Goal: Transaction & Acquisition: Purchase product/service

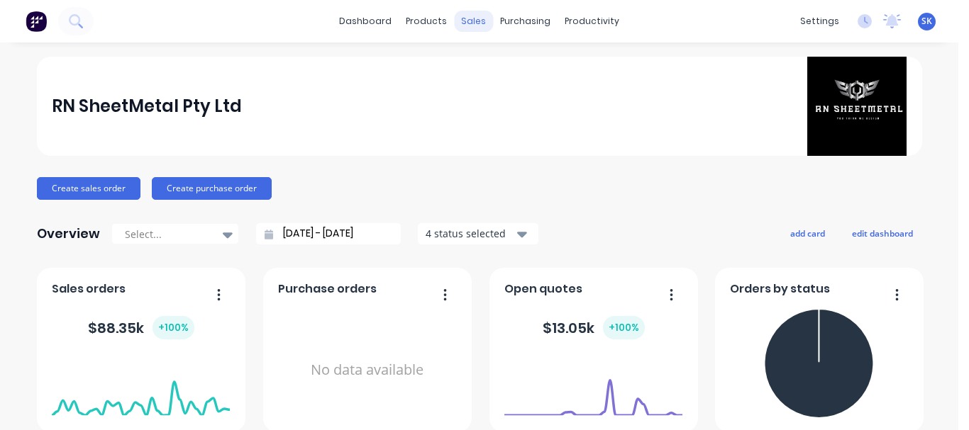
click at [466, 25] on div "sales" at bounding box center [473, 21] width 39 height 21
click at [466, 21] on div "sales" at bounding box center [473, 21] width 39 height 21
click at [465, 16] on div "sales" at bounding box center [473, 21] width 39 height 21
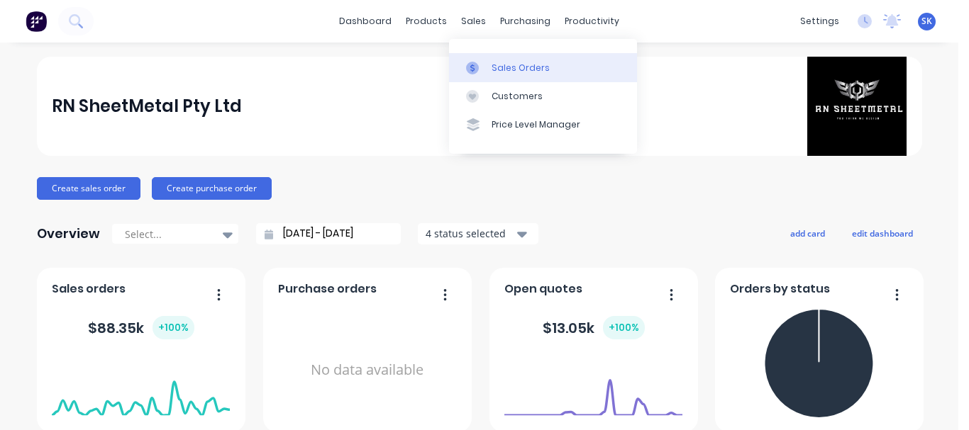
click at [486, 62] on div at bounding box center [476, 68] width 21 height 13
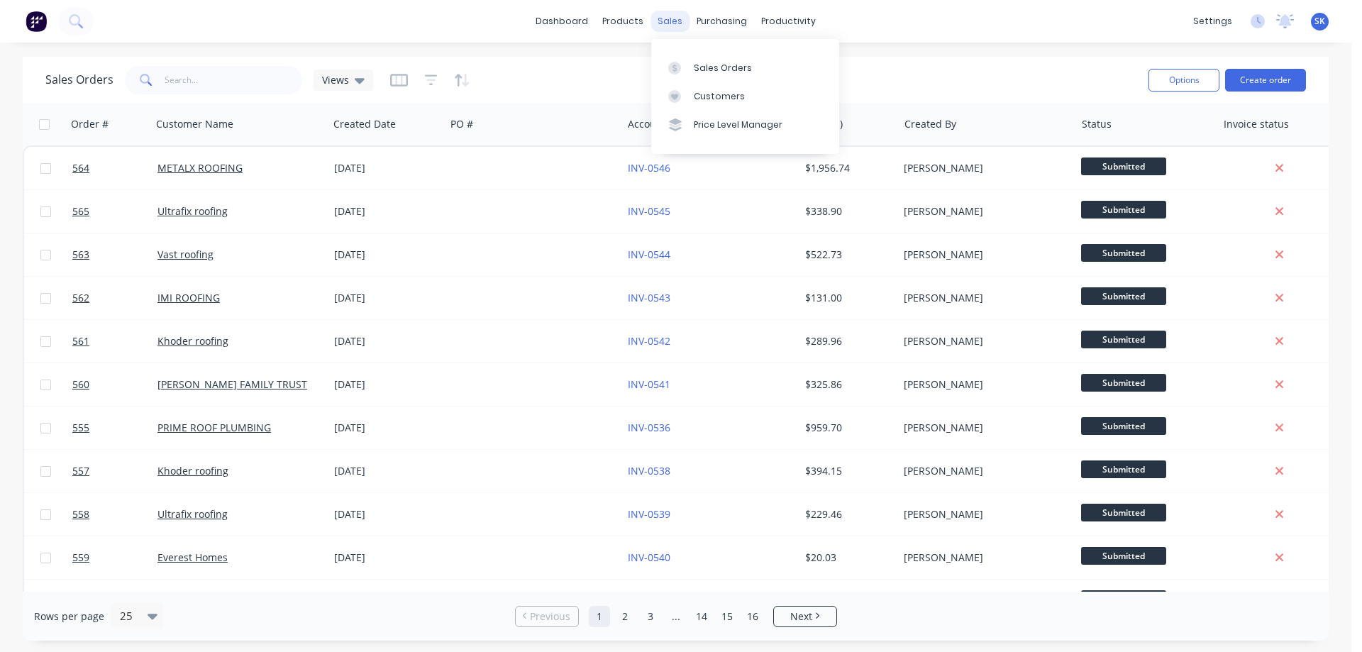
click at [666, 21] on div "sales" at bounding box center [669, 21] width 39 height 21
click at [708, 70] on div "Sales Orders" at bounding box center [723, 68] width 58 height 13
click at [1260, 79] on button "Create order" at bounding box center [1265, 80] width 81 height 23
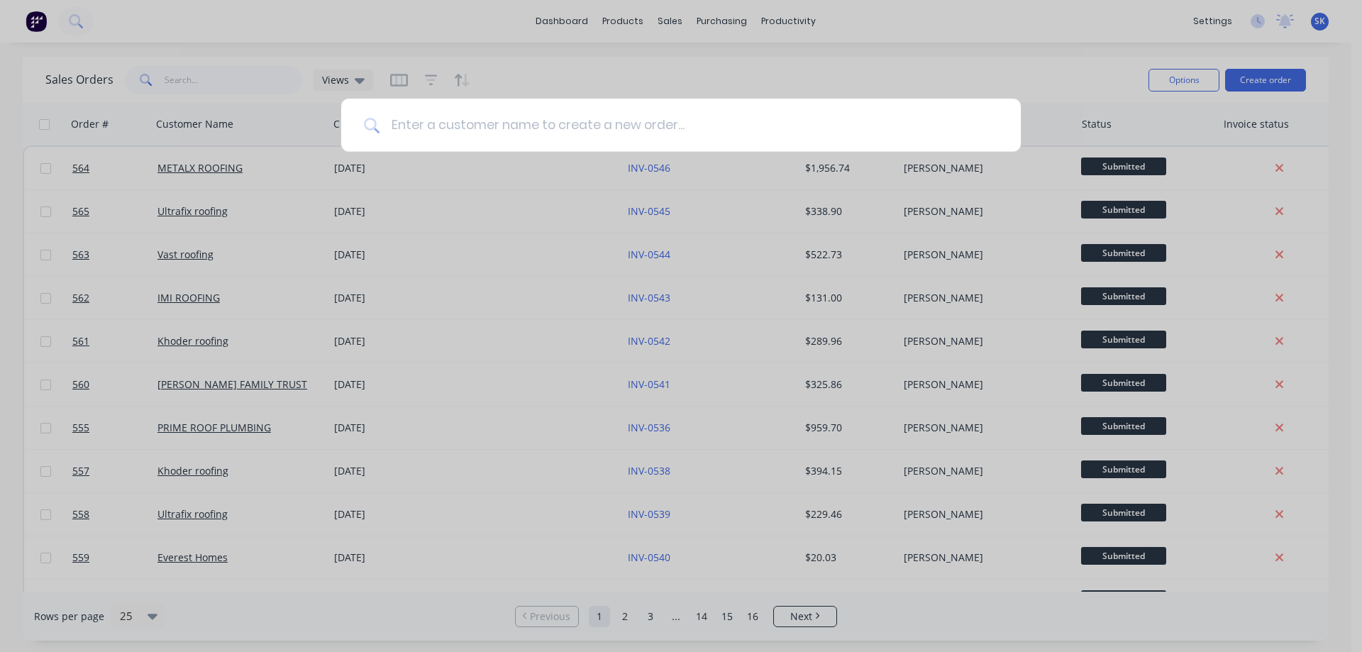
click at [586, 131] on input at bounding box center [688, 125] width 618 height 53
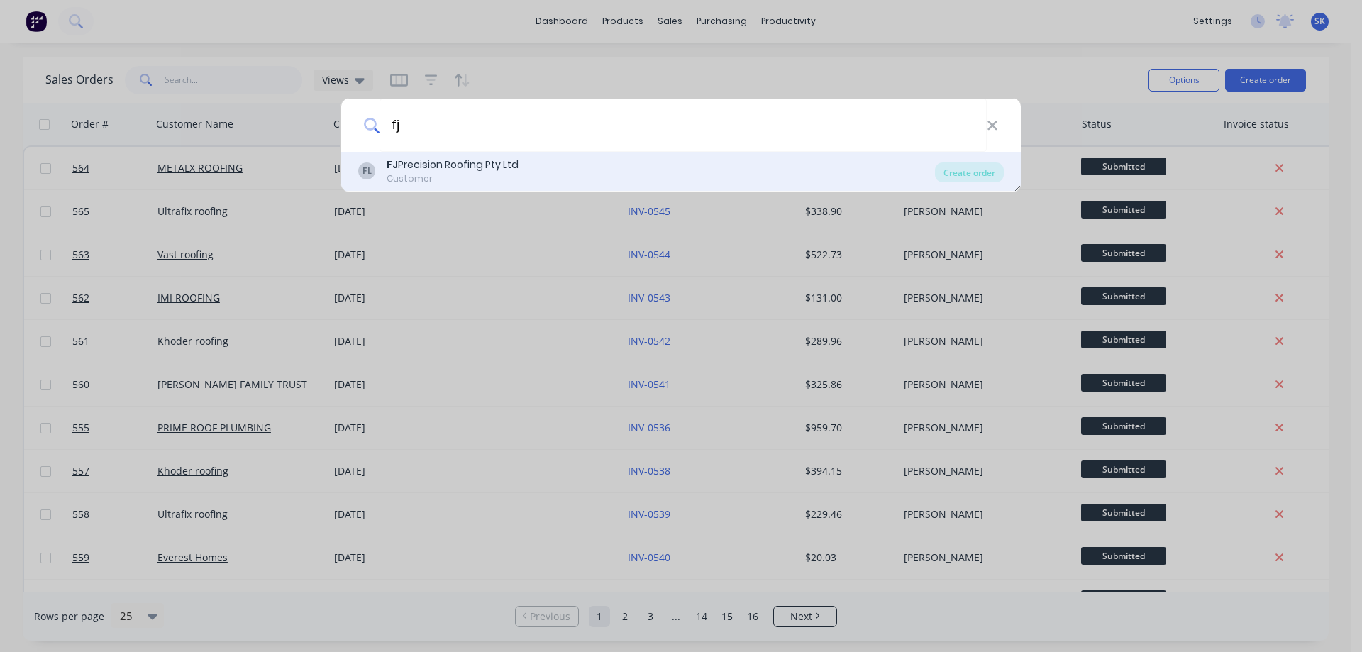
type input "fj"
click at [533, 167] on div "FL FJ Precision Roofing Pty Ltd Customer" at bounding box center [646, 171] width 577 height 28
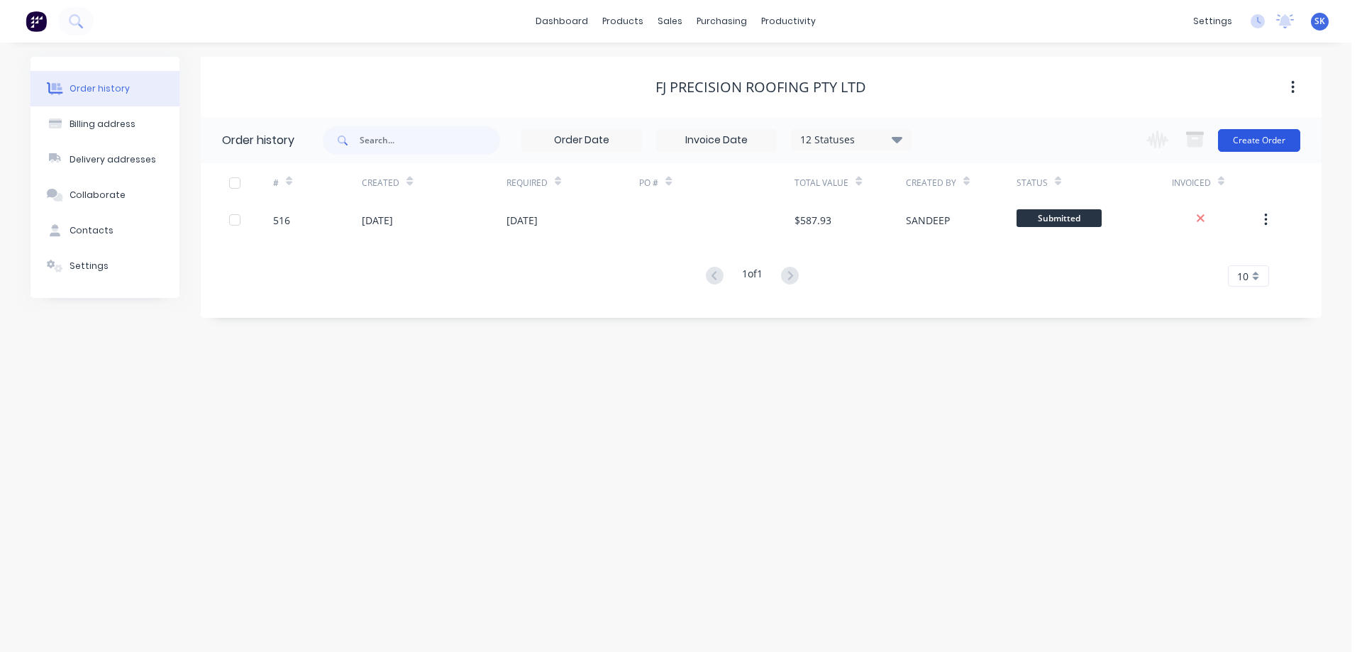
click at [1241, 143] on button "Create Order" at bounding box center [1259, 140] width 82 height 23
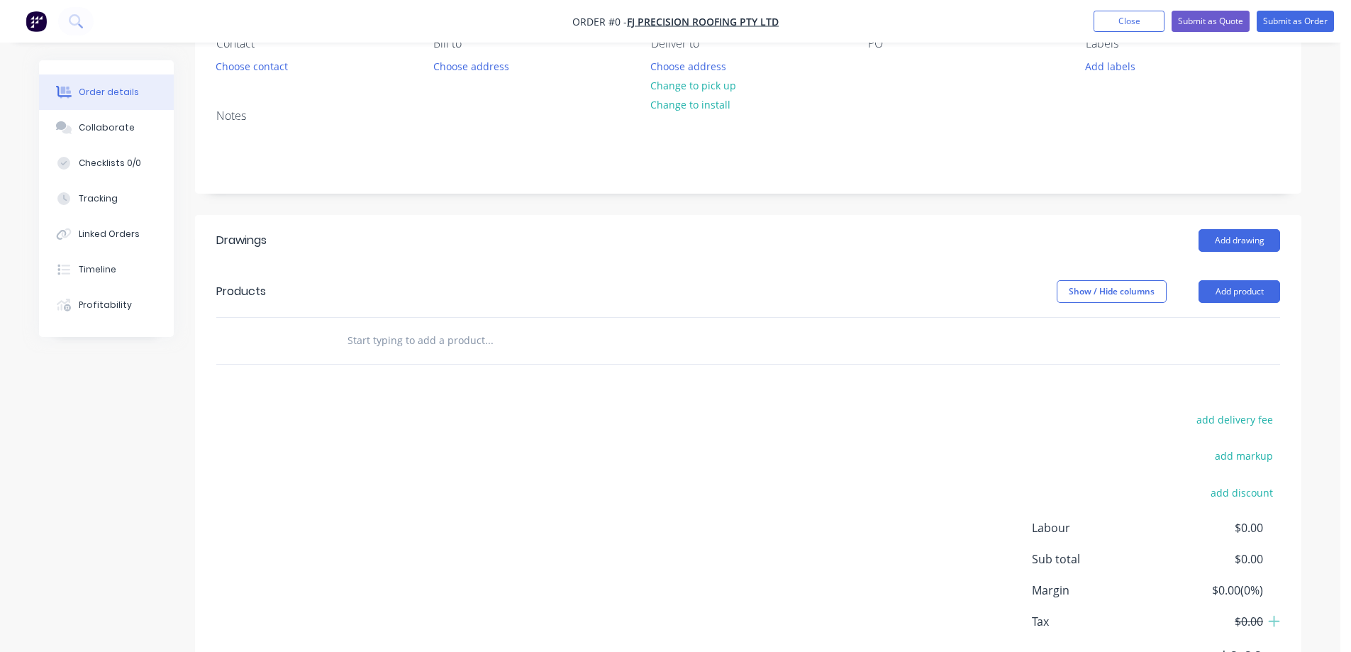
scroll to position [71, 0]
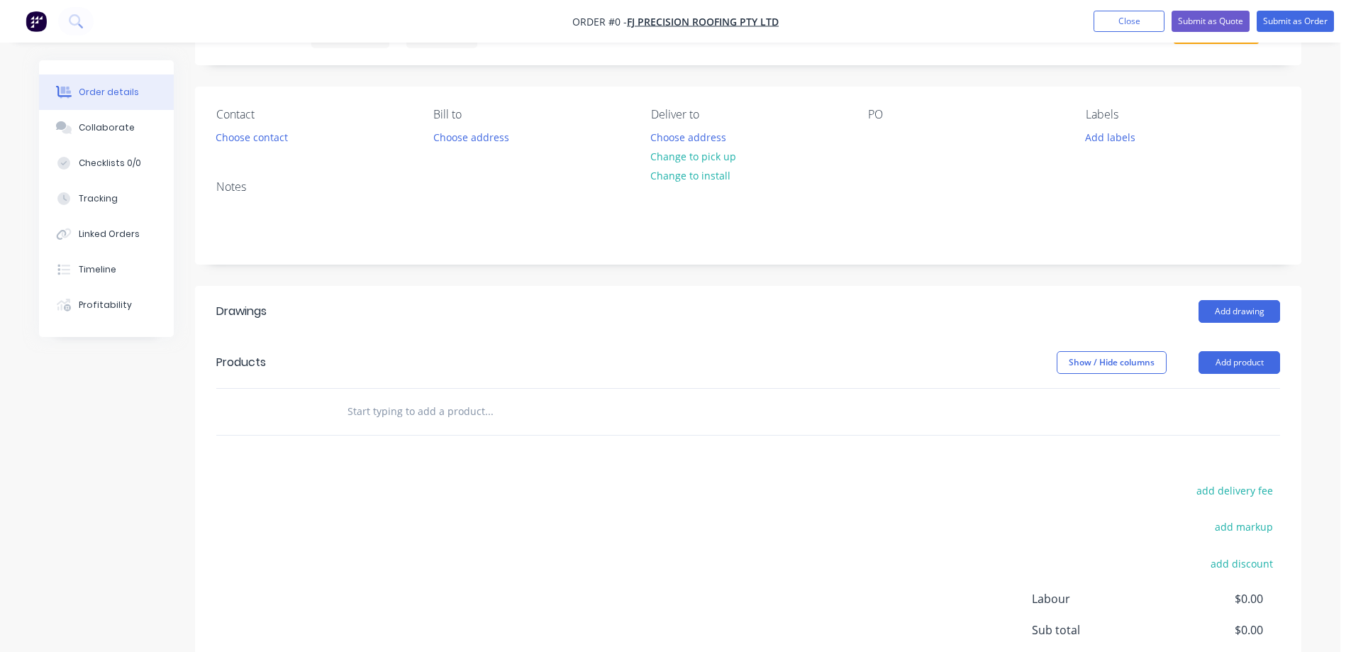
click at [421, 415] on input "text" at bounding box center [489, 411] width 284 height 28
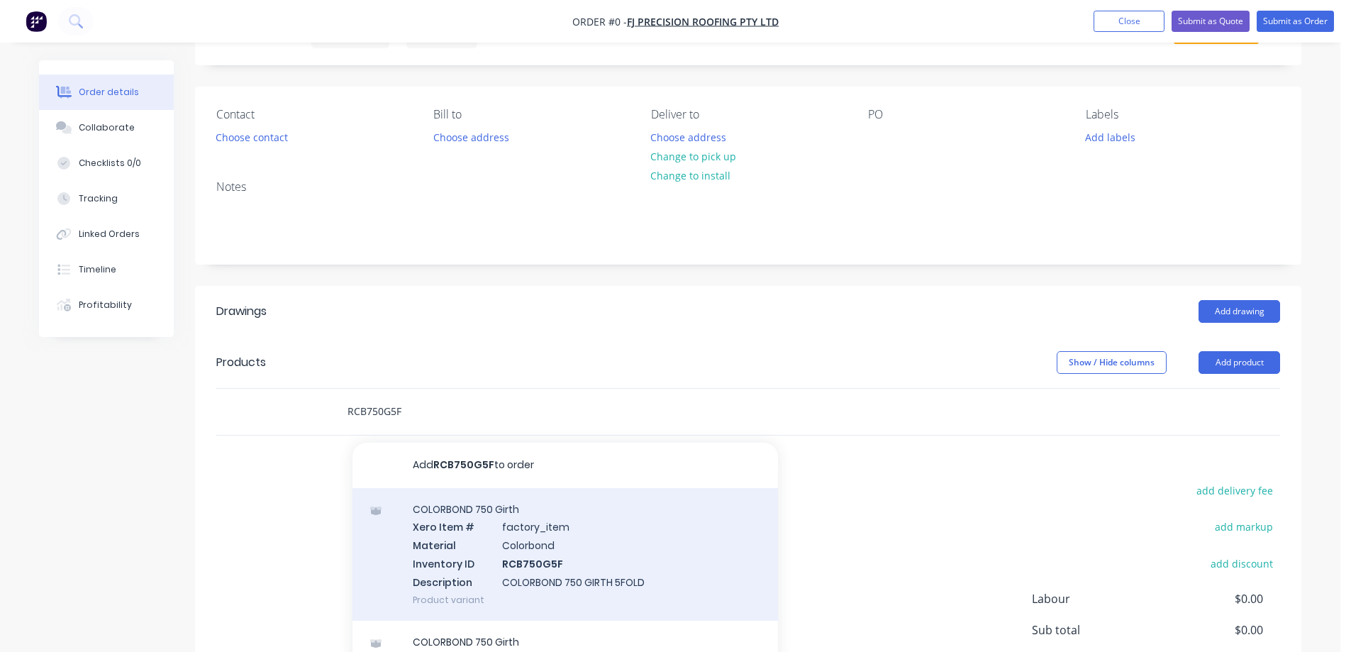
type input "RCB750G5F"
click at [441, 542] on div "COLORBOND 750 Girth Xero Item # factory_item Material Colorbond Inventory ID RC…" at bounding box center [564, 554] width 425 height 133
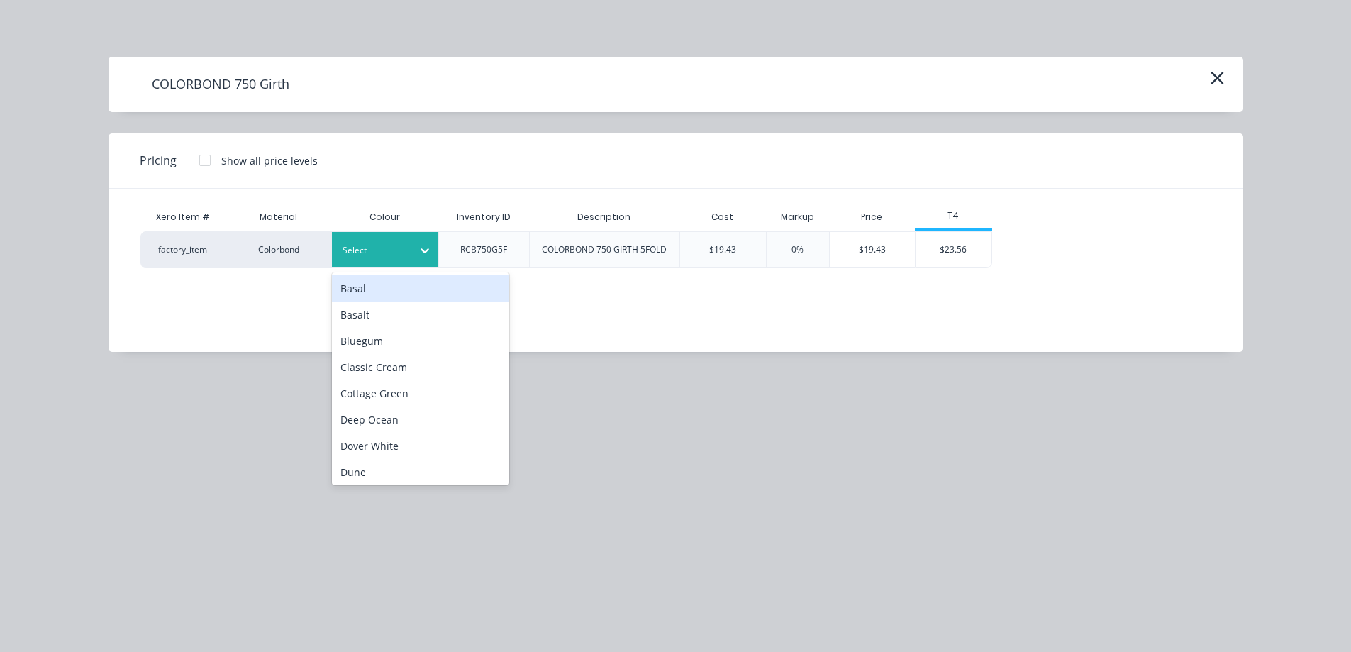
click at [369, 255] on div at bounding box center [375, 251] width 64 height 16
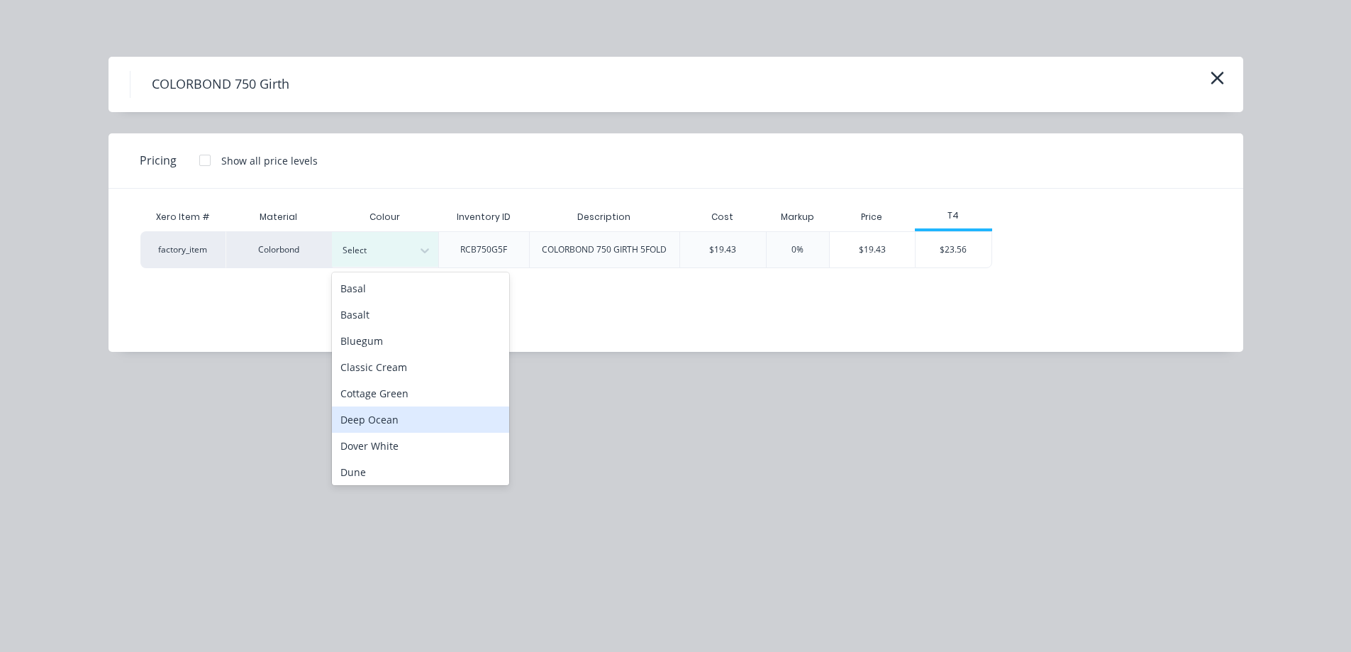
scroll to position [213, 0]
click at [386, 436] on div "Night Sky" at bounding box center [420, 443] width 177 height 26
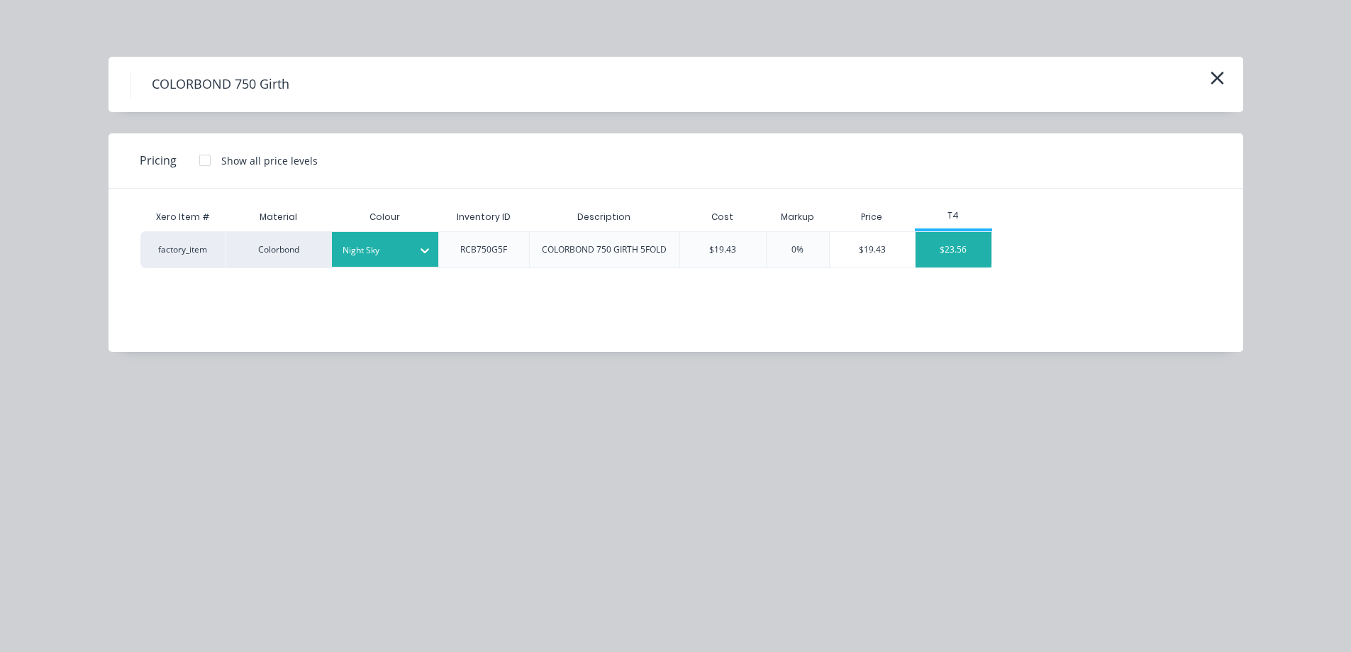
click at [979, 253] on div "$23.56" at bounding box center [954, 249] width 76 height 35
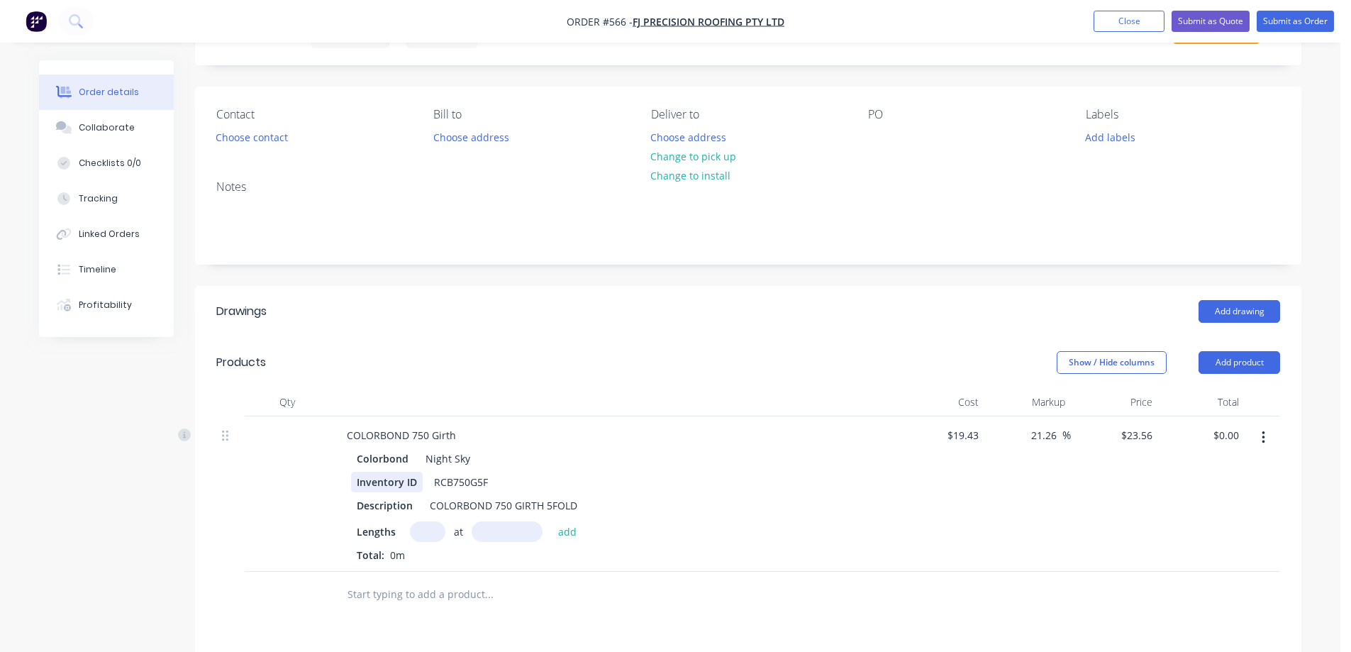
scroll to position [213, 0]
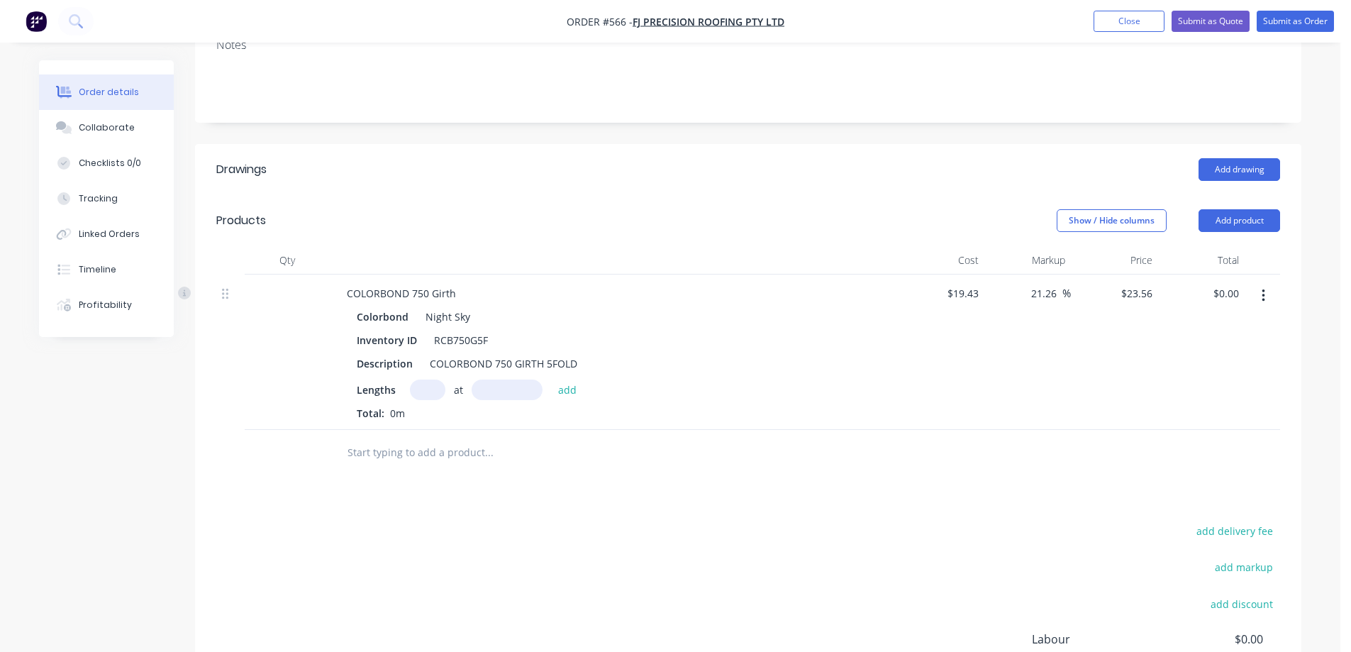
click at [422, 410] on div "Lengths at add Total: 0m" at bounding box center [613, 399] width 513 height 41
type input "1"
type input "2400mm"
click at [569, 385] on button "add" at bounding box center [567, 388] width 33 height 19
type input "$56.54"
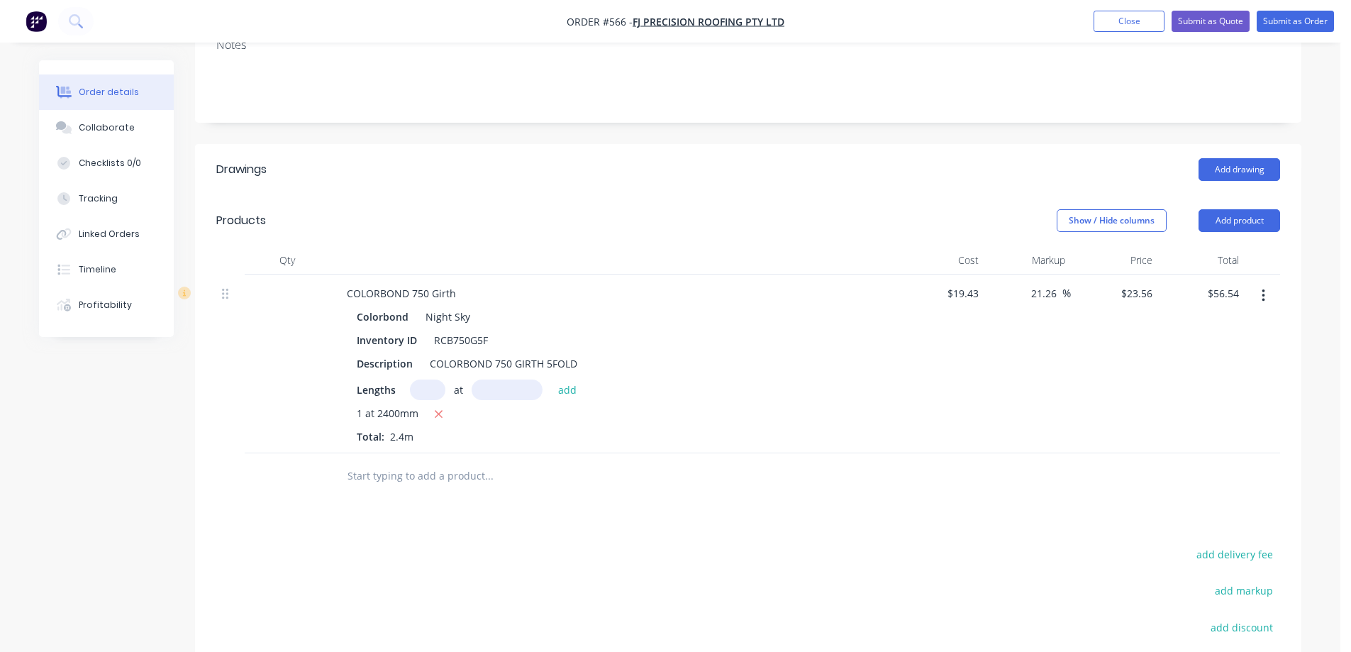
click at [413, 470] on input "text" at bounding box center [489, 476] width 284 height 28
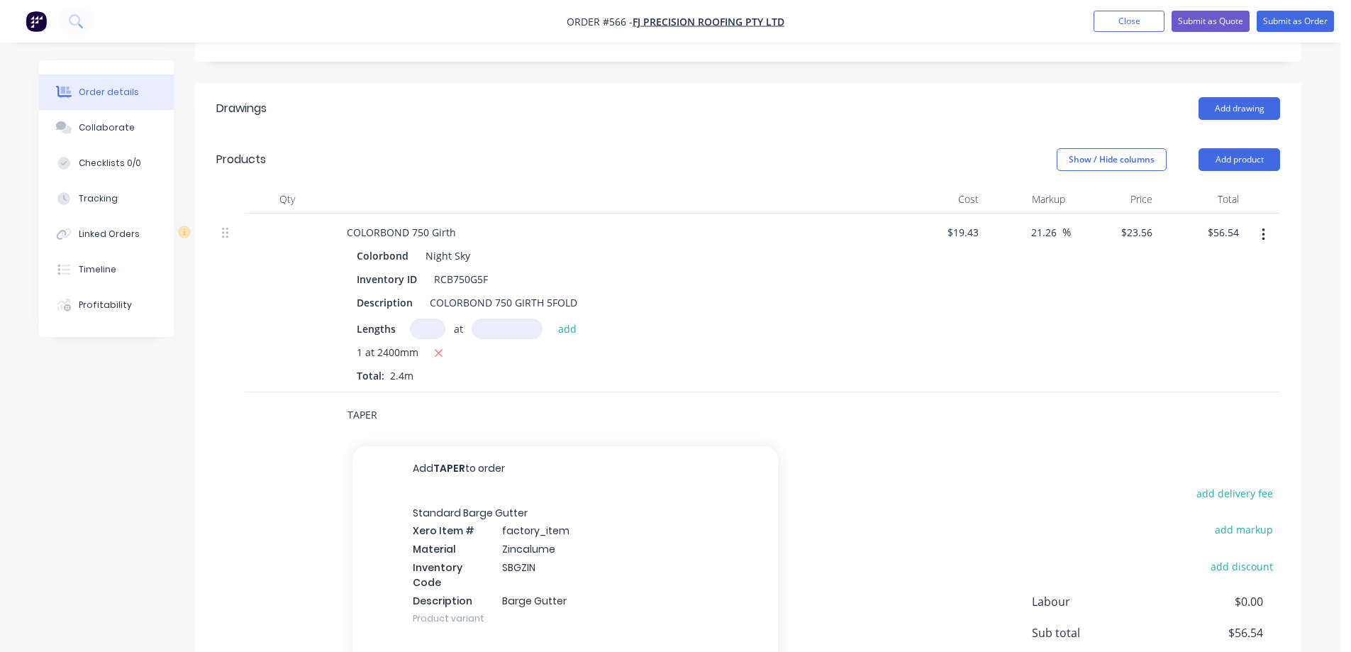
scroll to position [422, 0]
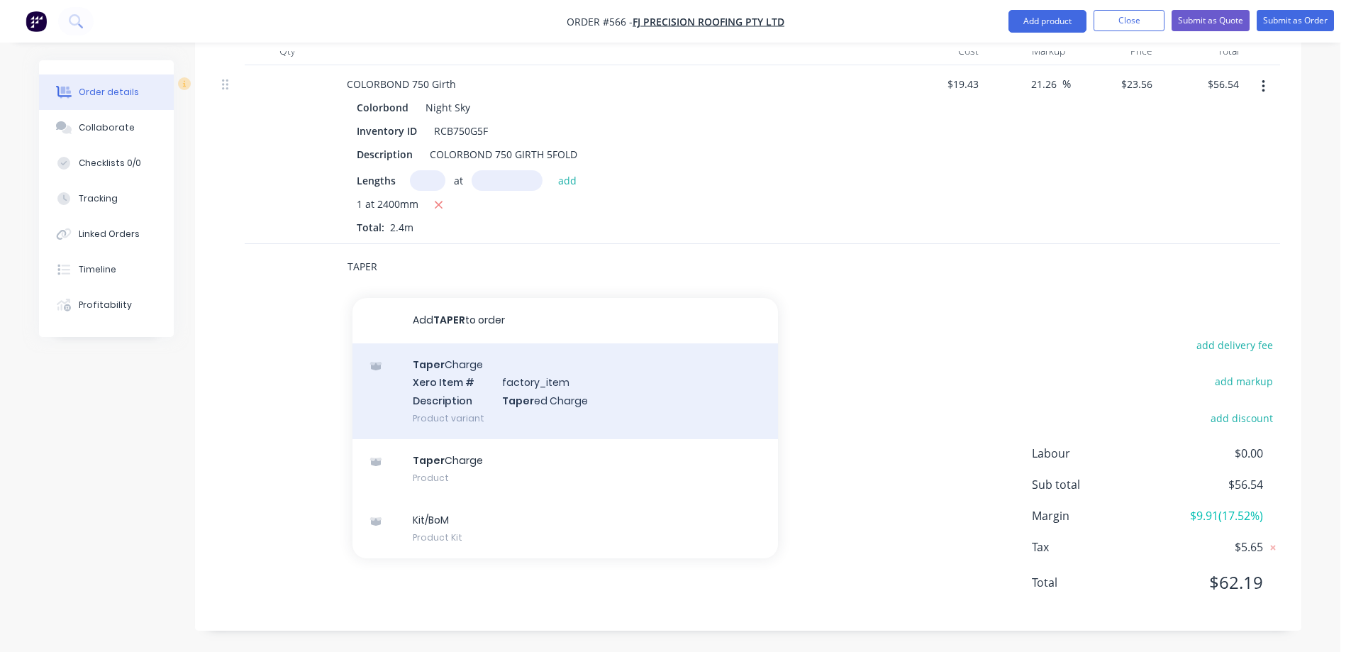
type input "TAPER"
click at [463, 401] on div "Taper Charge Xero Item # factory_item Description Taper ed Charge Product varia…" at bounding box center [564, 391] width 425 height 96
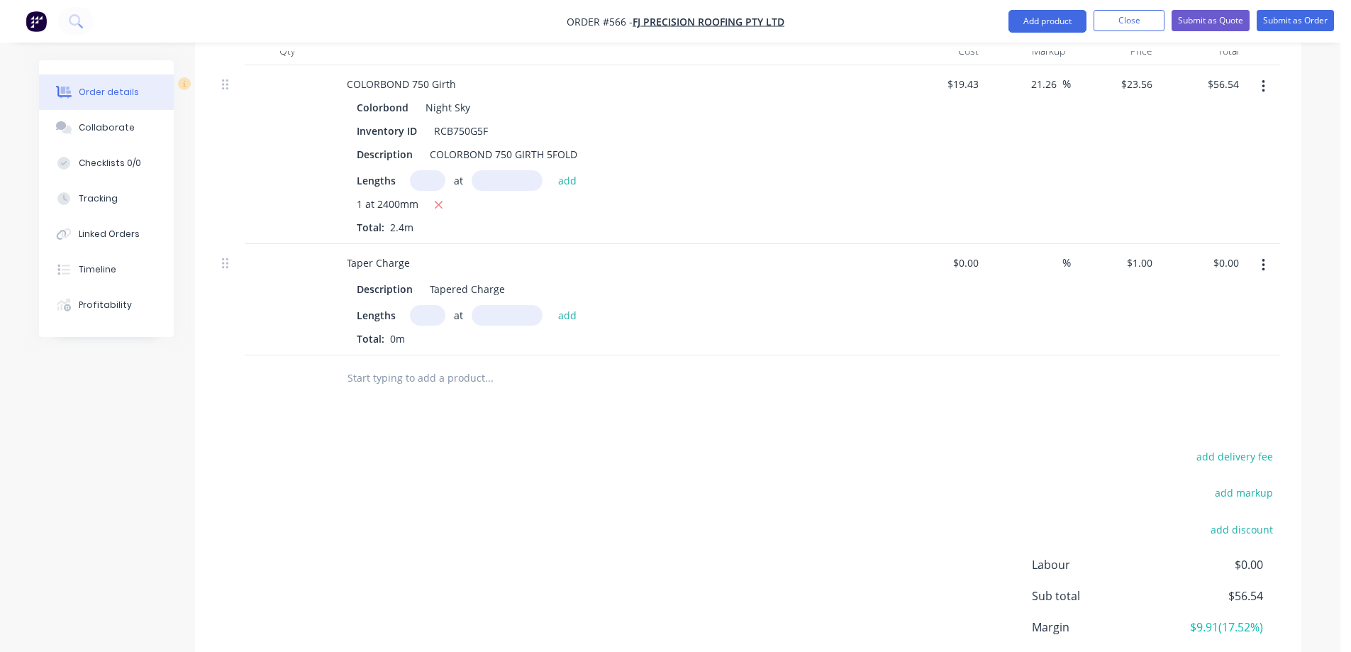
click at [430, 321] on input "text" at bounding box center [427, 315] width 35 height 21
type input "1"
type input "2400mm"
click at [575, 316] on button "add" at bounding box center [567, 314] width 33 height 19
type input "$2.40"
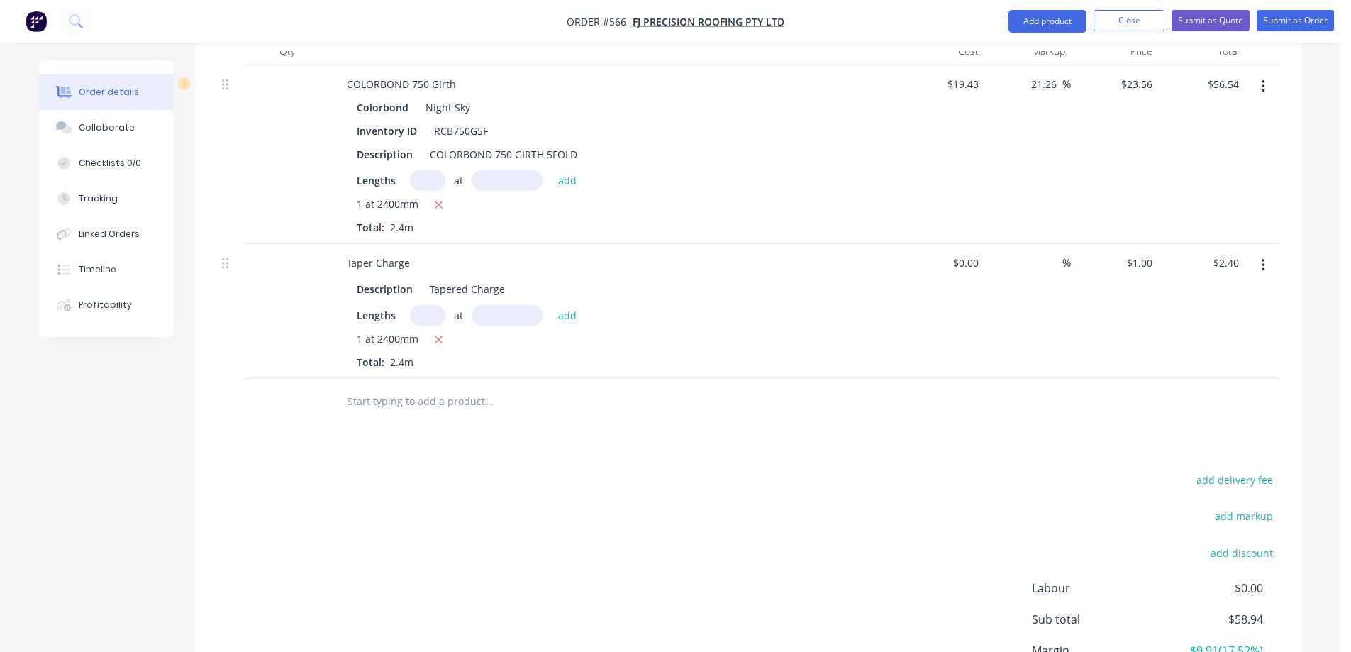
click at [389, 401] on input "text" at bounding box center [489, 401] width 284 height 28
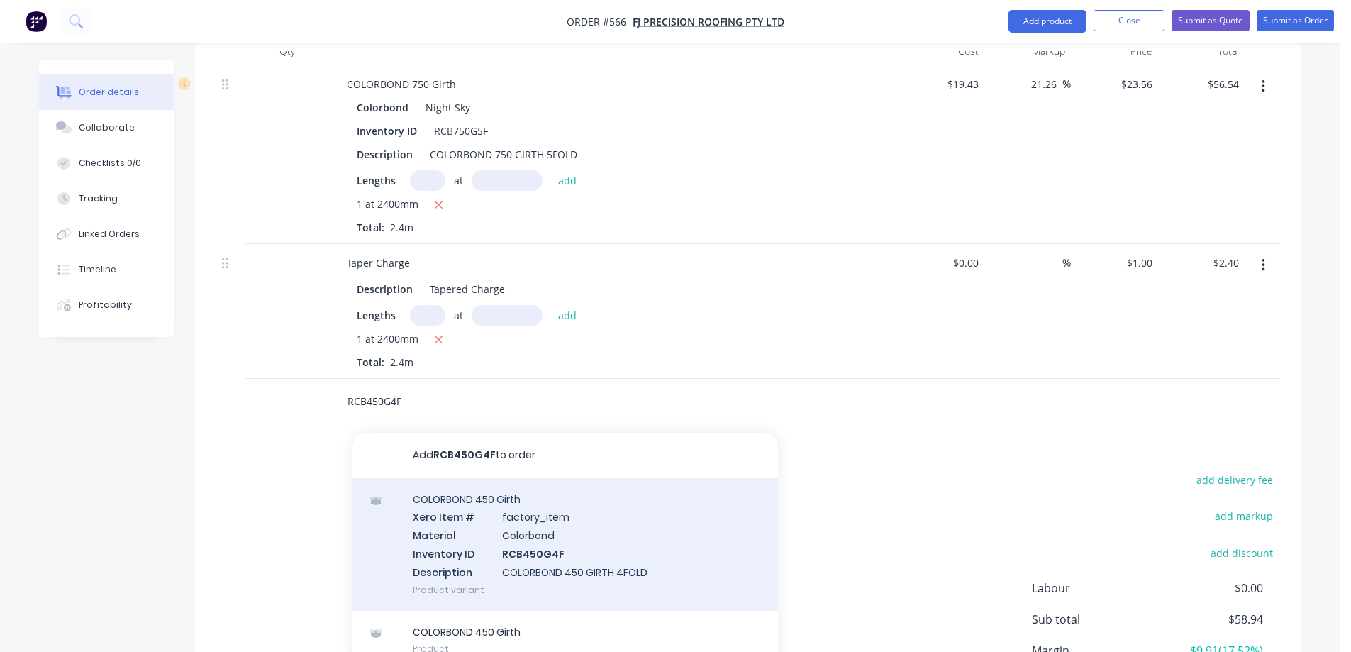
type input "RCB450G4F"
click at [474, 525] on div "COLORBOND 450 Girth Xero Item # factory_item Material Colorbond Inventory ID RC…" at bounding box center [564, 544] width 425 height 133
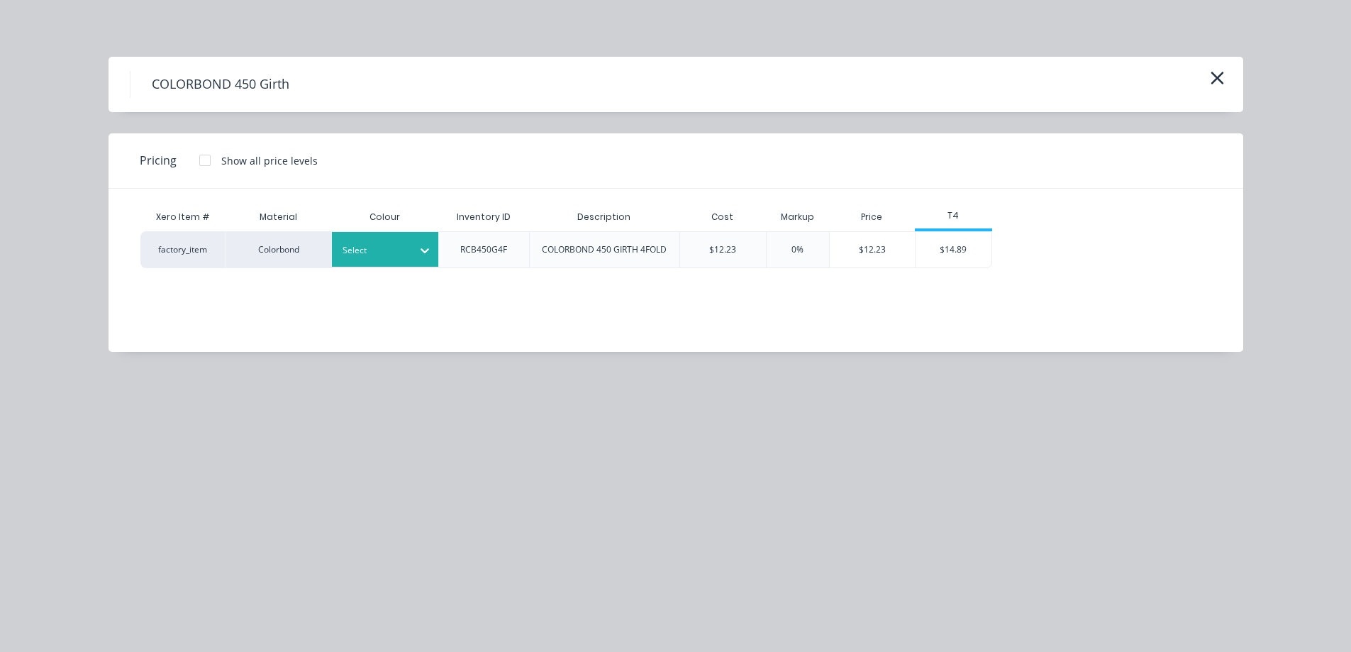
click at [424, 250] on icon at bounding box center [425, 250] width 14 height 14
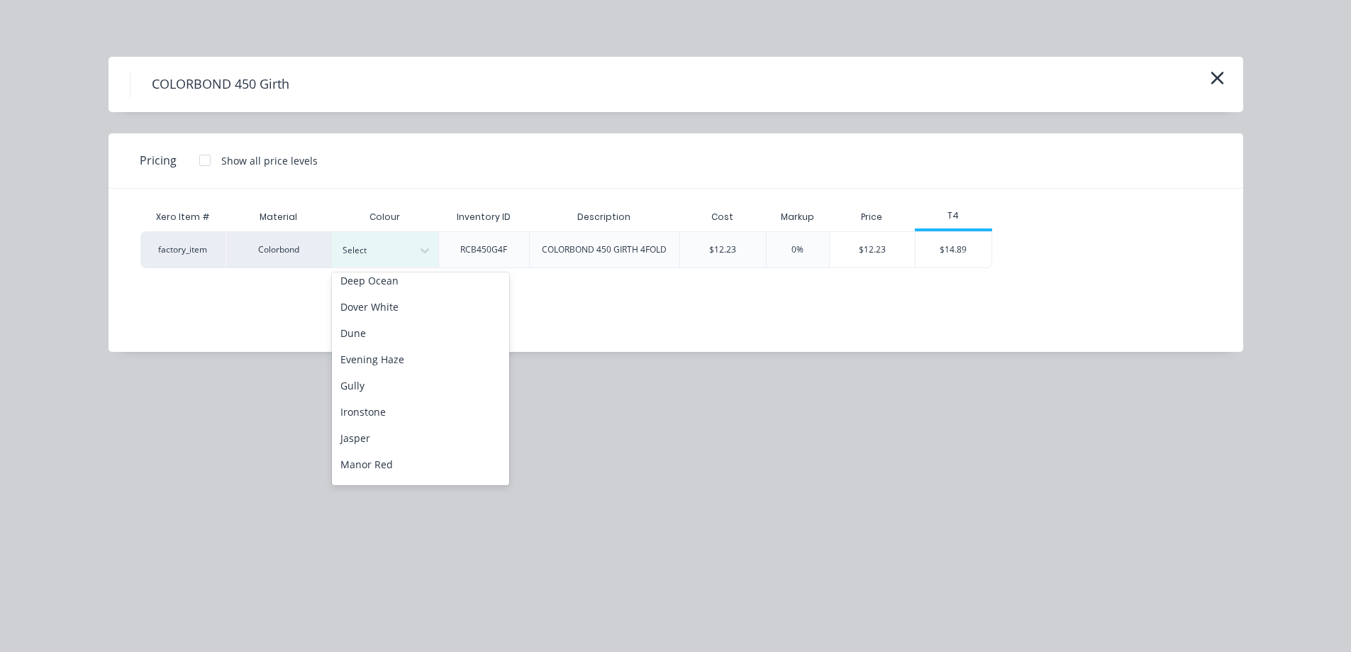
scroll to position [213, 0]
click at [398, 438] on div "Night Sky" at bounding box center [420, 443] width 177 height 26
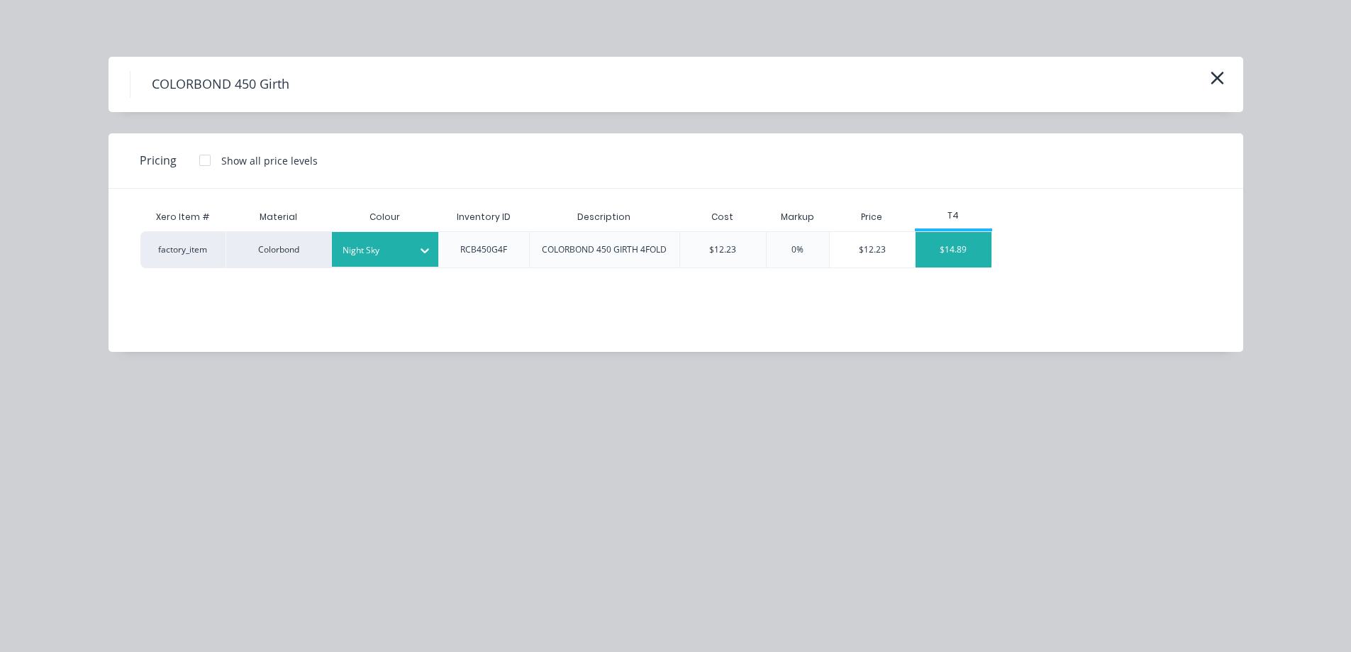
click at [944, 251] on div "$14.89" at bounding box center [954, 249] width 76 height 35
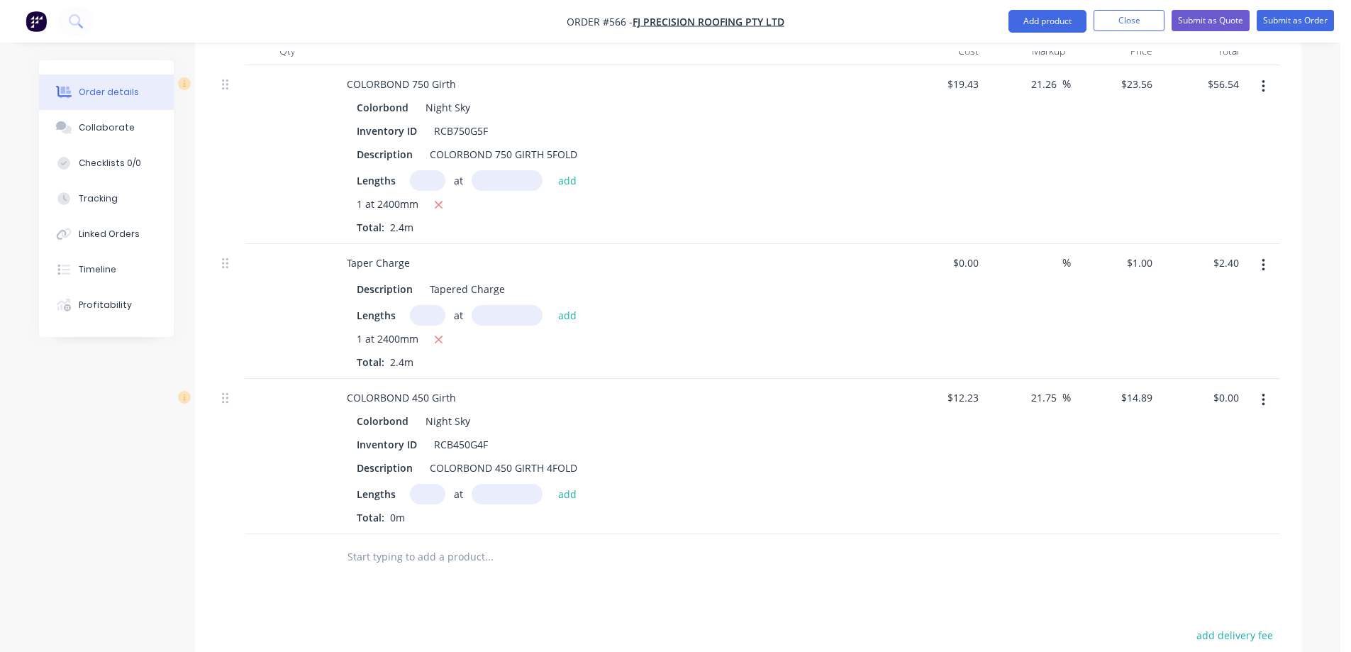
click at [423, 494] on input "text" at bounding box center [427, 494] width 35 height 21
type input "1"
type input "1200mm"
click at [561, 488] on button "add" at bounding box center [567, 493] width 33 height 19
type input "$17.87"
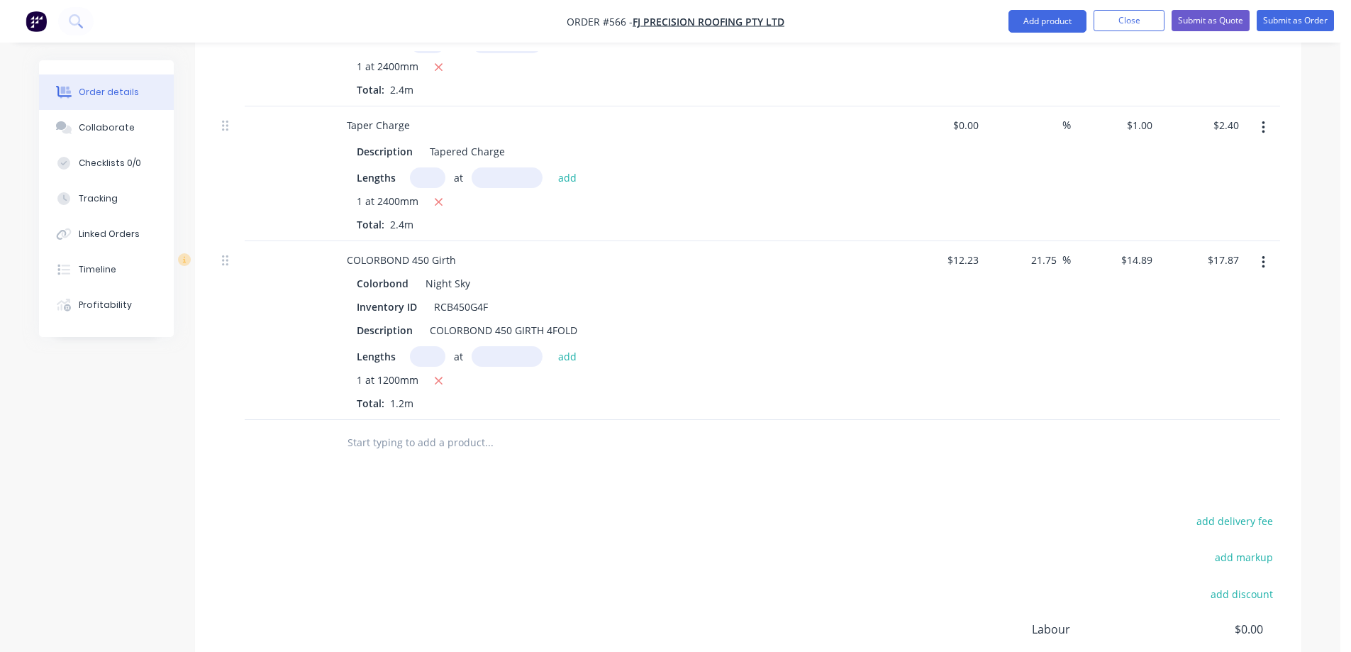
scroll to position [564, 0]
click at [440, 439] on input "text" at bounding box center [489, 438] width 284 height 28
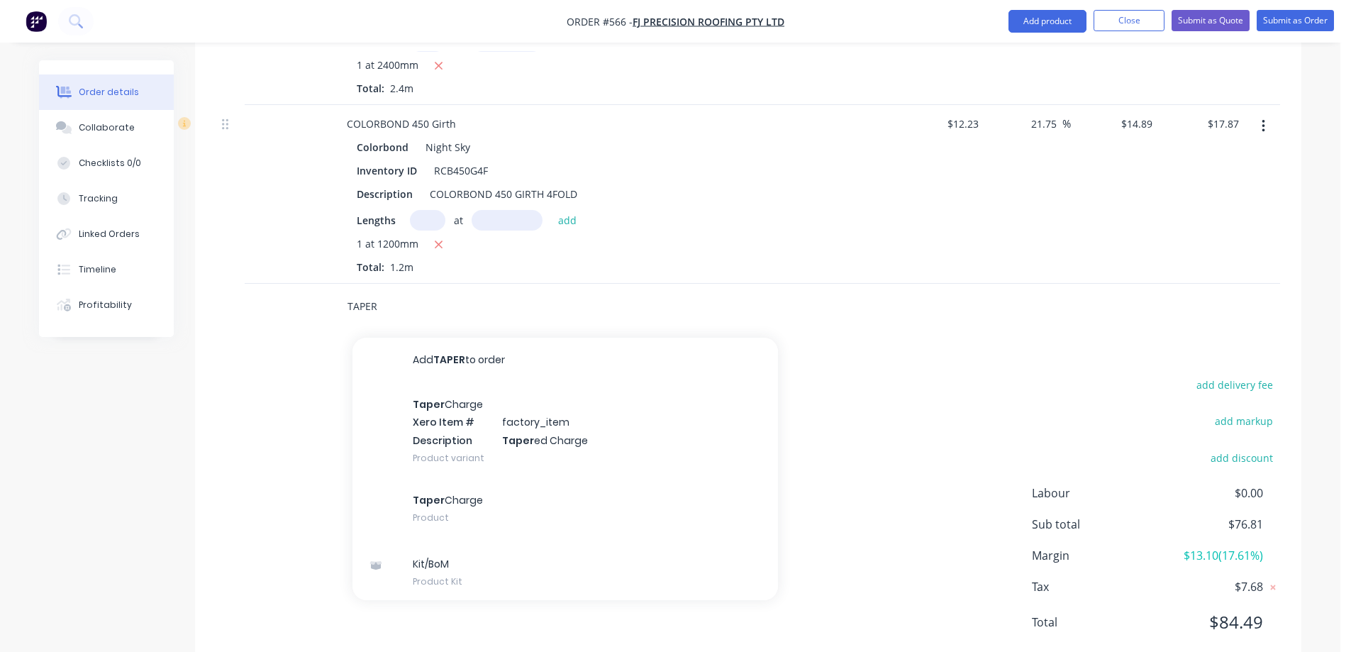
scroll to position [706, 0]
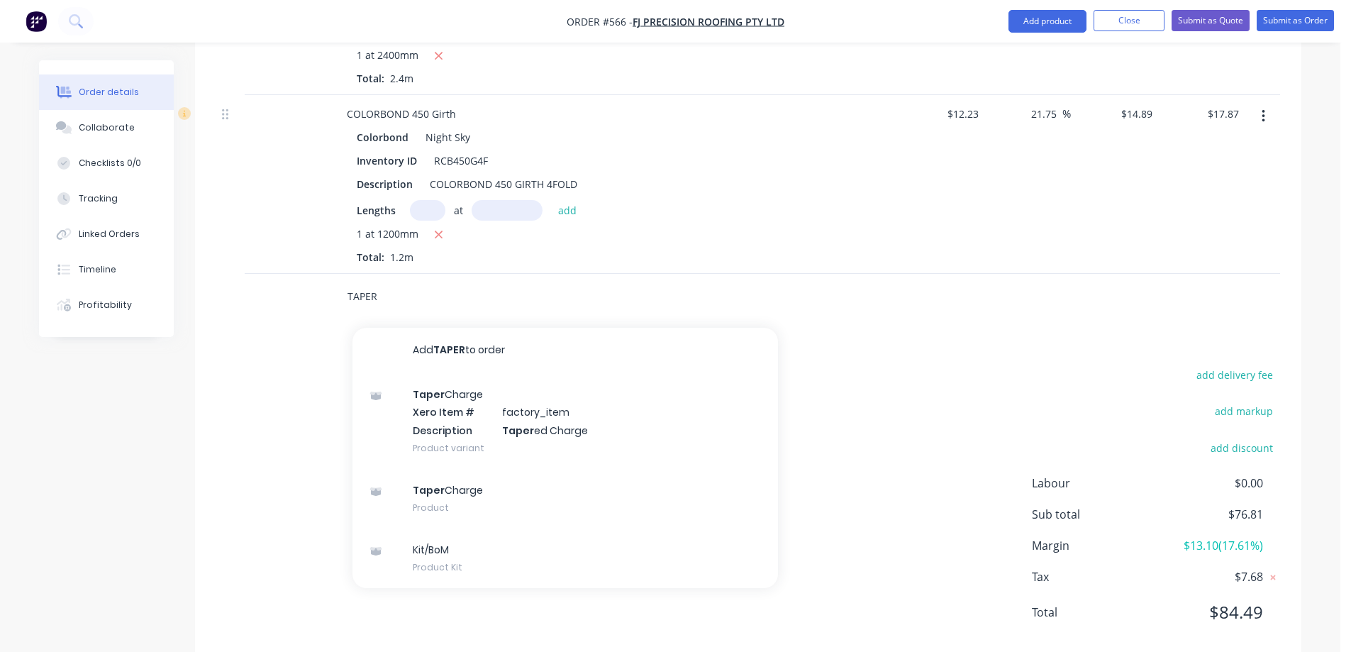
type input "TAPER"
click at [460, 435] on div "Taper Charge Xero Item # factory_item Description Taper ed Charge Product varia…" at bounding box center [564, 421] width 425 height 96
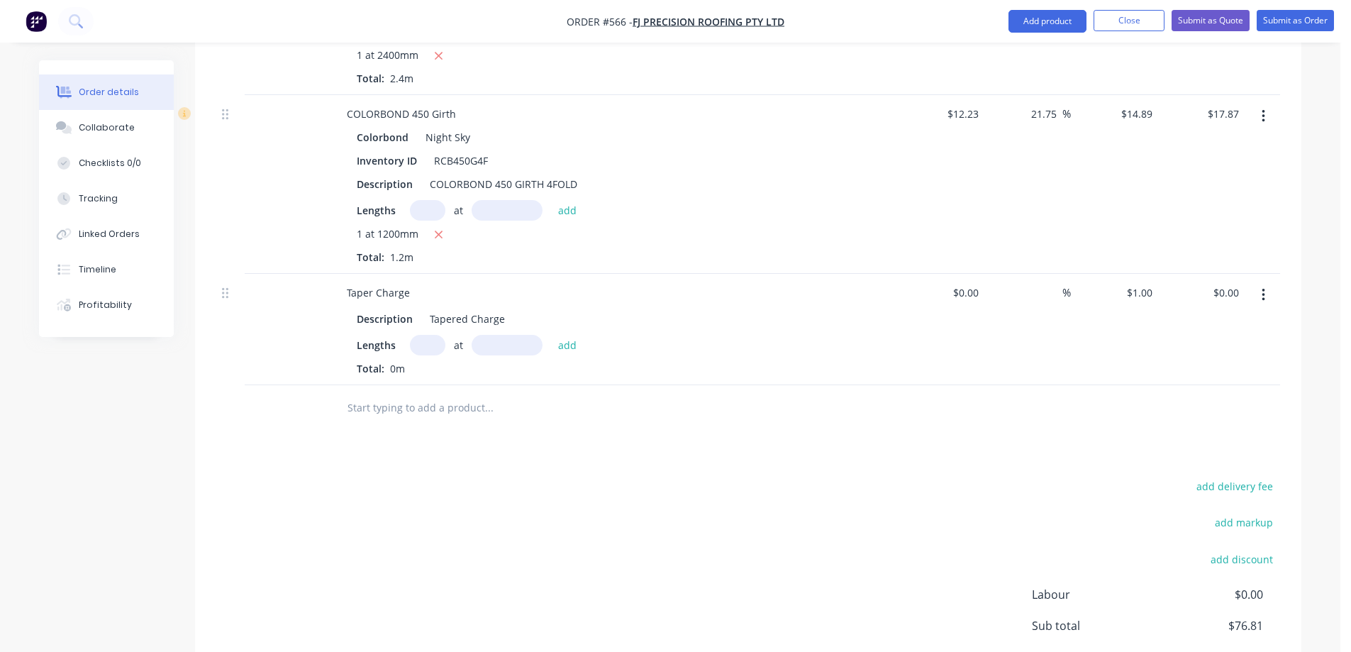
click at [423, 350] on input "text" at bounding box center [427, 345] width 35 height 21
type input "1"
type input "1200mm"
click at [569, 341] on button "add" at bounding box center [567, 344] width 33 height 19
type input "$1.20"
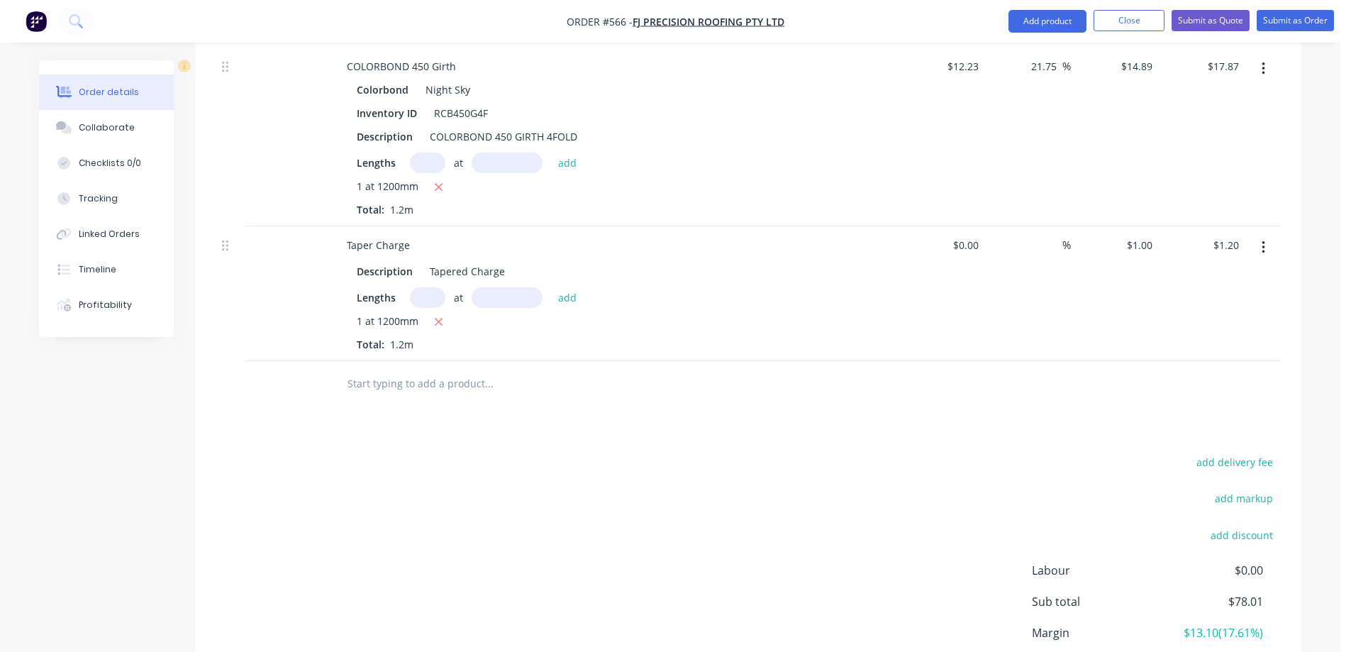
scroll to position [870, 0]
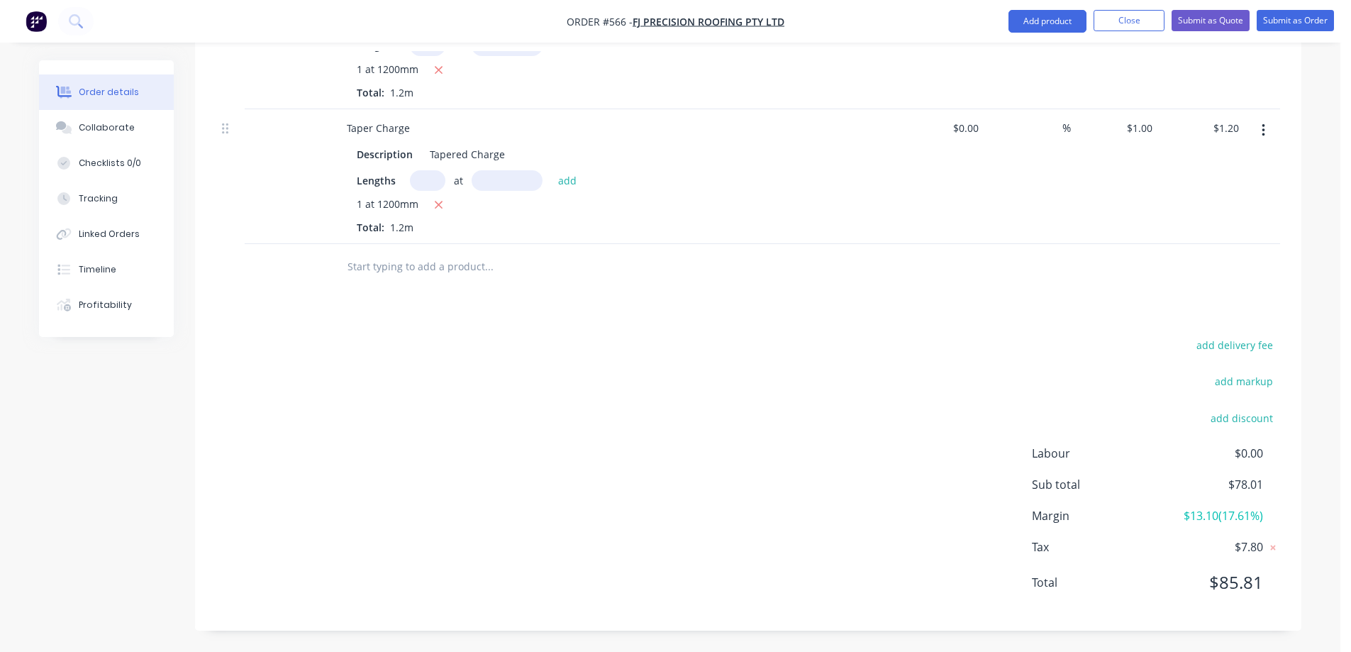
click at [428, 258] on input "text" at bounding box center [489, 266] width 284 height 28
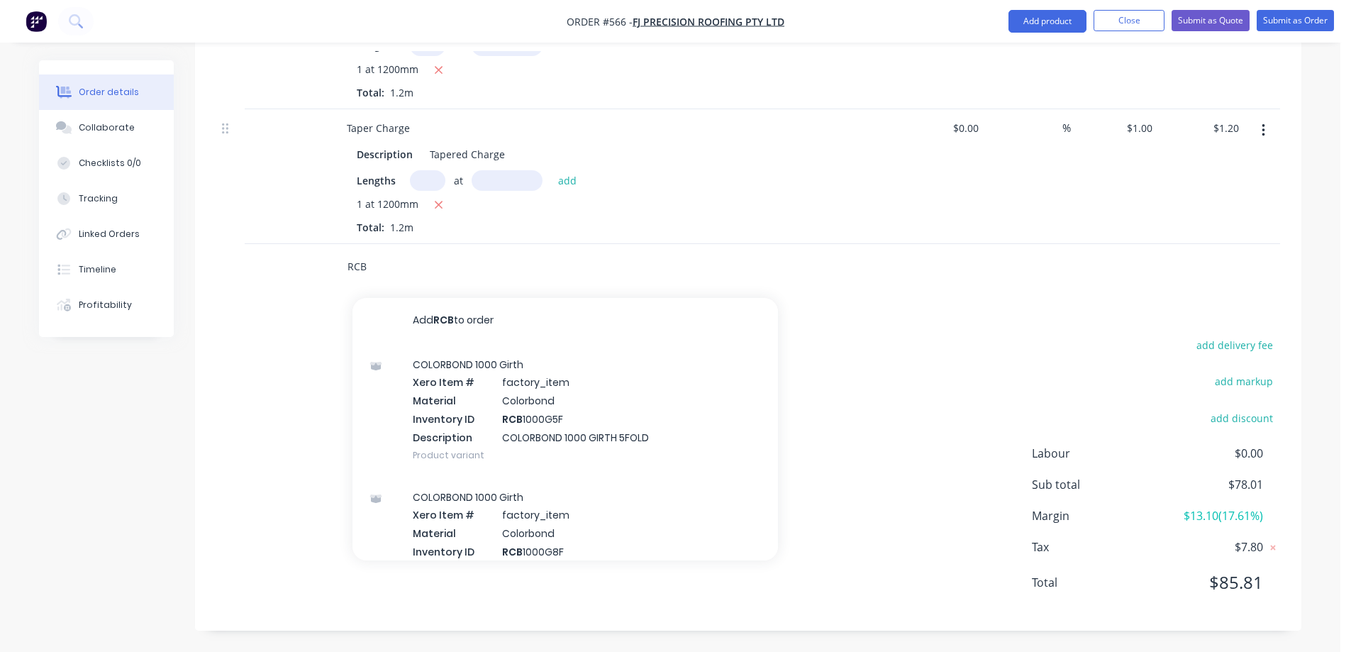
click at [428, 258] on input "RCB" at bounding box center [489, 266] width 284 height 28
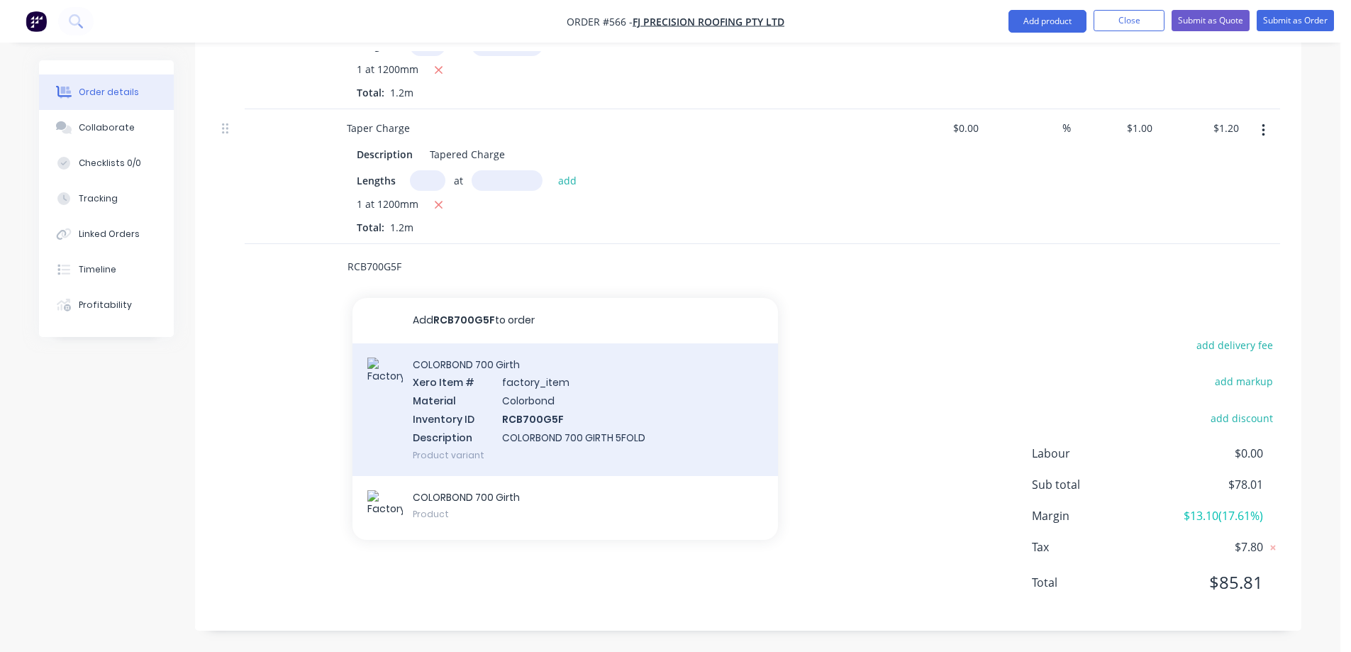
type input "RCB700G5F"
click at [479, 413] on div "COLORBOND 700 Girth Xero Item # factory_item Material Colorbond Inventory ID RC…" at bounding box center [564, 409] width 425 height 133
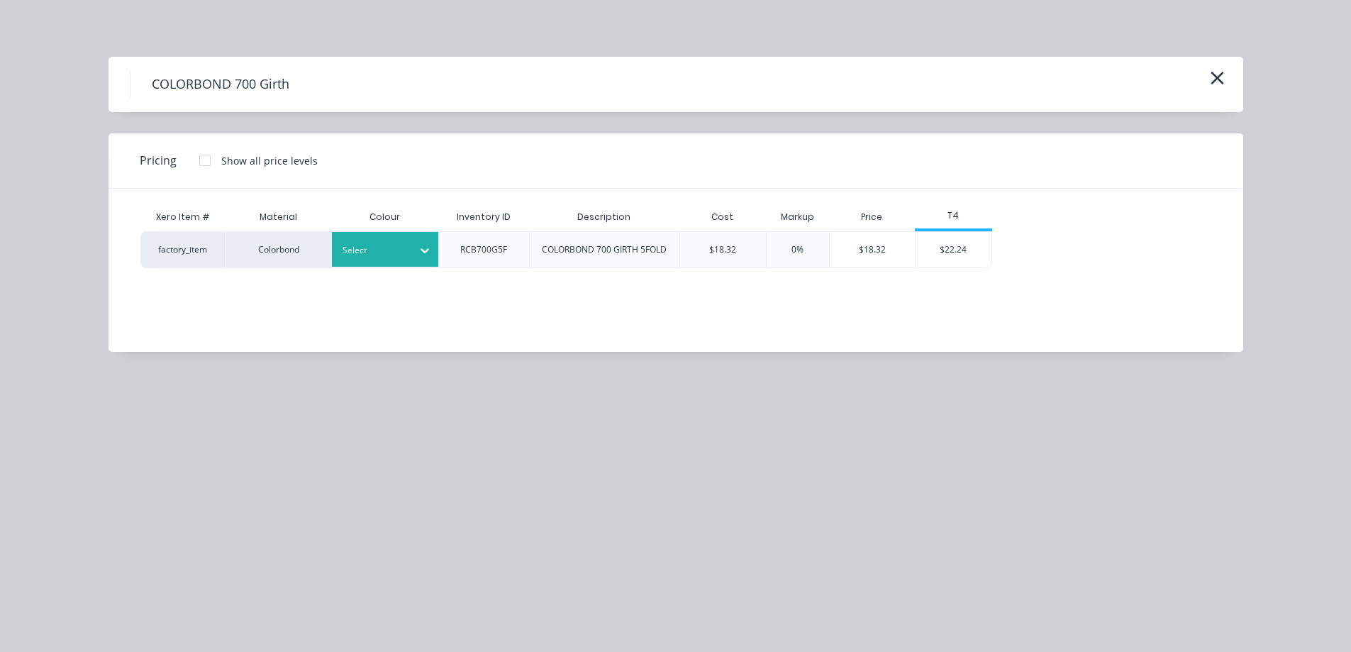
click at [407, 257] on div "Select" at bounding box center [372, 250] width 79 height 18
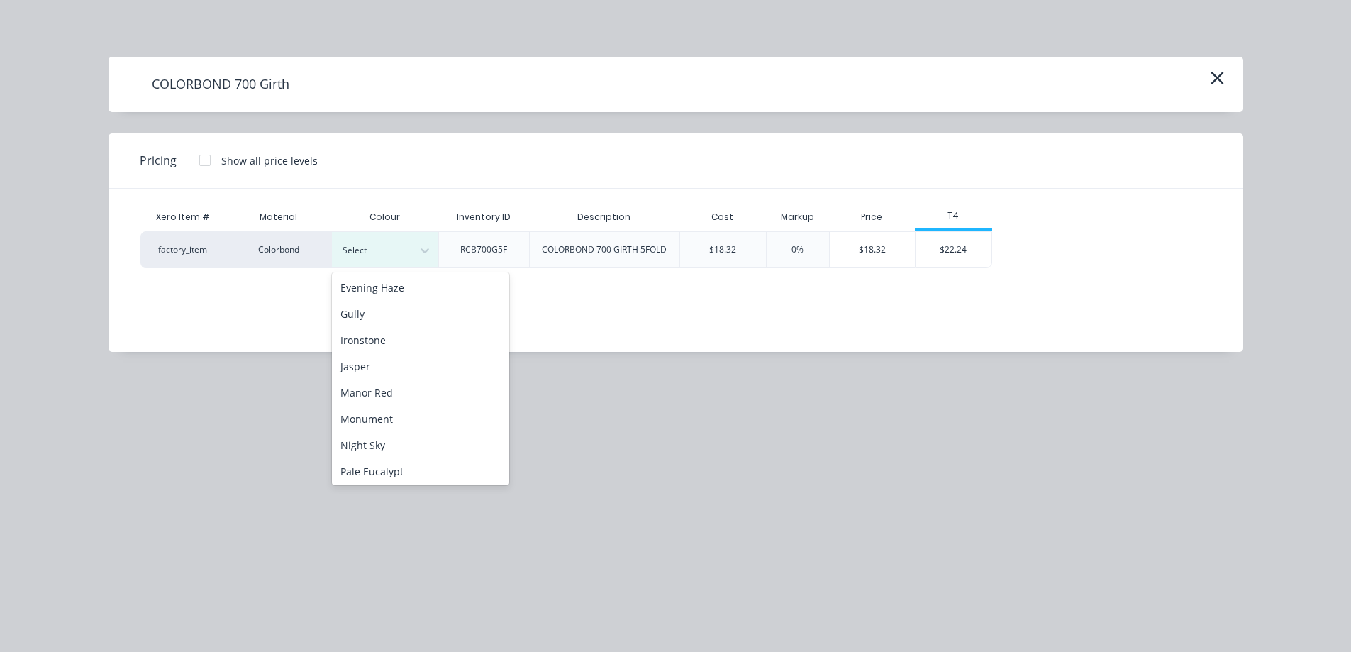
scroll to position [213, 0]
click at [387, 430] on div "Night Sky" at bounding box center [420, 443] width 177 height 26
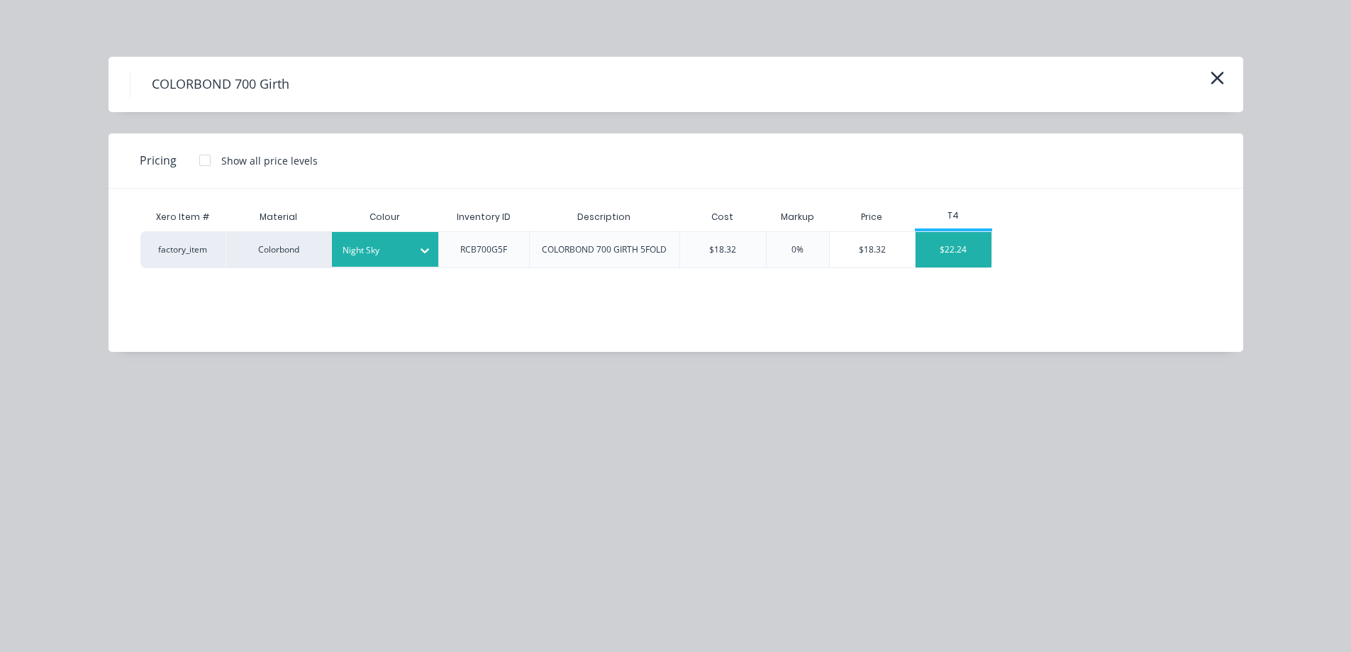
click at [925, 254] on div "$22.24" at bounding box center [954, 249] width 76 height 35
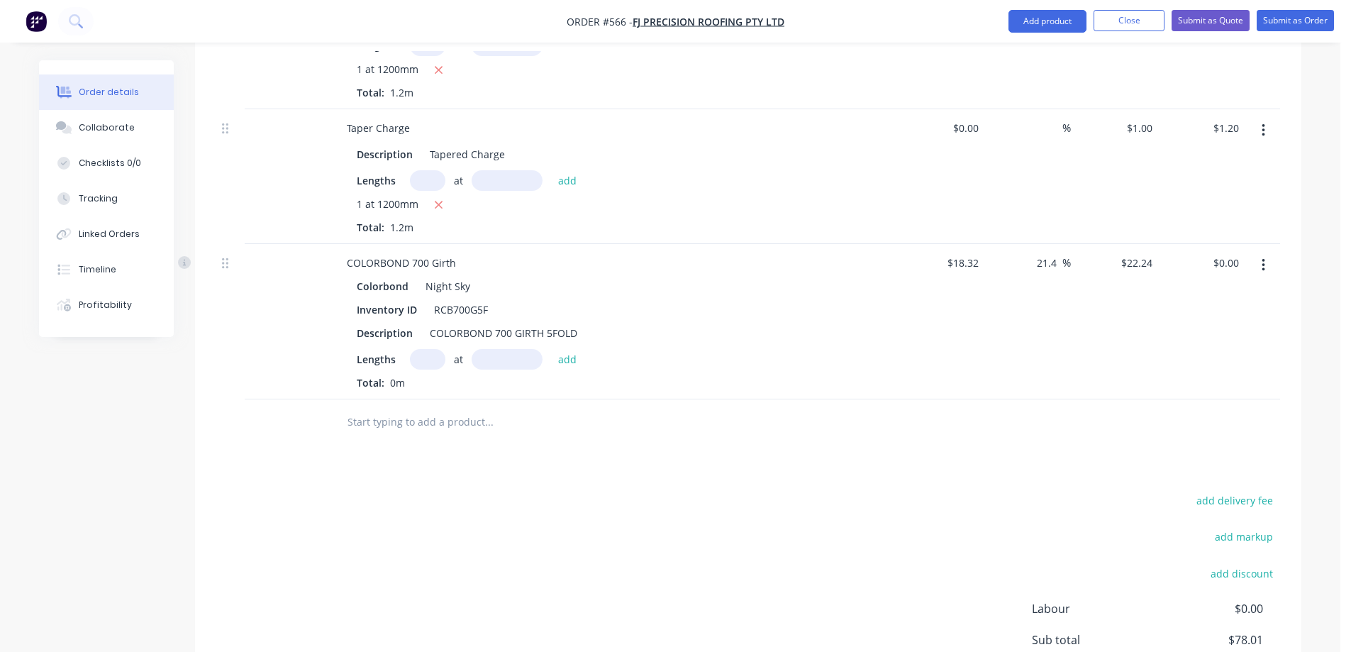
click at [420, 359] on input "text" at bounding box center [427, 359] width 35 height 21
type input "1"
type input "3800mm"
click at [572, 360] on button "add" at bounding box center [567, 358] width 33 height 19
type input "$84.51"
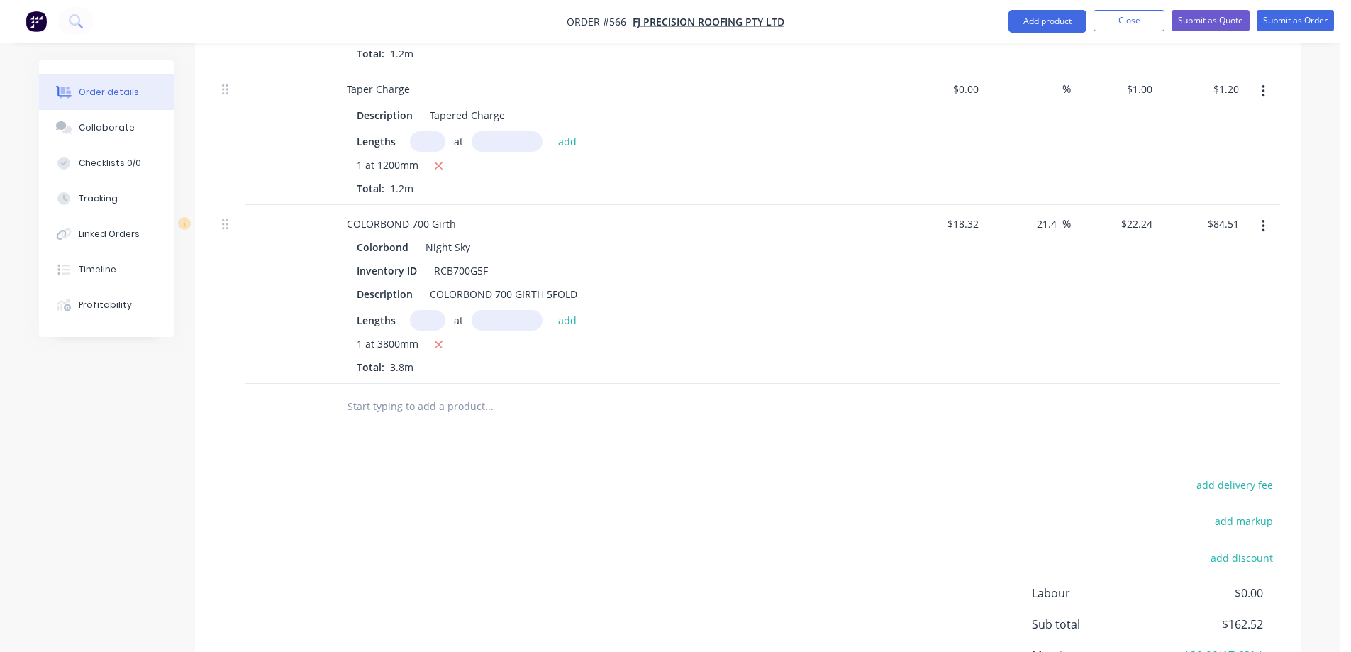
scroll to position [907, 0]
click at [366, 402] on input "text" at bounding box center [489, 408] width 284 height 28
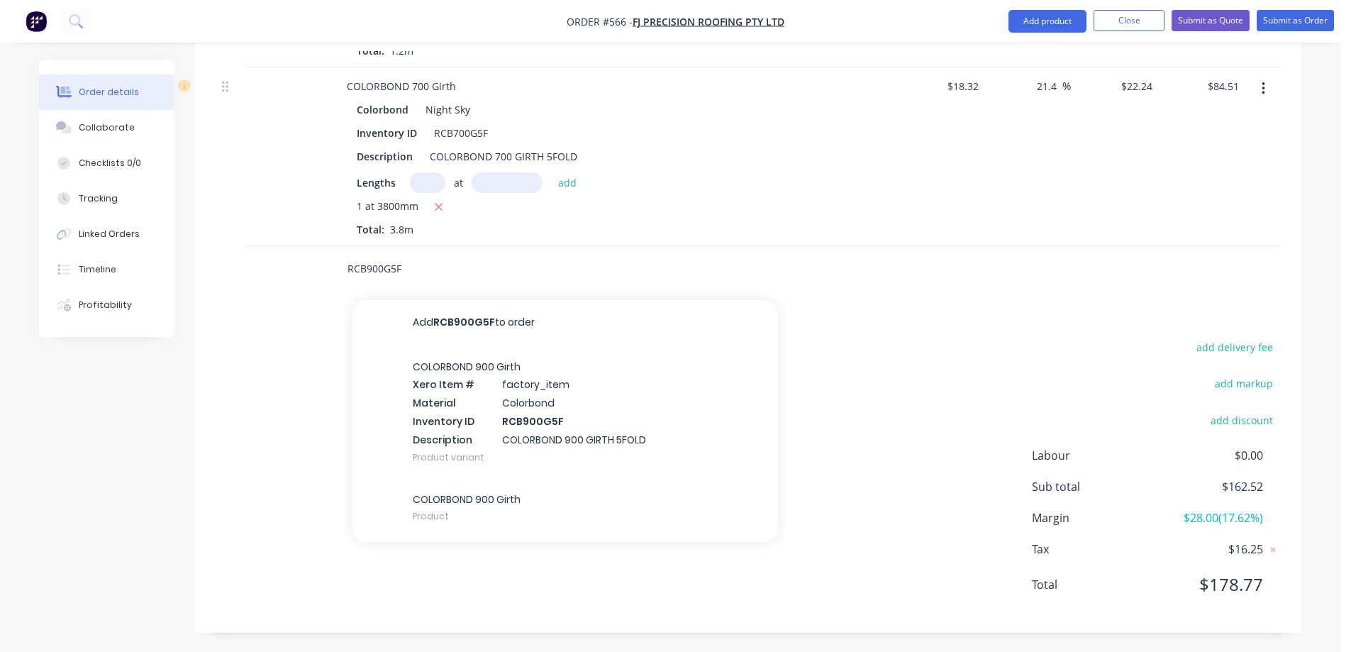
scroll to position [1049, 0]
type input "RCB900G5F"
click at [482, 422] on div "COLORBOND 900 Girth Xero Item # factory_item Material Colorbond Inventory ID RC…" at bounding box center [564, 409] width 425 height 133
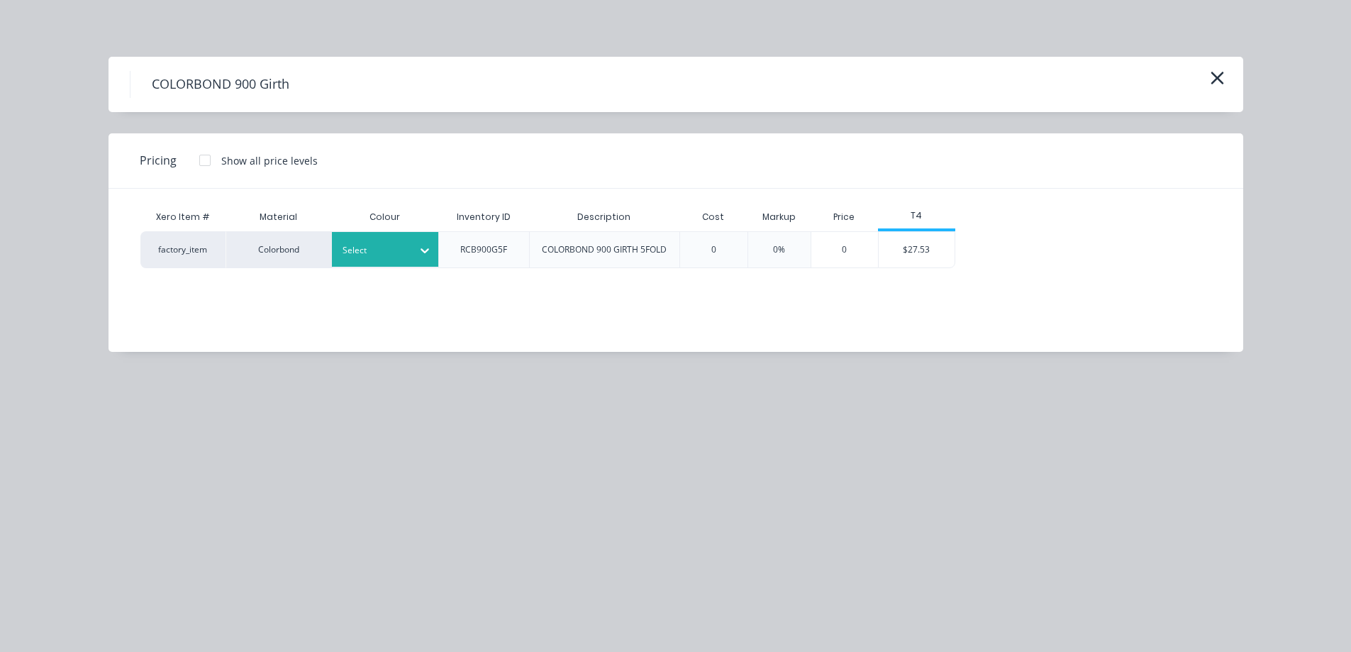
click at [386, 255] on div at bounding box center [375, 251] width 64 height 16
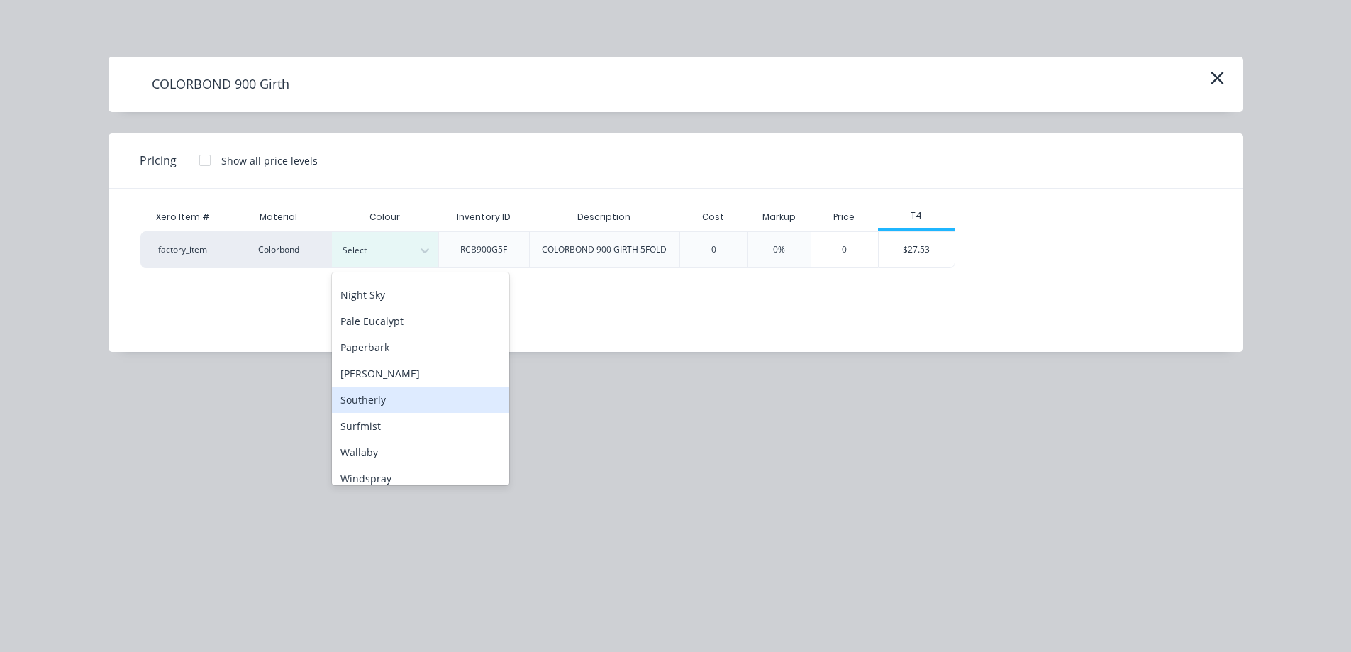
scroll to position [325, 0]
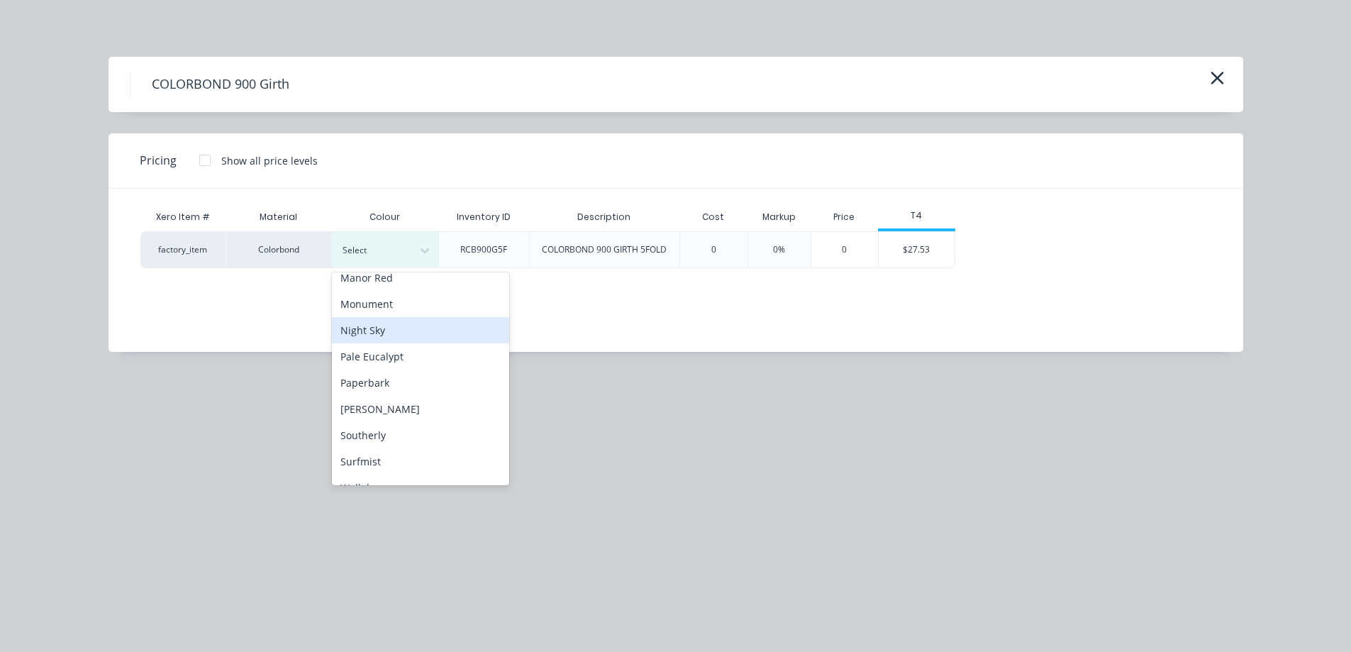
click at [404, 338] on div "Night Sky" at bounding box center [420, 330] width 177 height 26
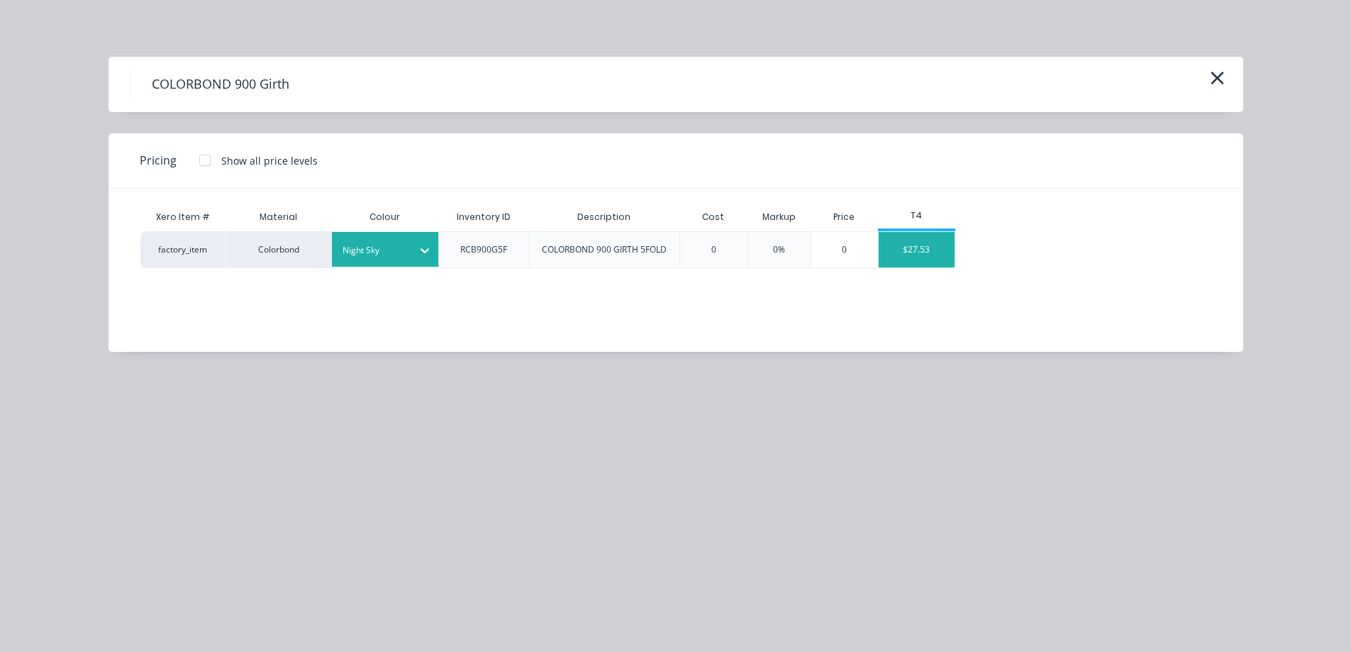
click at [926, 240] on div "$27.53" at bounding box center [917, 249] width 76 height 35
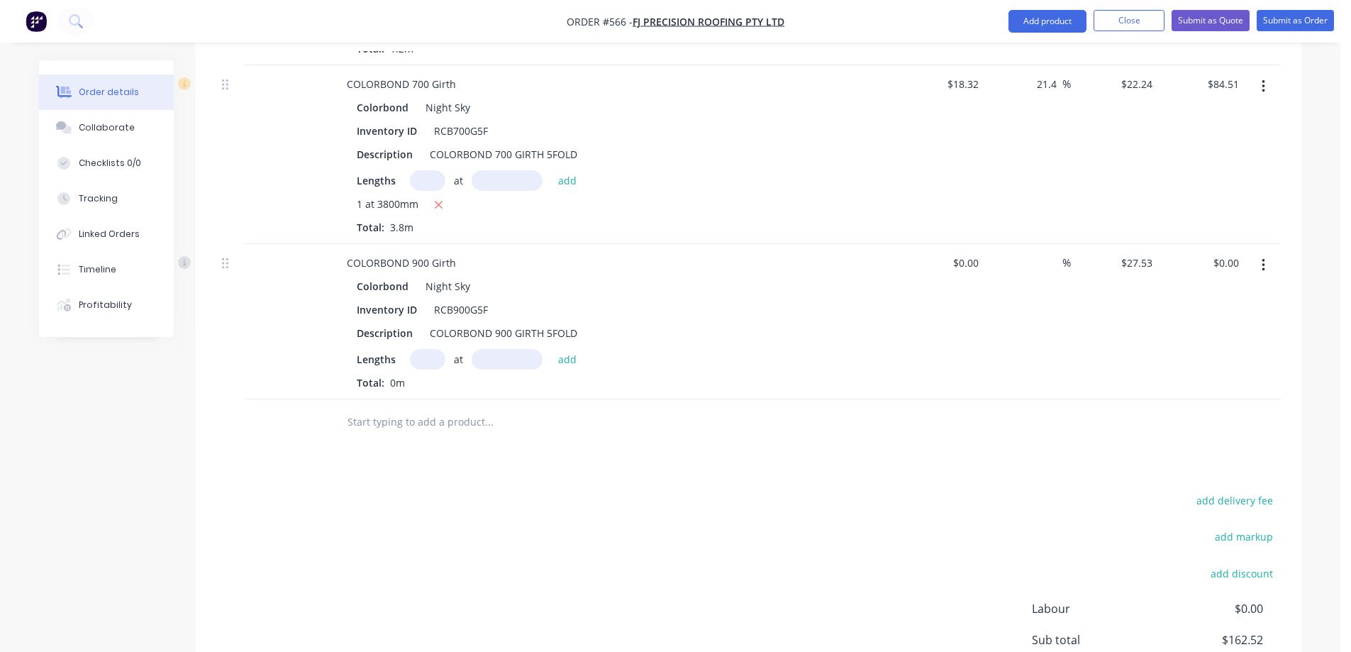
click at [416, 357] on input "text" at bounding box center [427, 359] width 35 height 21
type input "1"
type input "4400mm"
click at [577, 360] on button "add" at bounding box center [567, 358] width 33 height 19
type input "$121.13"
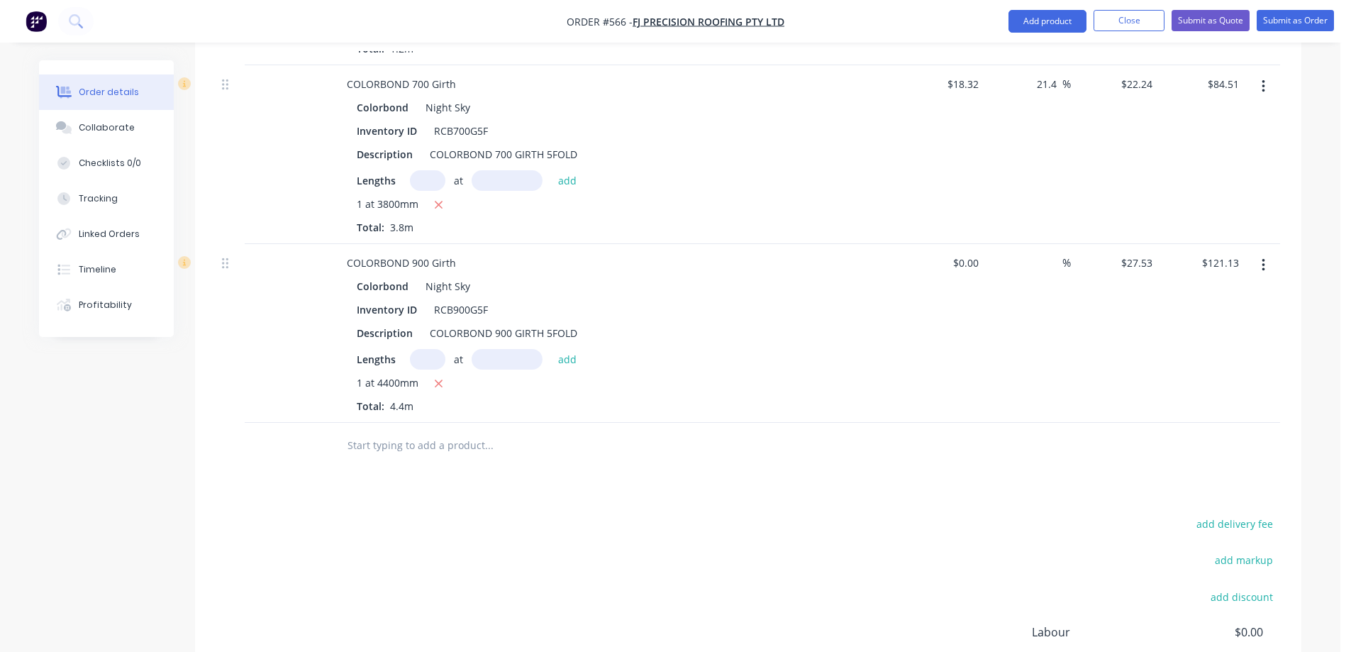
click at [479, 435] on input "text" at bounding box center [489, 445] width 284 height 28
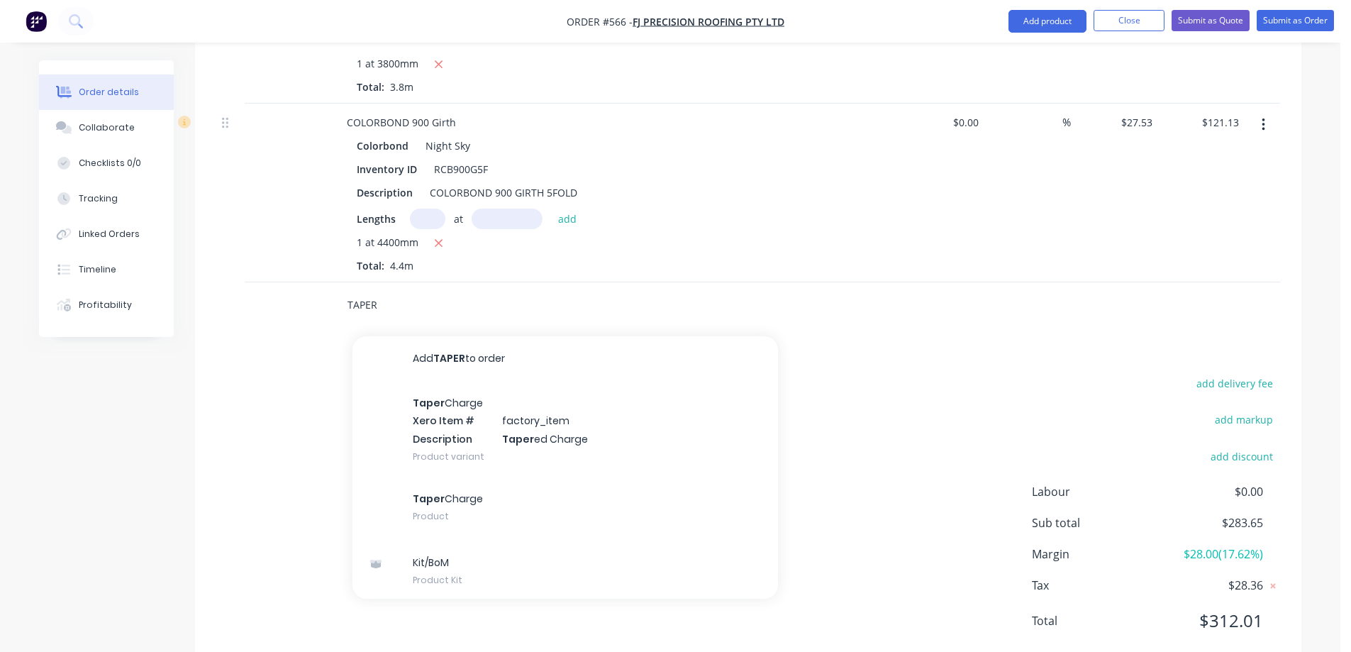
scroll to position [1191, 0]
type input "TAPER"
click at [477, 436] on div "Taper Charge Xero Item # factory_item Description Taper ed Charge Product varia…" at bounding box center [564, 428] width 425 height 96
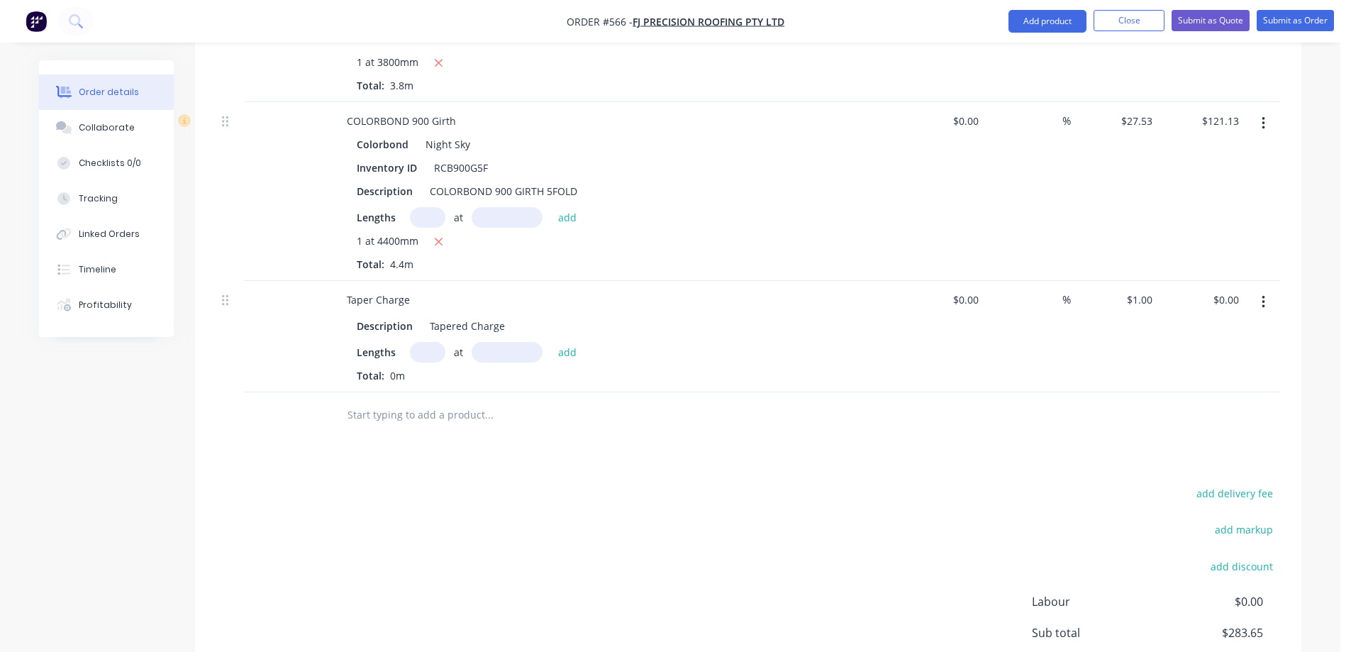
click at [430, 353] on input "text" at bounding box center [427, 352] width 35 height 21
type input "1"
type input "4400mm"
click at [576, 352] on button "add" at bounding box center [567, 351] width 33 height 19
type input "$4.40"
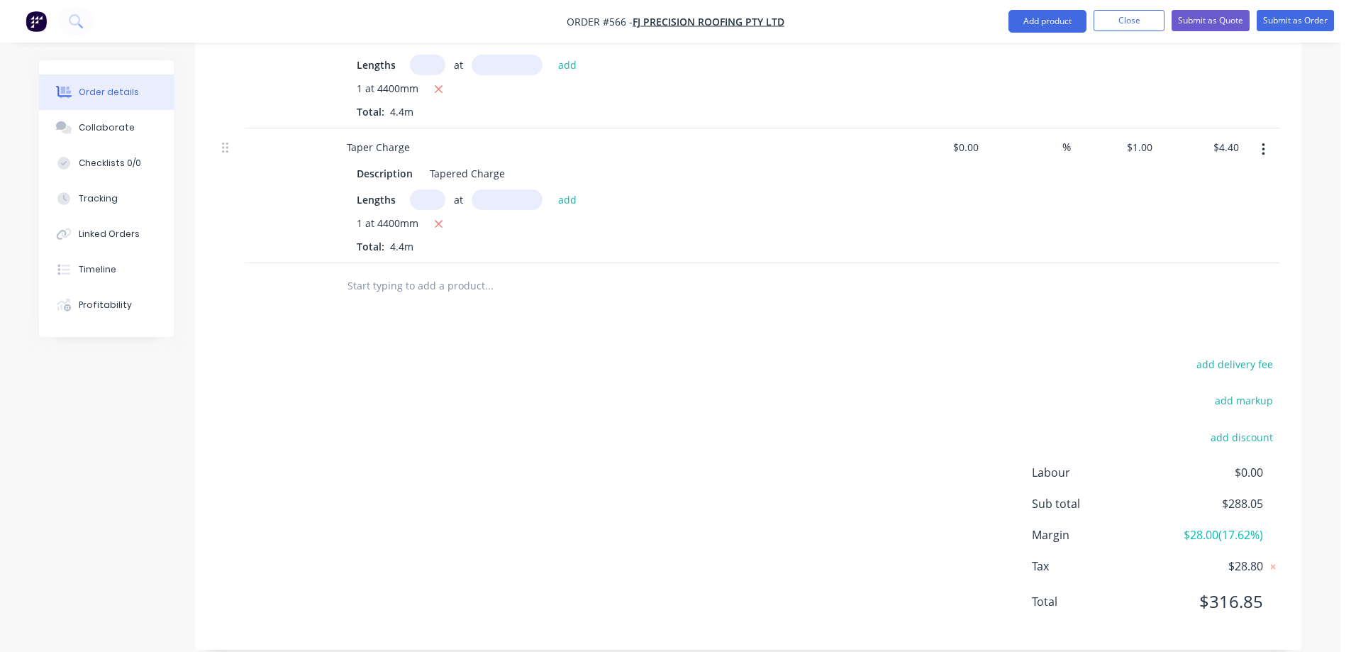
scroll to position [1362, 0]
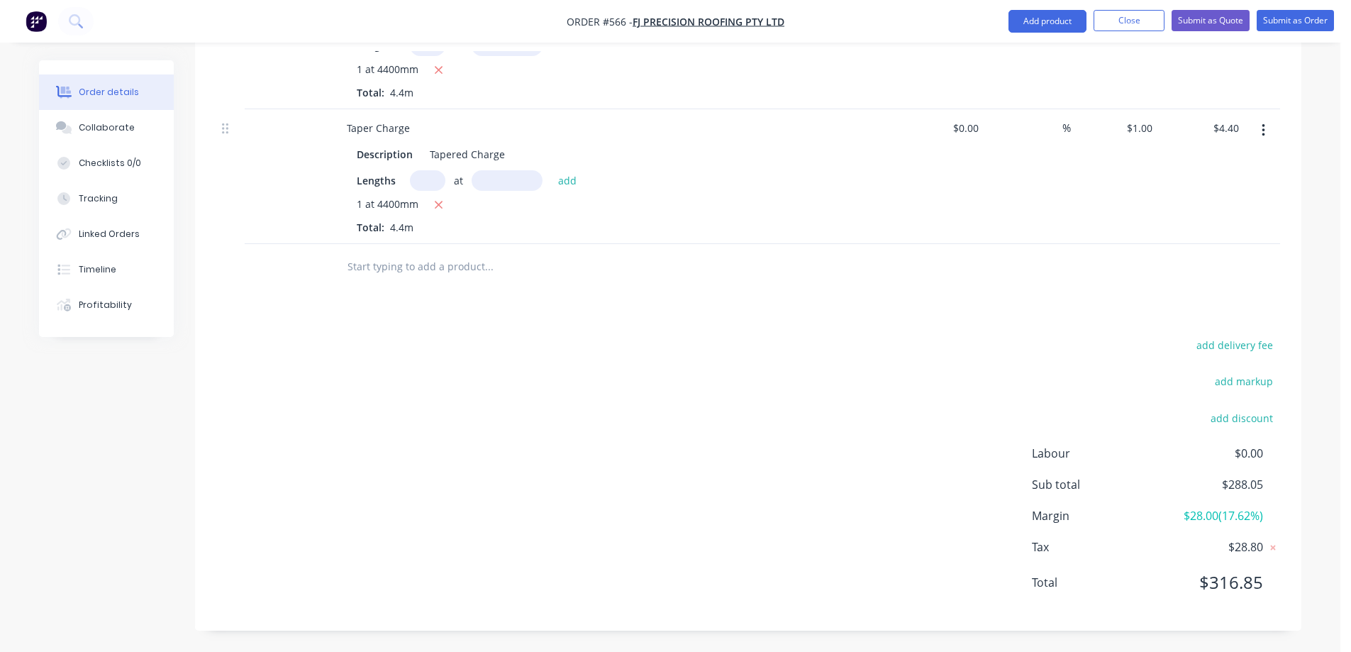
click at [396, 267] on input "text" at bounding box center [489, 266] width 284 height 28
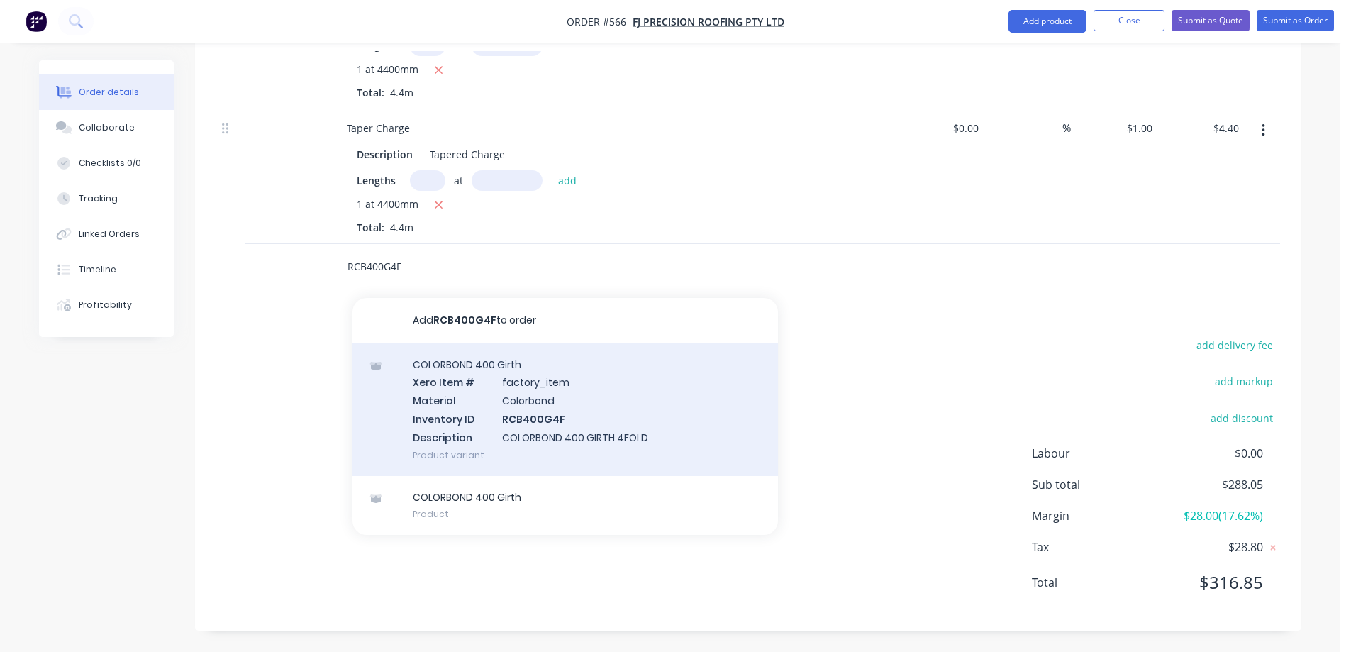
type input "RCB400G4F"
click at [466, 401] on div "COLORBOND 400 Girth Xero Item # factory_item Material Colorbond Inventory ID RC…" at bounding box center [564, 409] width 425 height 133
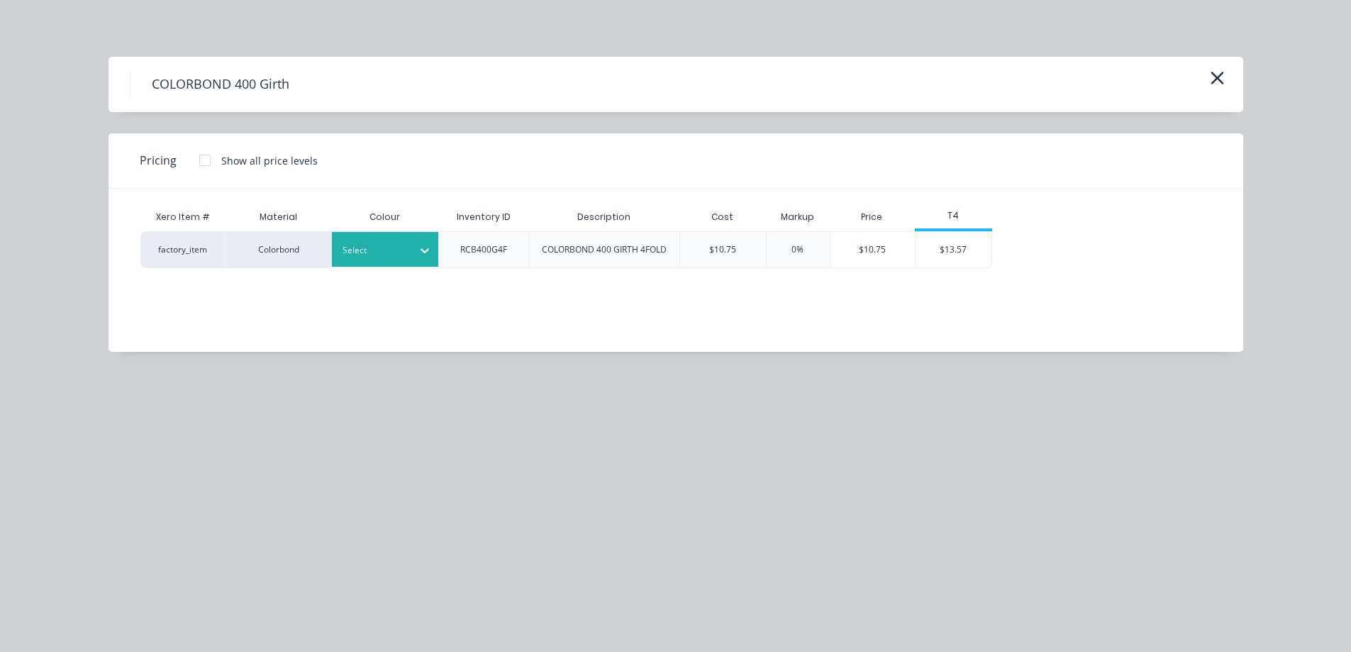
click at [386, 248] on div at bounding box center [375, 251] width 64 height 16
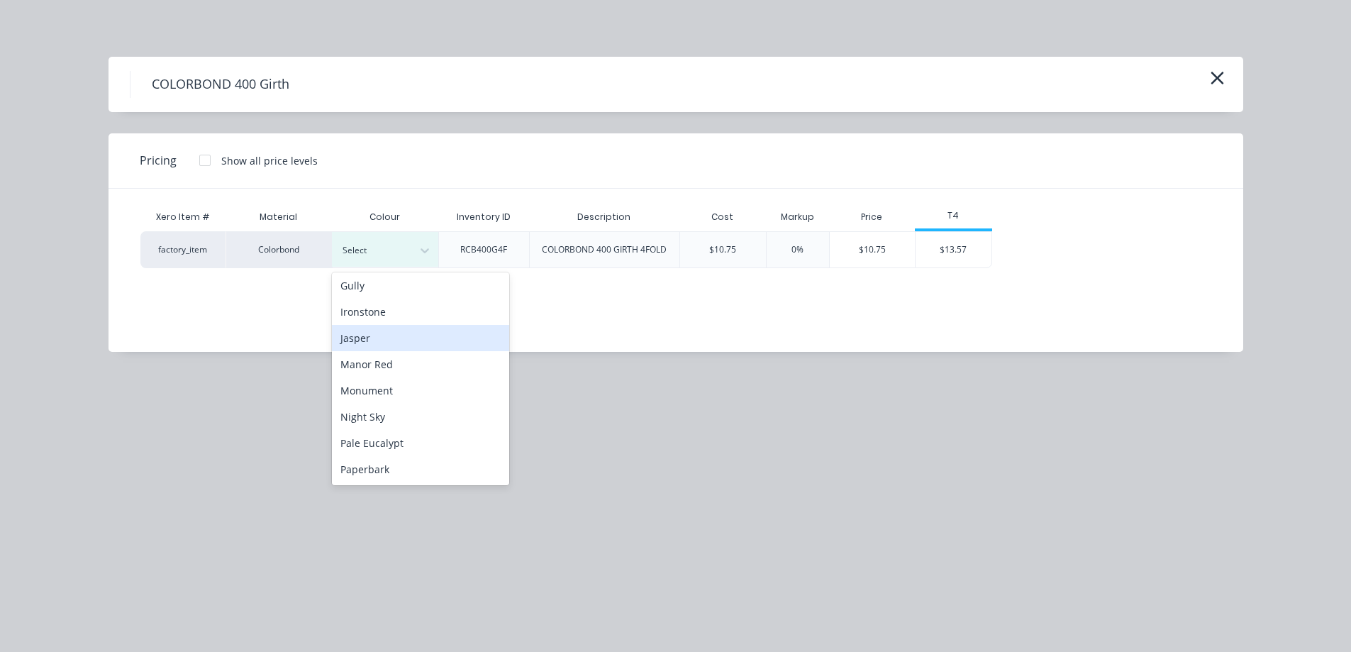
scroll to position [284, 0]
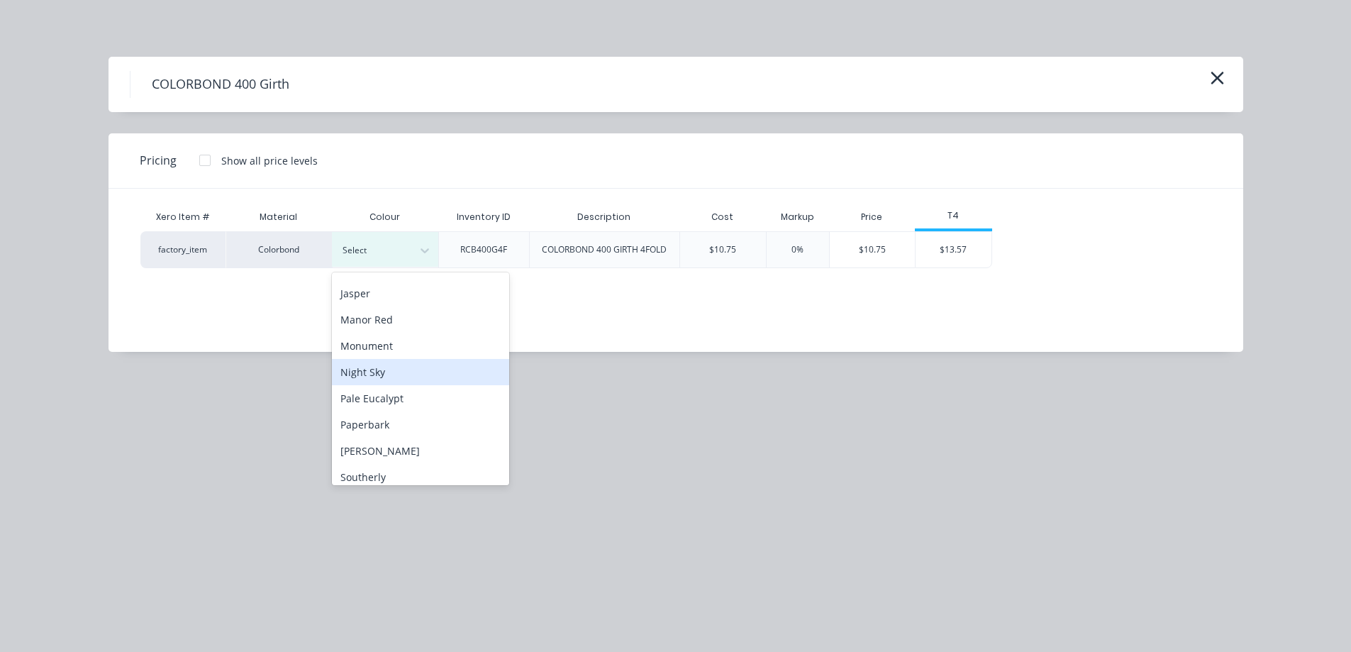
click at [385, 375] on div "Night Sky" at bounding box center [420, 372] width 177 height 26
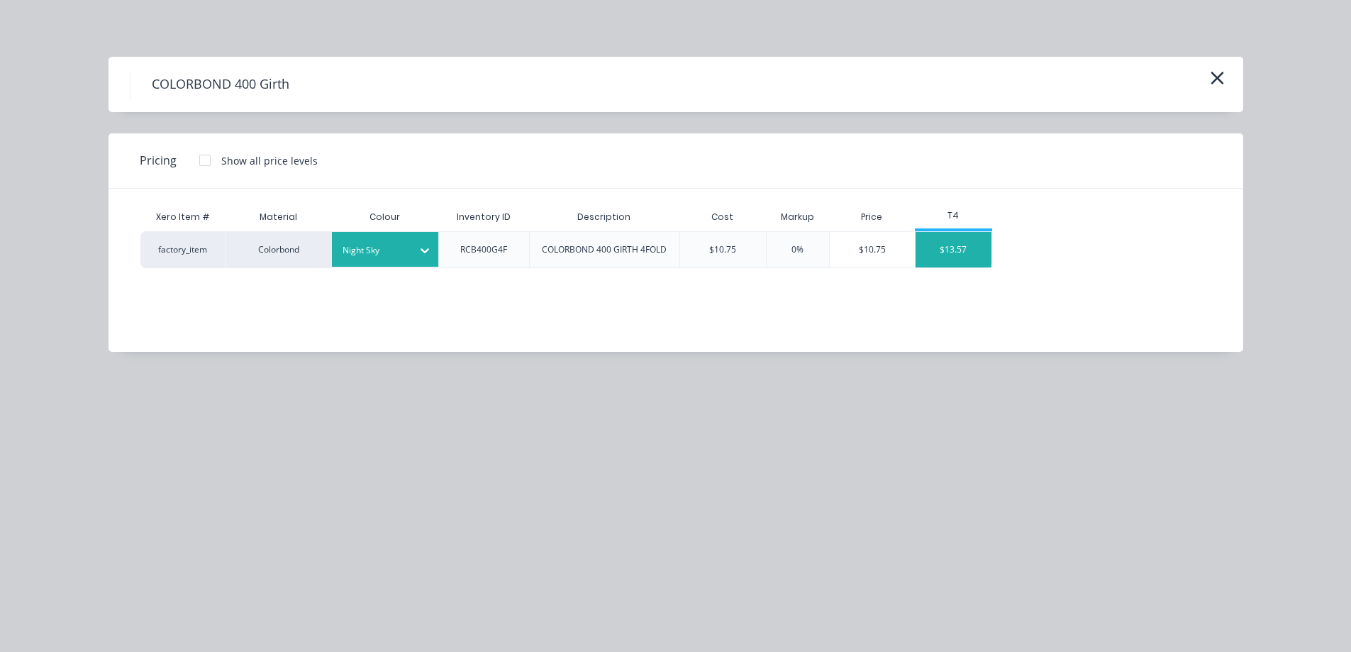
click at [959, 240] on div "$13.57" at bounding box center [954, 249] width 76 height 35
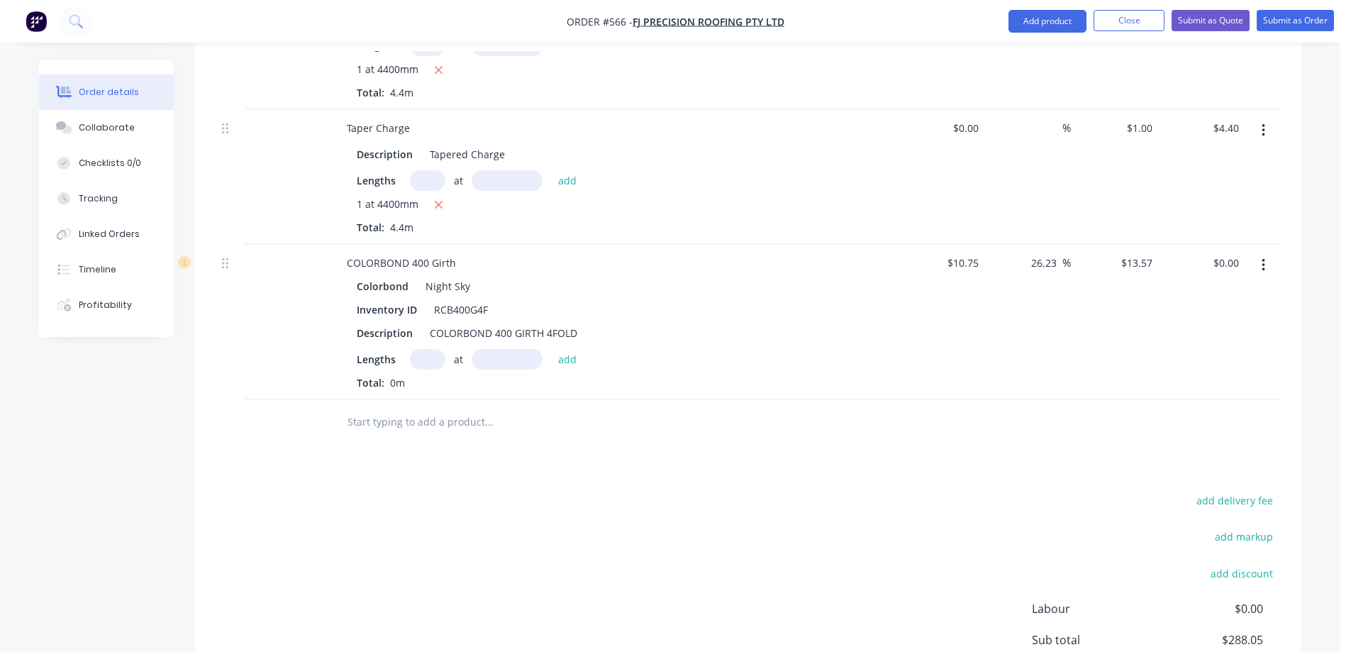
click at [423, 357] on input "text" at bounding box center [427, 359] width 35 height 21
type input "1"
type input "5000mm"
click at [569, 366] on button "add" at bounding box center [567, 358] width 33 height 19
type input "$67.85"
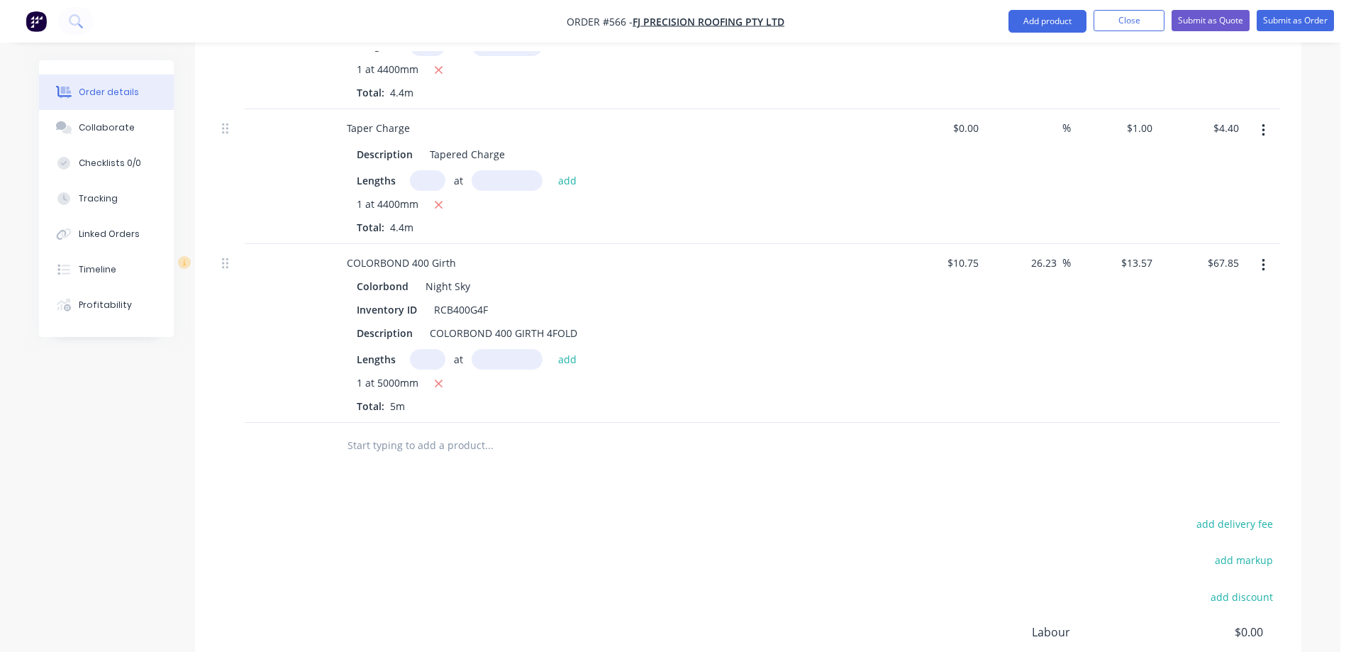
click at [479, 451] on input "text" at bounding box center [489, 445] width 284 height 28
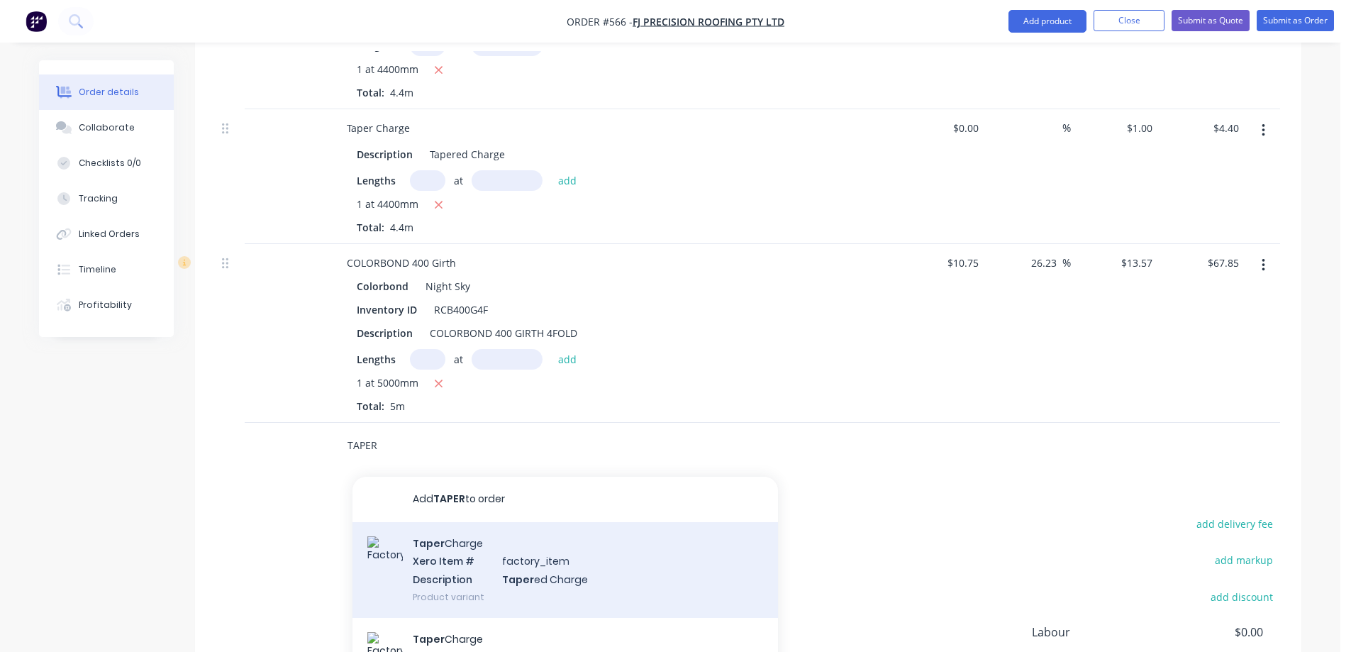
type input "TAPER"
click at [467, 548] on div "Taper Charge Xero Item # factory_item Description Taper ed Charge Product varia…" at bounding box center [564, 570] width 425 height 96
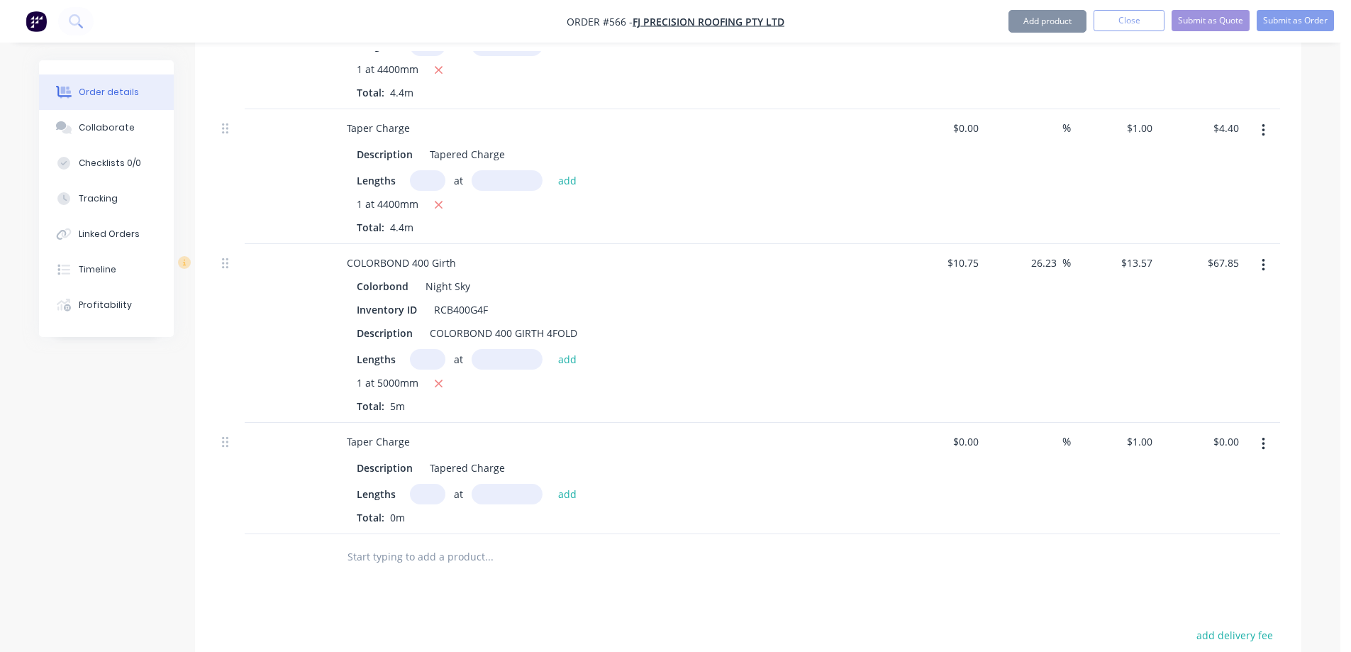
scroll to position [1575, 0]
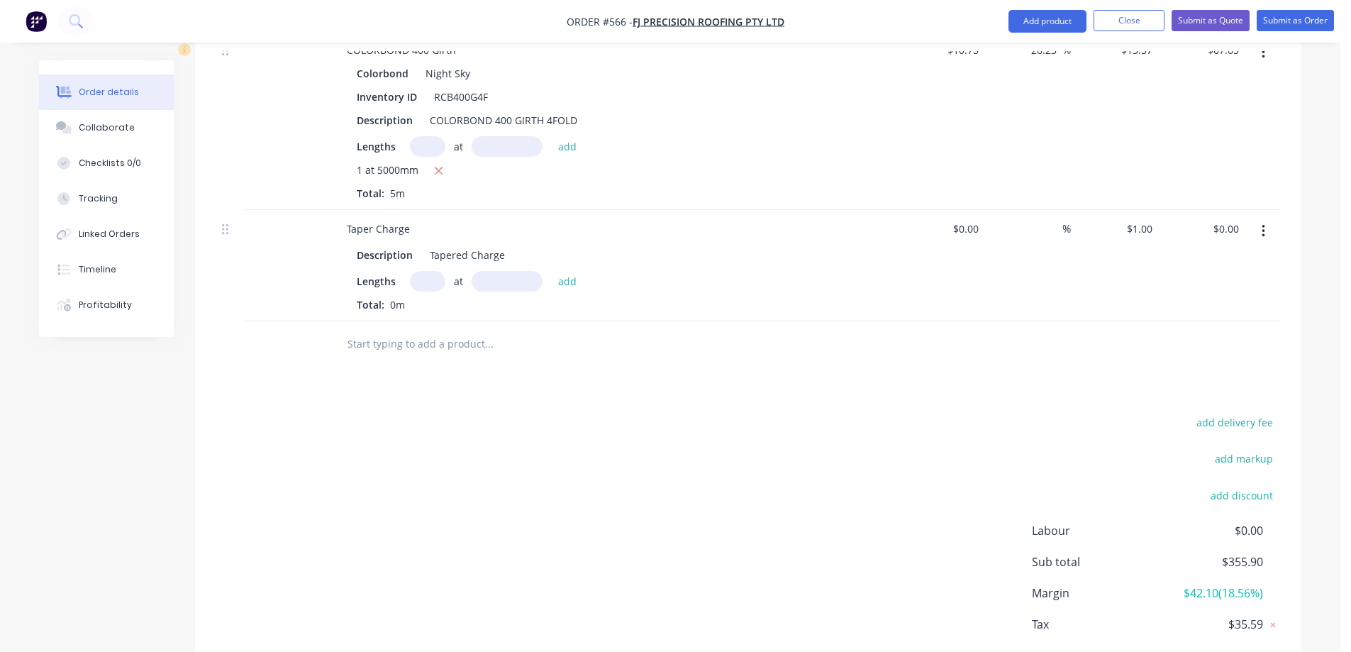
click at [422, 286] on input "text" at bounding box center [427, 281] width 35 height 21
type input "1"
type input "5000mm"
click at [568, 282] on button "add" at bounding box center [567, 280] width 33 height 19
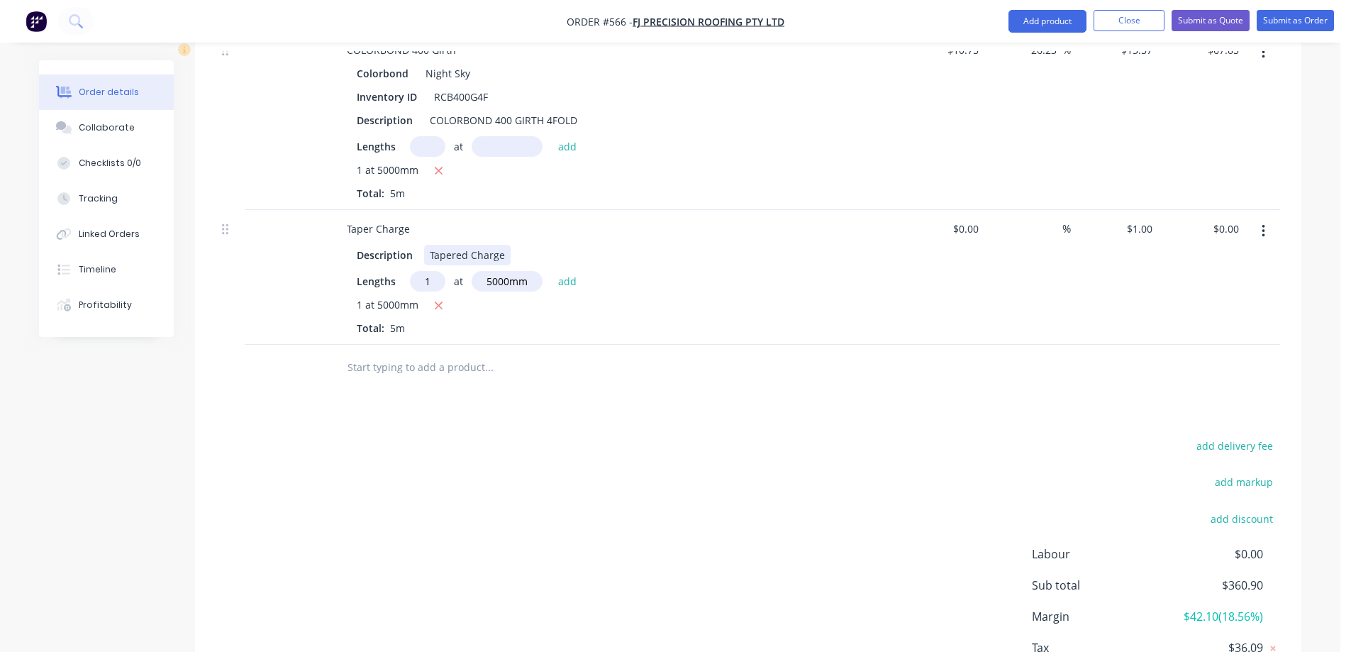
type input "$5.00"
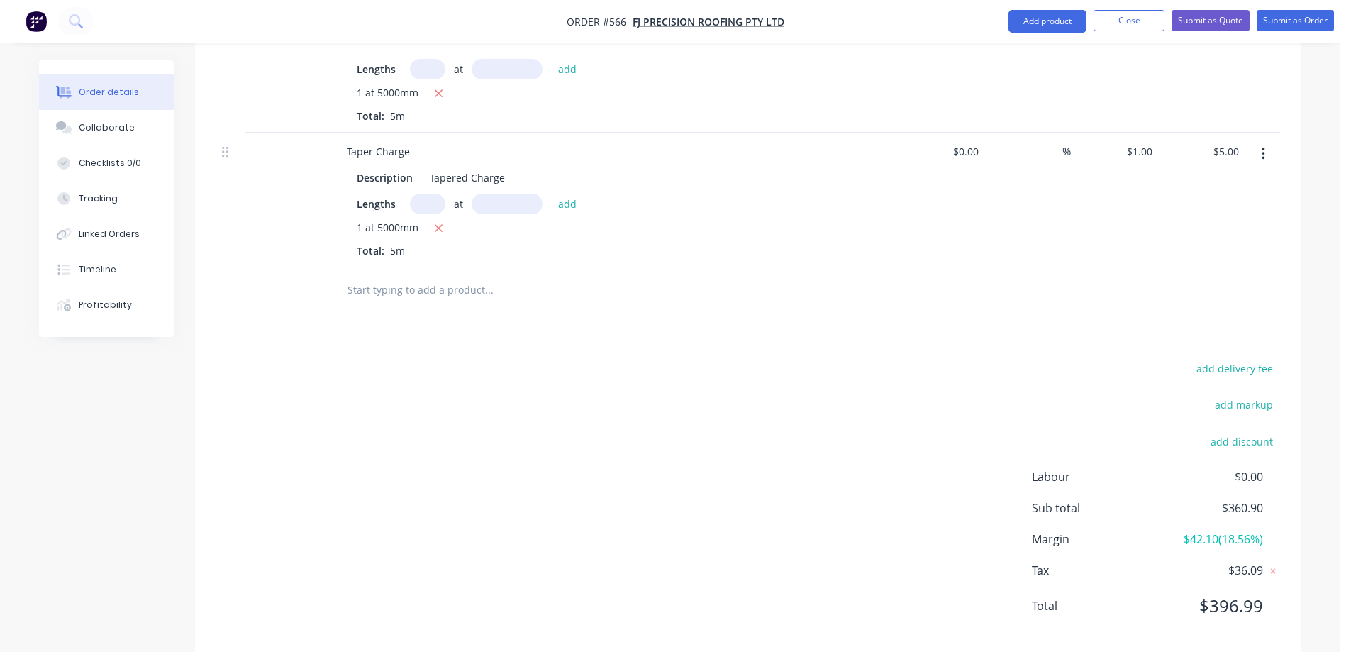
click at [432, 265] on div "Taper Charge Description Tapered Charge Lengths at add 1 at 5000mm Total: 5m" at bounding box center [613, 200] width 567 height 135
click at [422, 286] on input "text" at bounding box center [489, 290] width 284 height 28
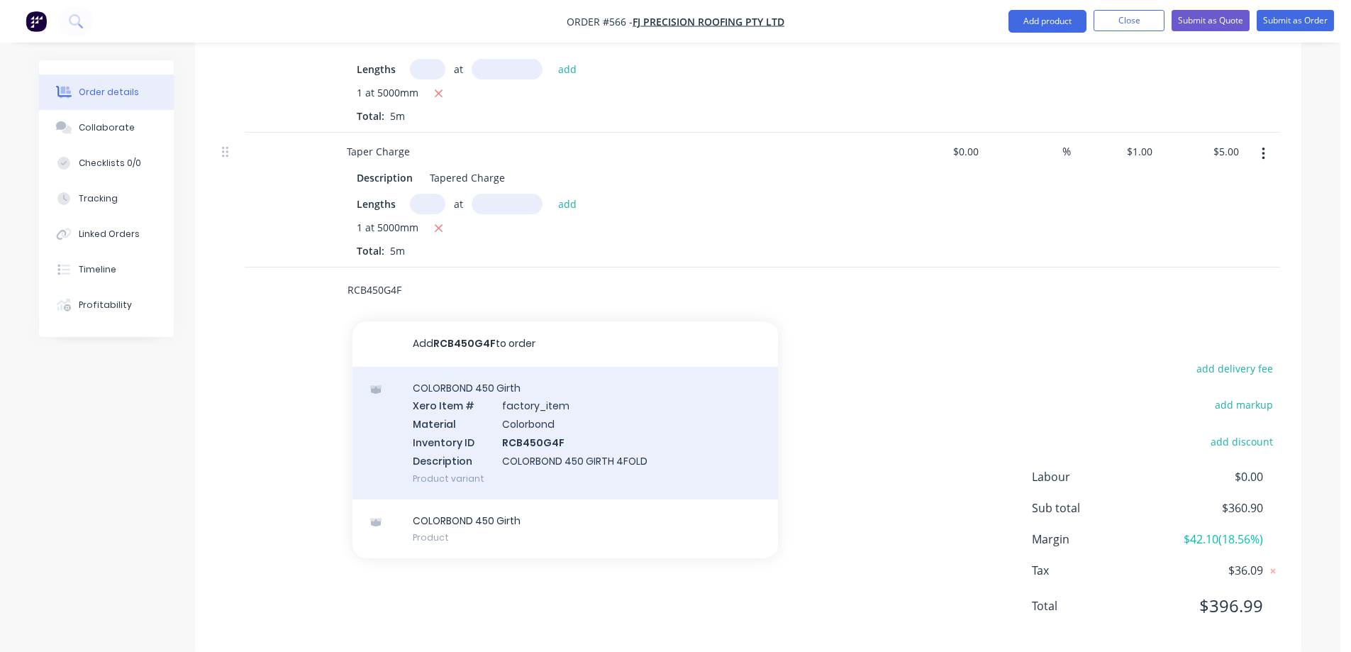
type input "RCB450G4F"
click at [468, 418] on div "COLORBOND 450 Girth Xero Item # factory_item Material Colorbond Inventory ID RC…" at bounding box center [564, 433] width 425 height 133
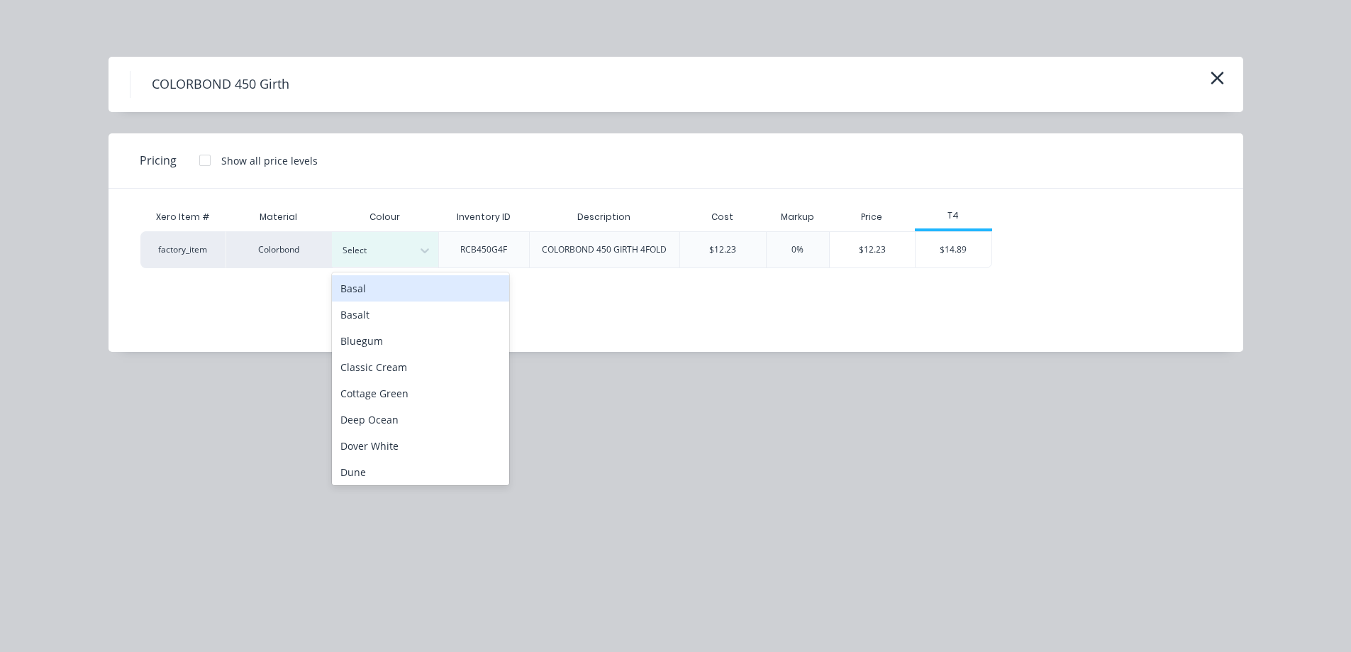
click at [393, 239] on div "Select" at bounding box center [385, 249] width 106 height 35
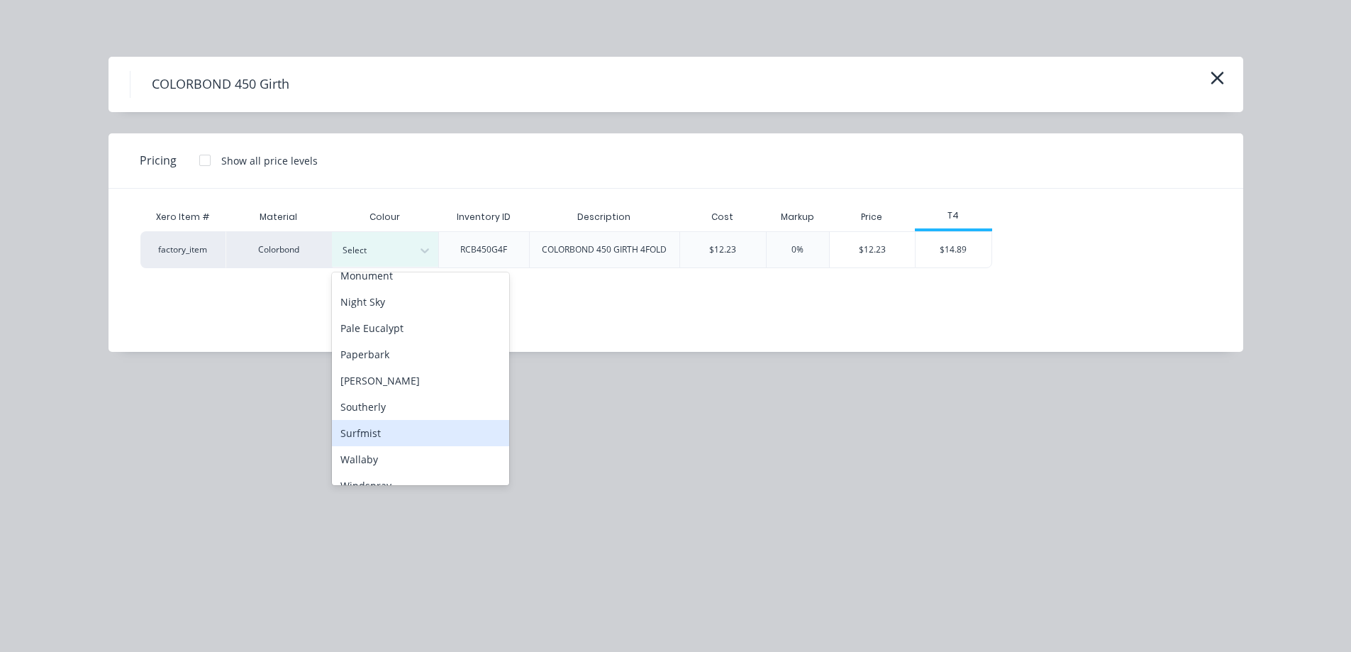
scroll to position [284, 0]
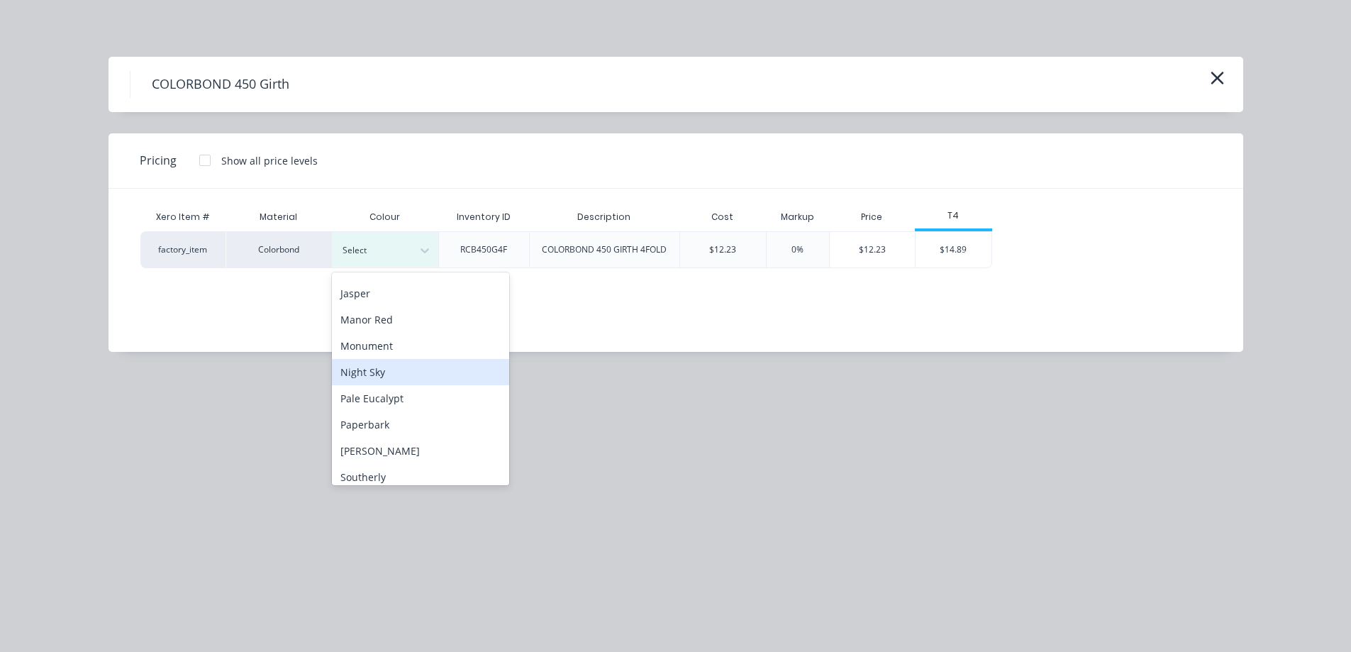
click at [392, 367] on div "Night Sky" at bounding box center [420, 372] width 177 height 26
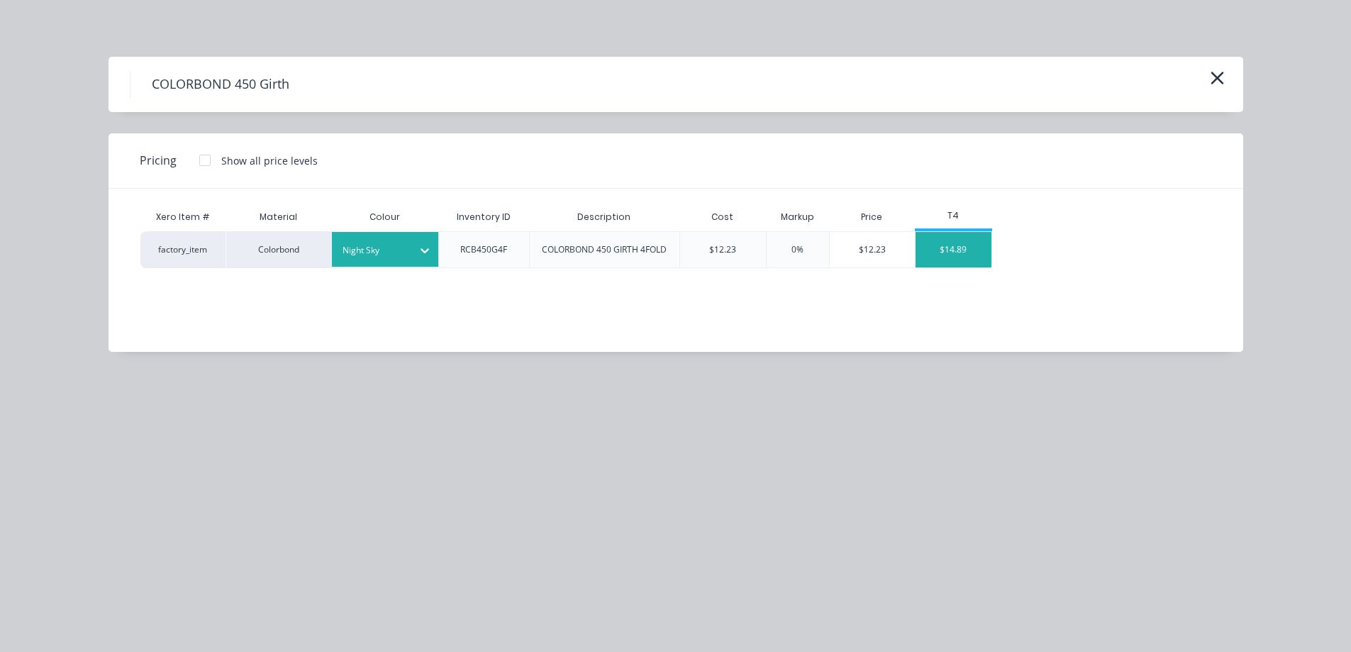
click at [954, 242] on div "$14.89" at bounding box center [954, 249] width 76 height 35
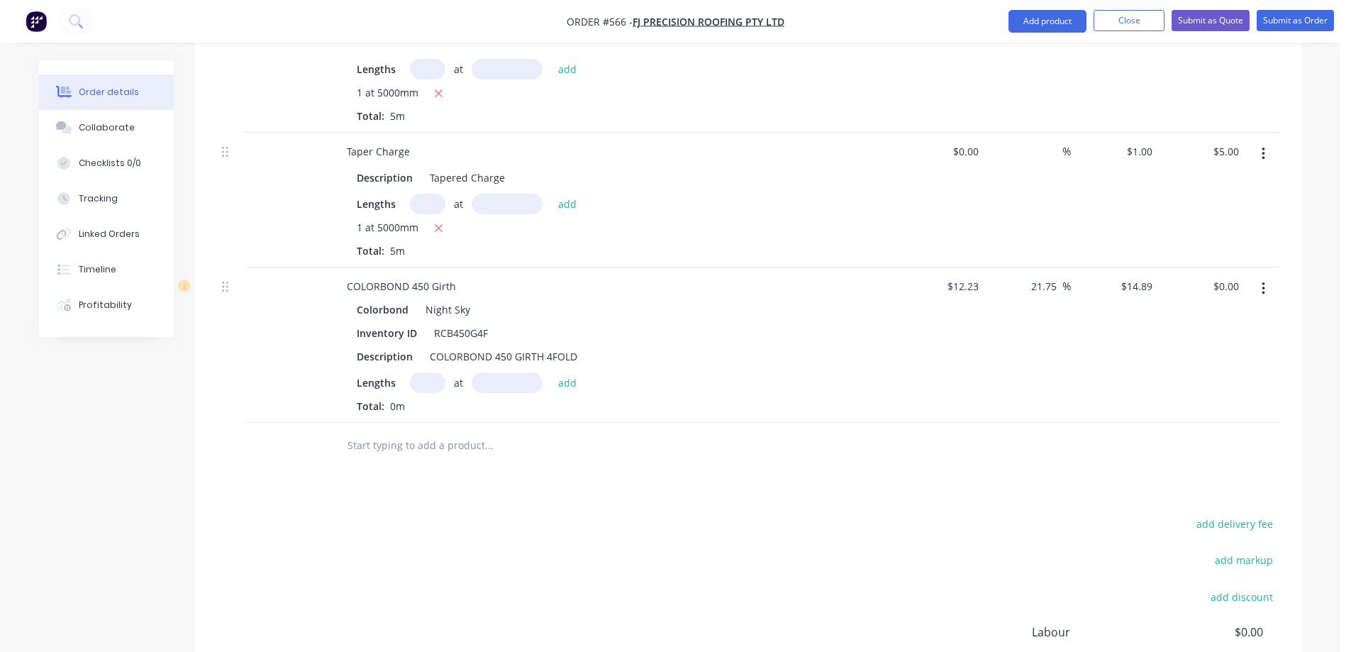
click at [428, 379] on input "text" at bounding box center [427, 382] width 35 height 21
type input "1"
type input "1700mm"
click at [569, 382] on button "add" at bounding box center [567, 381] width 33 height 19
type input "$25.31"
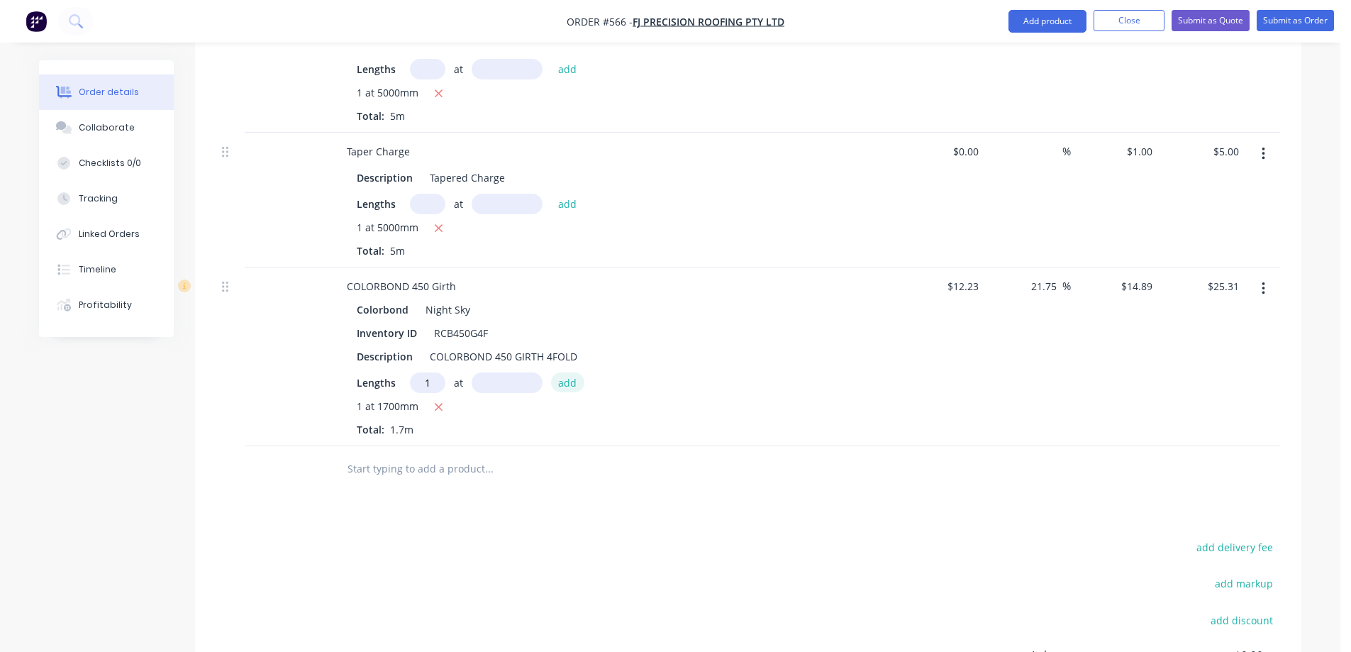
type input "1"
type input "800"
click at [569, 383] on button "add" at bounding box center [567, 381] width 33 height 19
type input "$37.23"
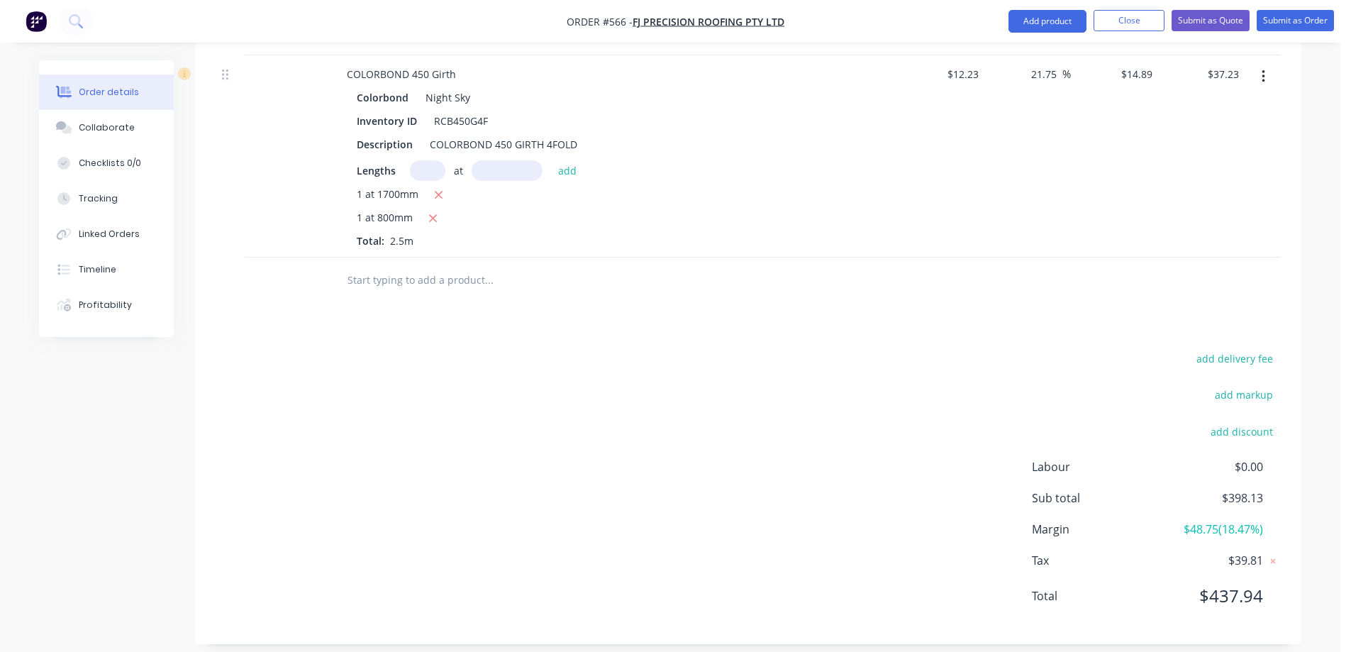
scroll to position [1865, 0]
click at [445, 291] on input "text" at bounding box center [489, 279] width 284 height 28
click at [385, 279] on input "RCB" at bounding box center [489, 279] width 284 height 28
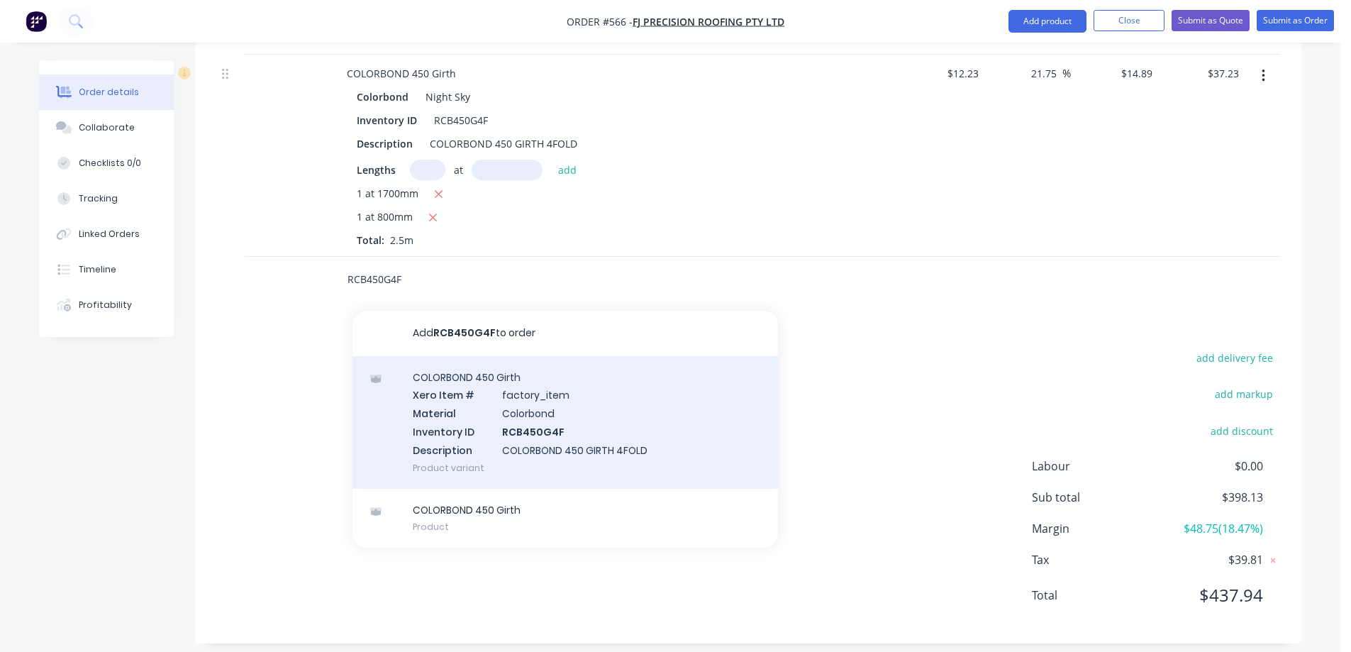
type input "RCB450G4F"
click at [454, 411] on div "COLORBOND 450 Girth Xero Item # factory_item Material Colorbond Inventory ID RC…" at bounding box center [564, 422] width 425 height 133
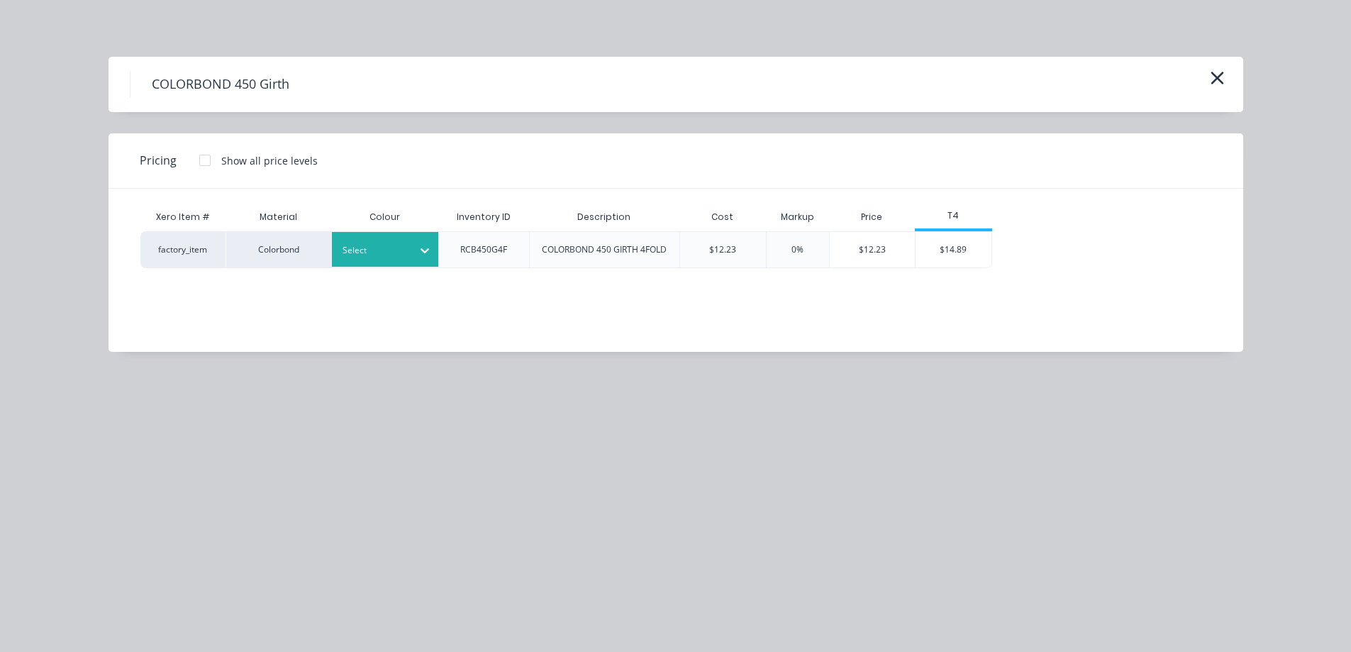
click at [408, 241] on div "Select" at bounding box center [372, 250] width 79 height 18
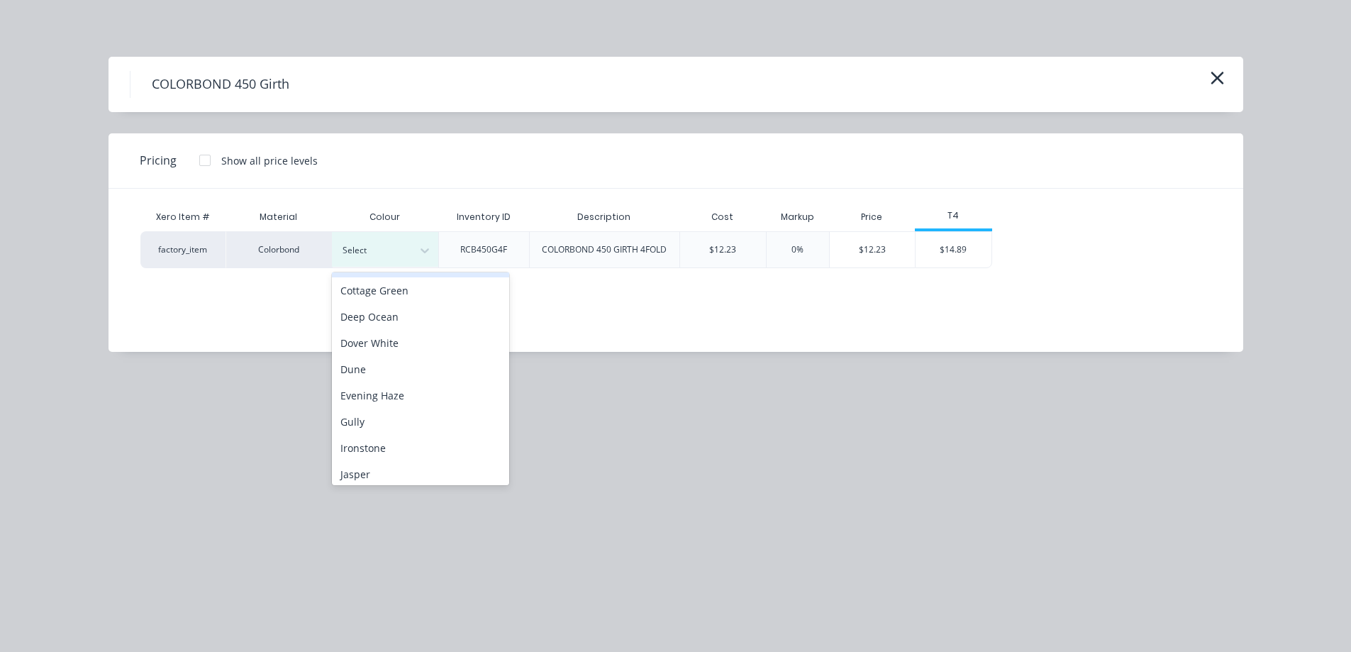
scroll to position [213, 0]
click at [397, 440] on div "Night Sky" at bounding box center [420, 443] width 177 height 26
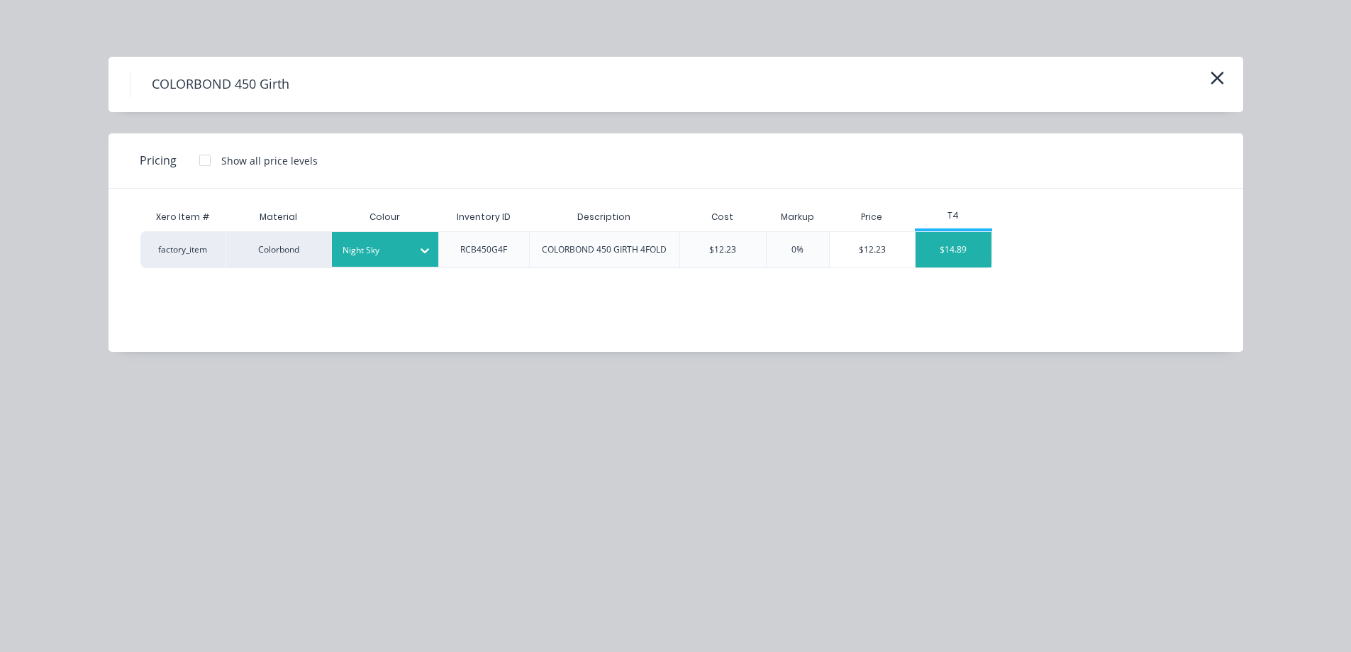
click at [967, 261] on div "$14.89" at bounding box center [954, 249] width 76 height 35
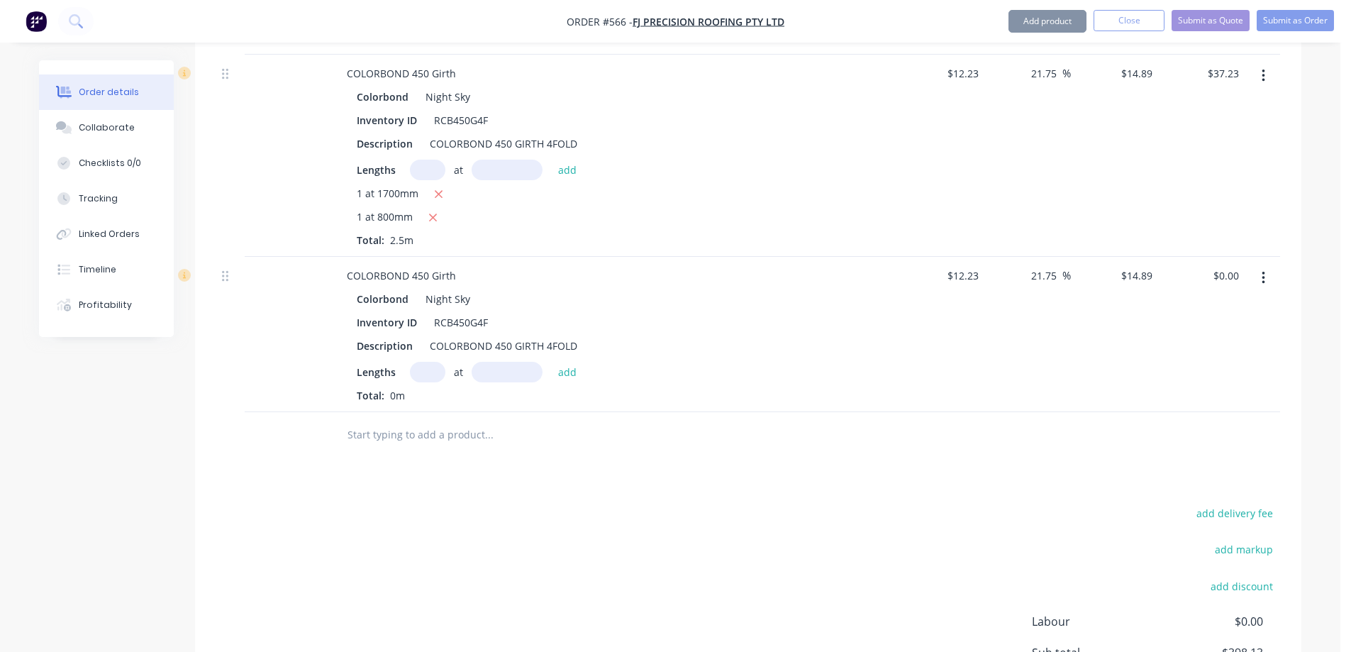
click at [422, 375] on input "text" at bounding box center [427, 372] width 35 height 21
type input "1"
type input "1600mm"
click at [578, 371] on button "add" at bounding box center [567, 371] width 33 height 19
type input "$23.82"
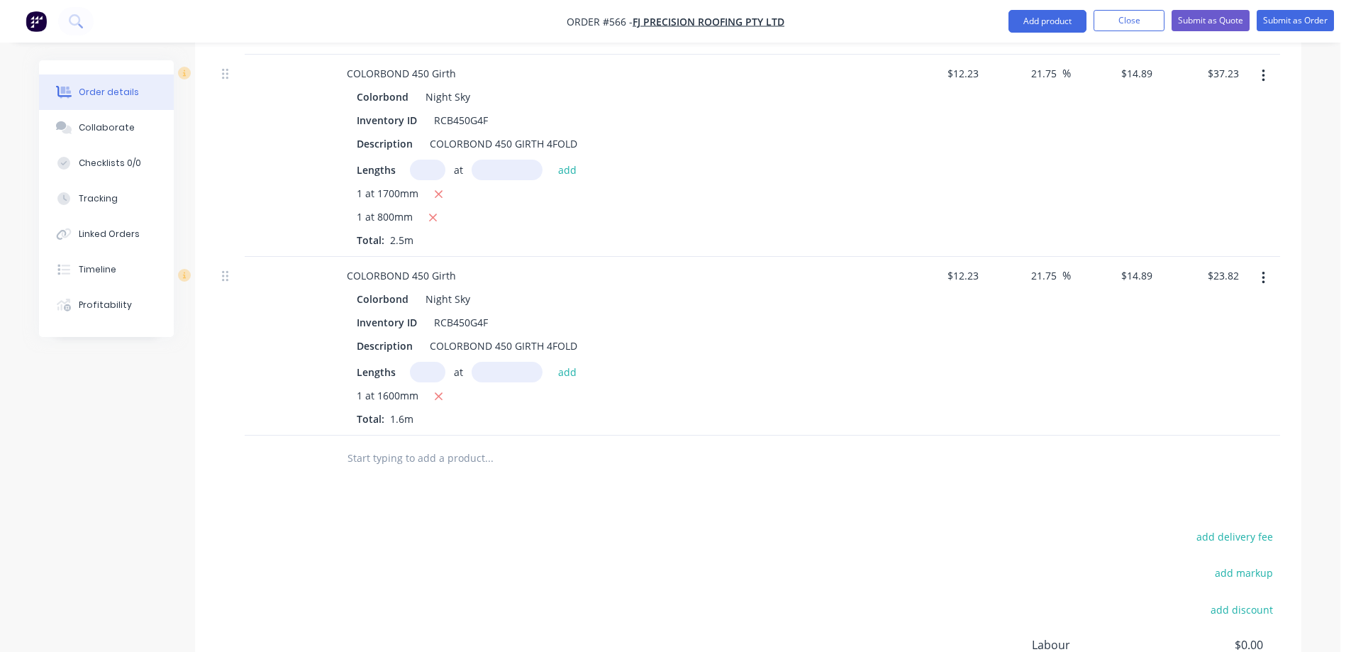
click at [385, 464] on input "text" at bounding box center [489, 458] width 284 height 28
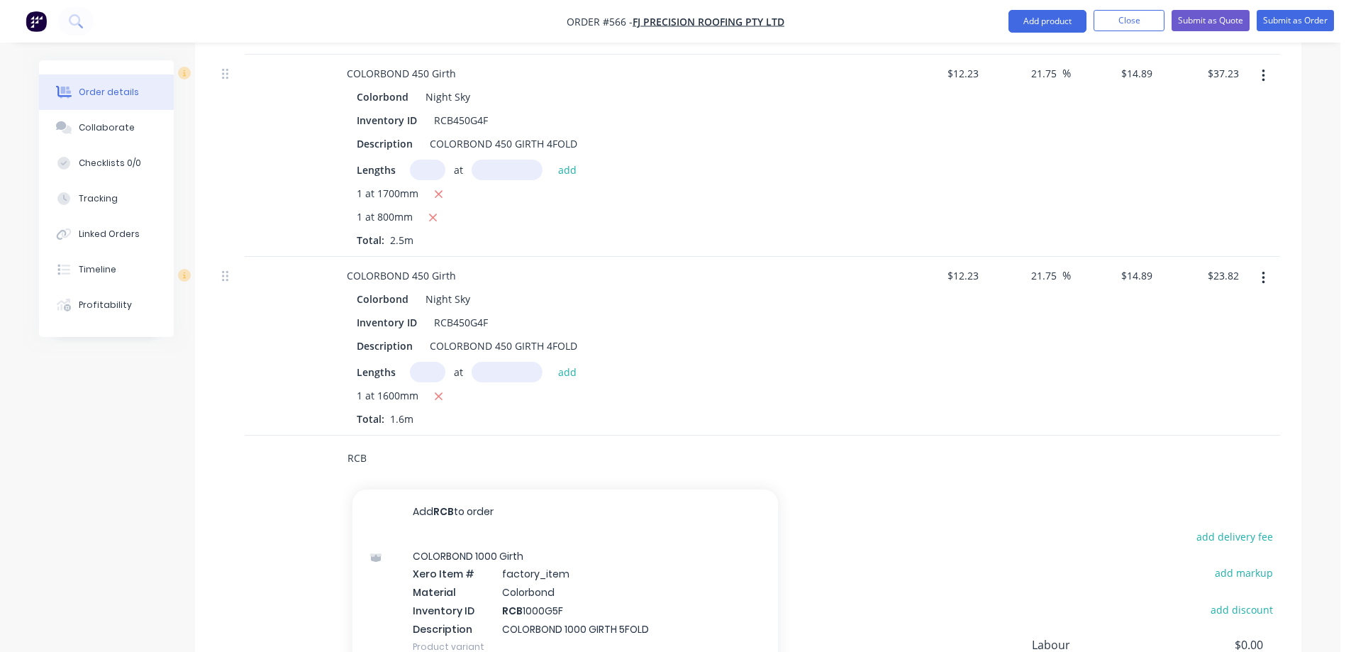
click at [399, 467] on input "RCB" at bounding box center [489, 458] width 284 height 28
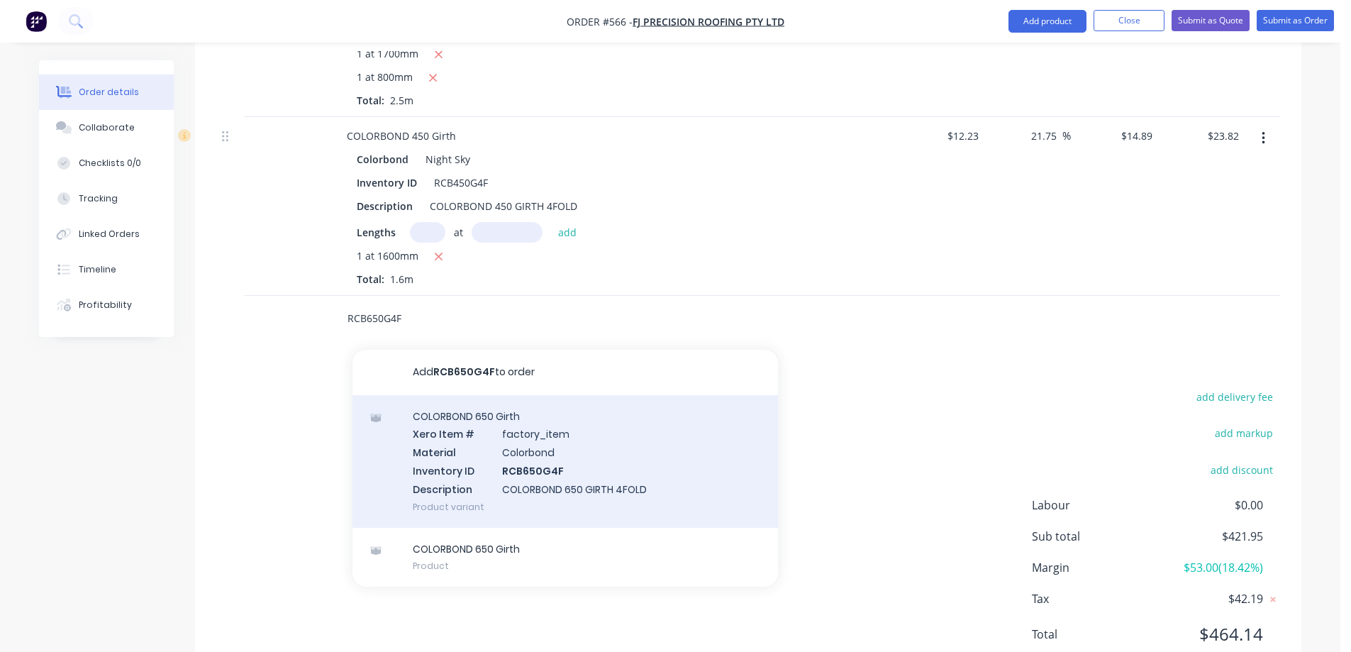
scroll to position [2007, 0]
type input "RCB650G4F"
click at [472, 450] on div "COLORBOND 650 Girth Xero Item # factory_item Material Colorbond Inventory ID RC…" at bounding box center [564, 459] width 425 height 133
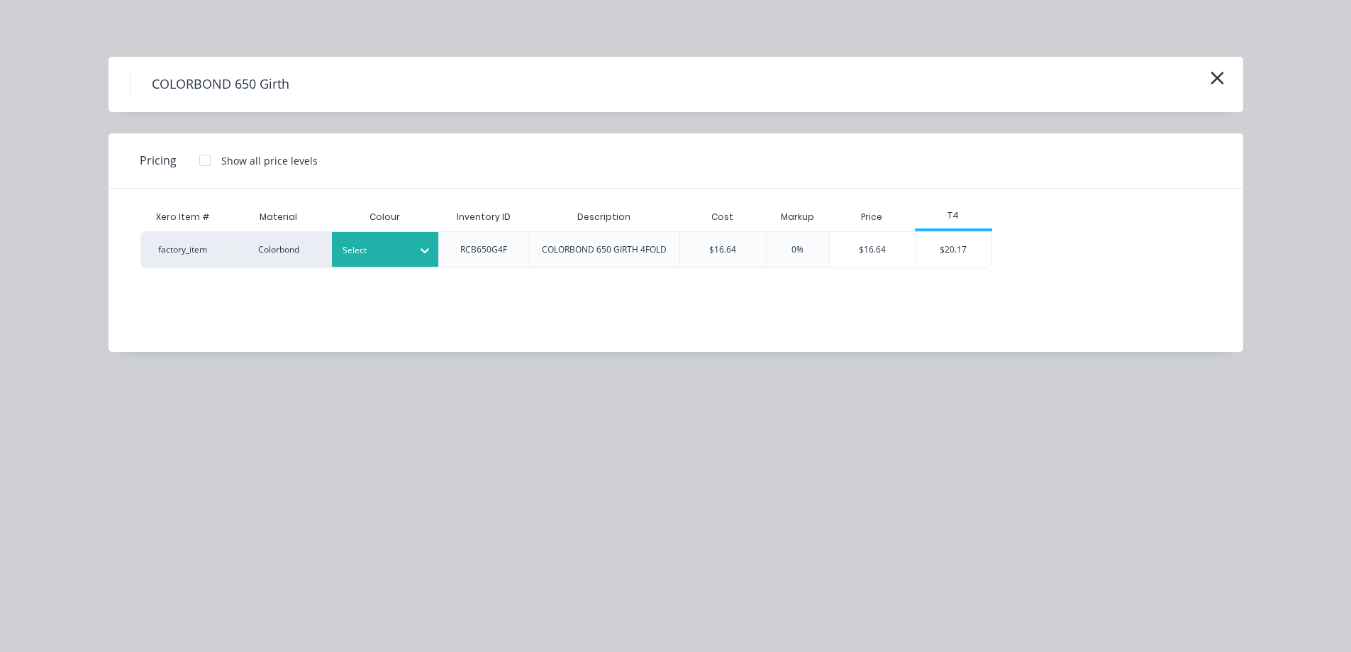
drag, startPoint x: 397, startPoint y: 250, endPoint x: 394, endPoint y: 264, distance: 13.8
click at [397, 251] on div at bounding box center [375, 251] width 64 height 16
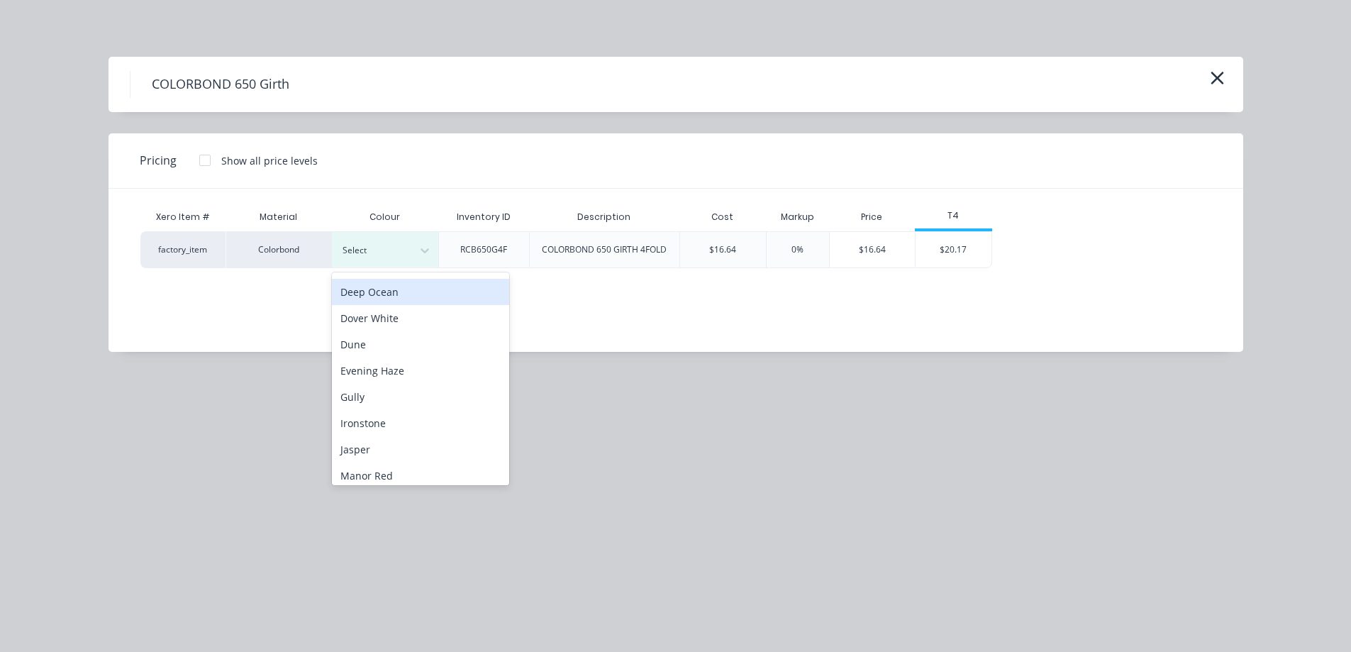
scroll to position [213, 0]
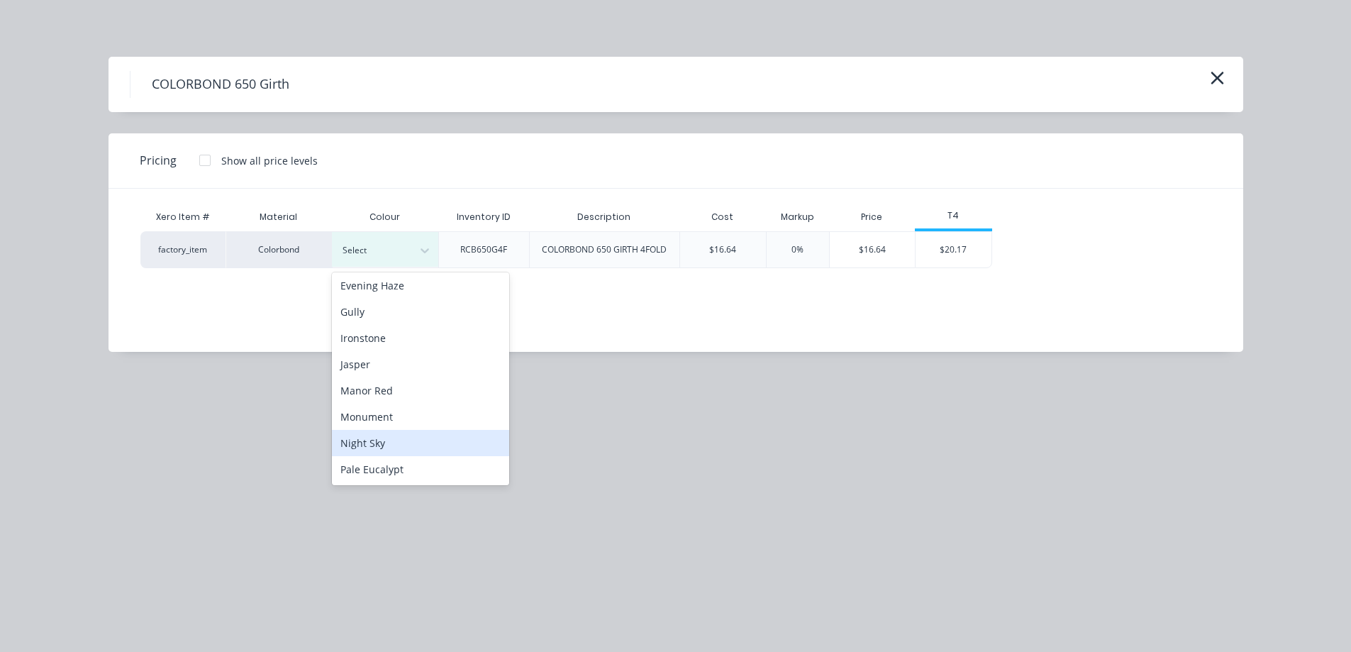
click at [382, 440] on div "Night Sky" at bounding box center [420, 443] width 177 height 26
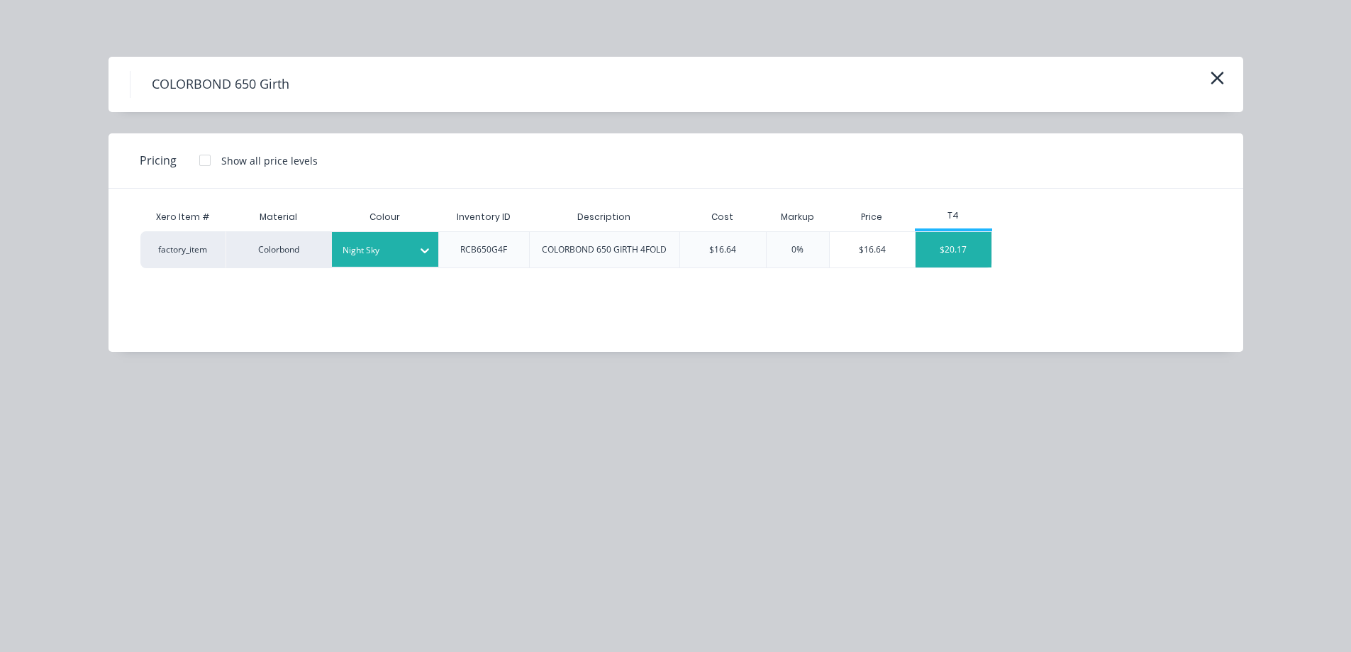
click at [986, 254] on div "$20.17" at bounding box center [954, 249] width 76 height 35
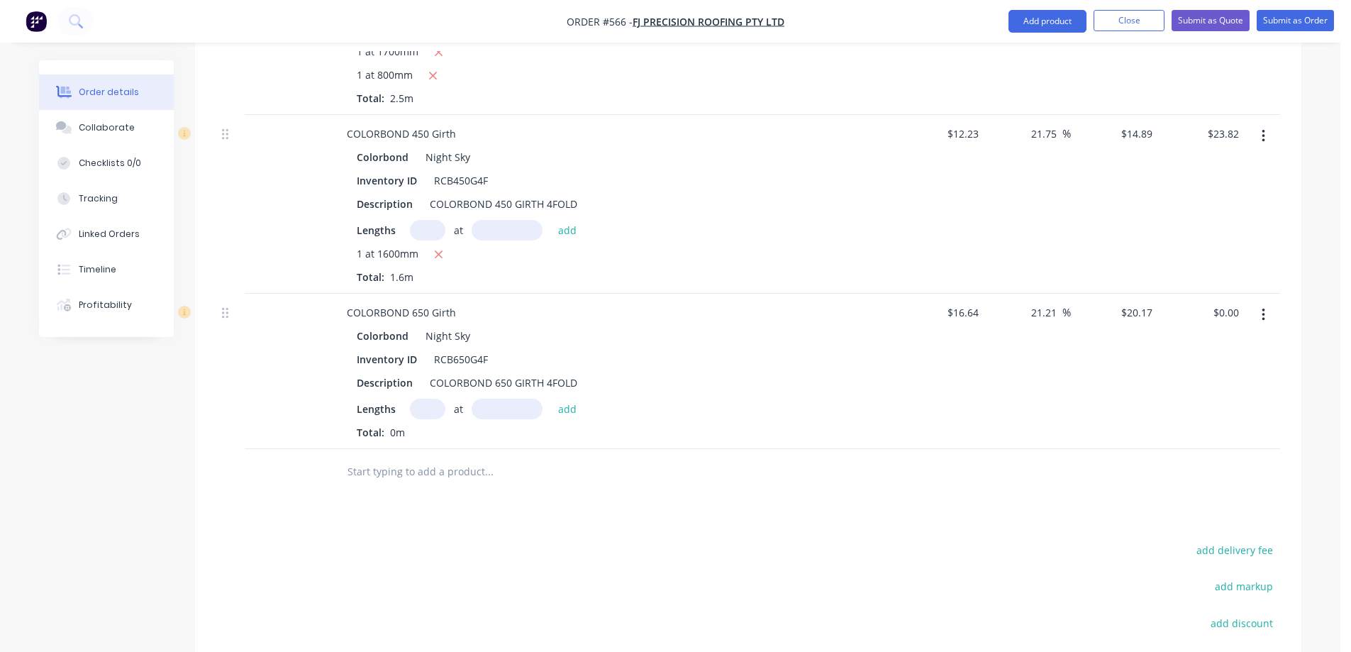
click at [424, 411] on input "text" at bounding box center [427, 409] width 35 height 21
type input "1"
type input "800mm"
click at [557, 401] on button "add" at bounding box center [567, 408] width 33 height 19
type input "$16.14"
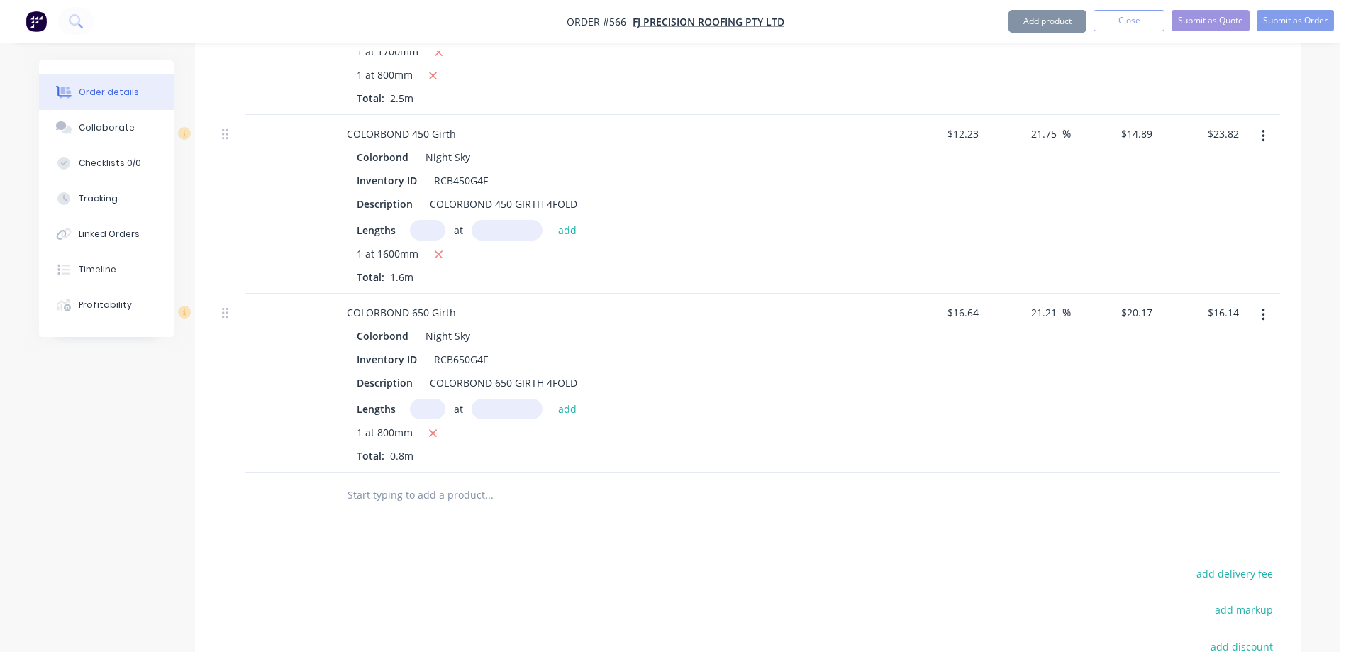
click at [464, 491] on input "text" at bounding box center [489, 495] width 284 height 28
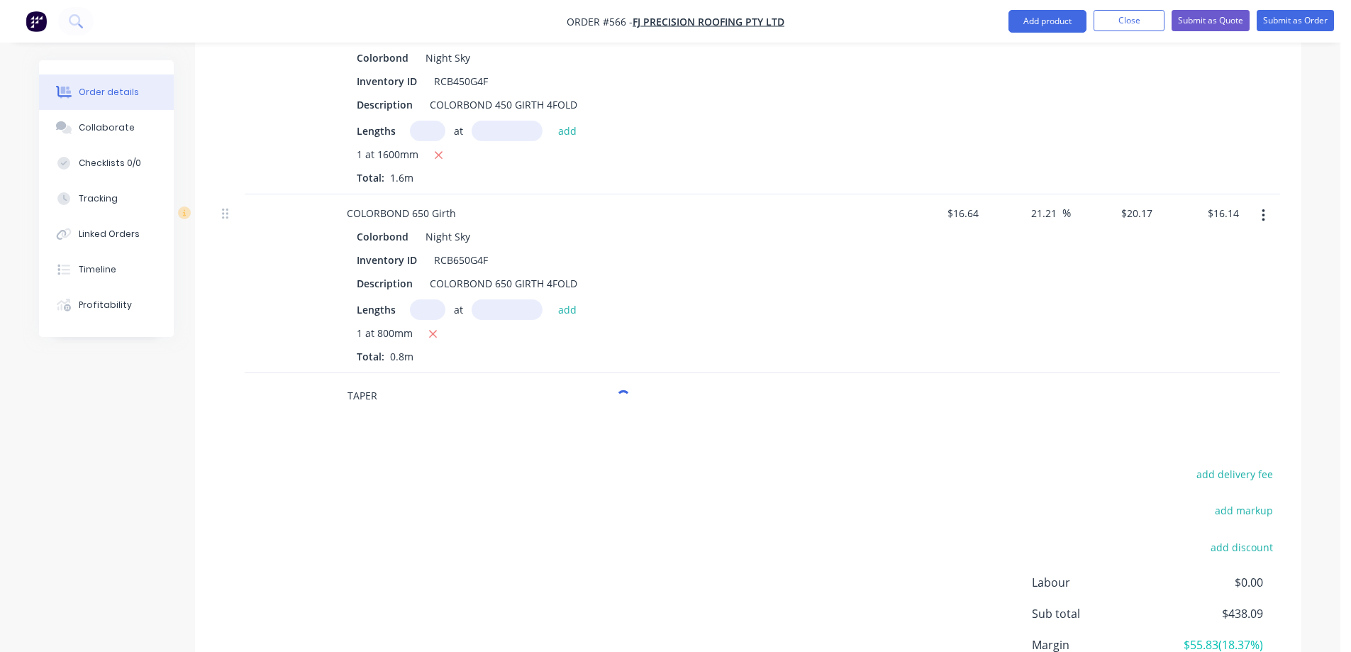
scroll to position [2149, 0]
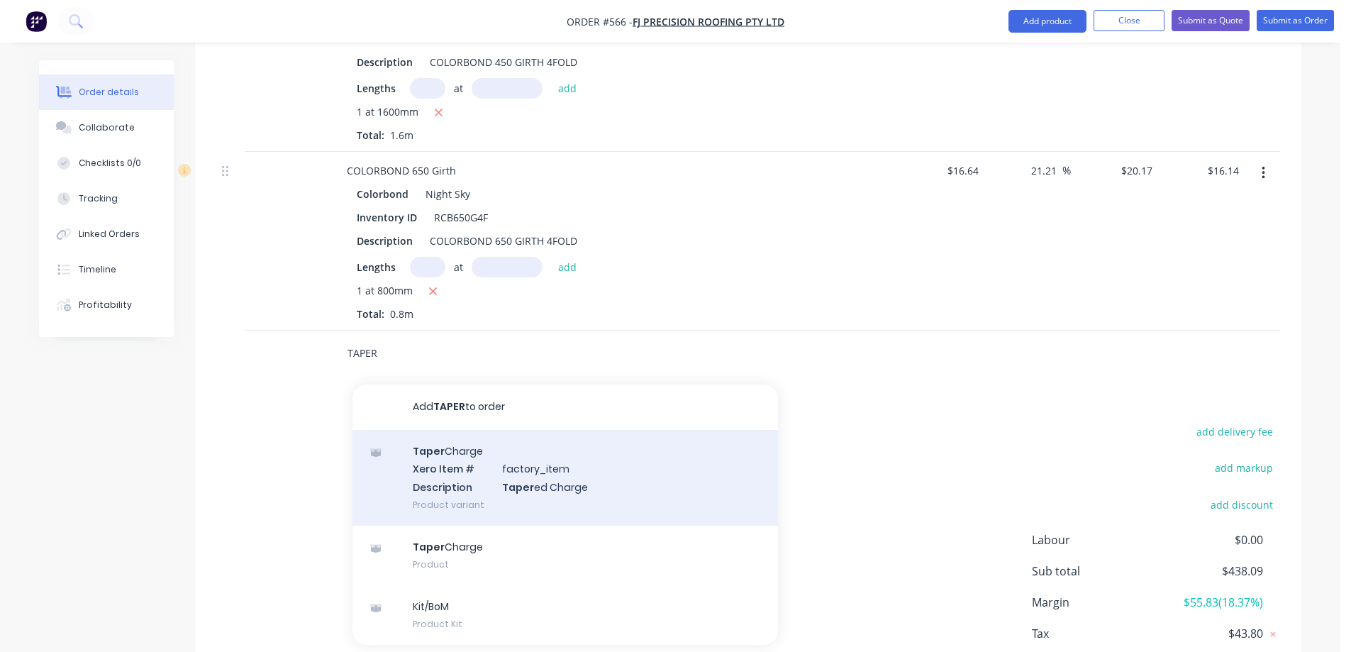
type input "TAPER"
click at [459, 490] on div "Taper Charge Xero Item # factory_item Description Taper ed Charge Product varia…" at bounding box center [564, 478] width 425 height 96
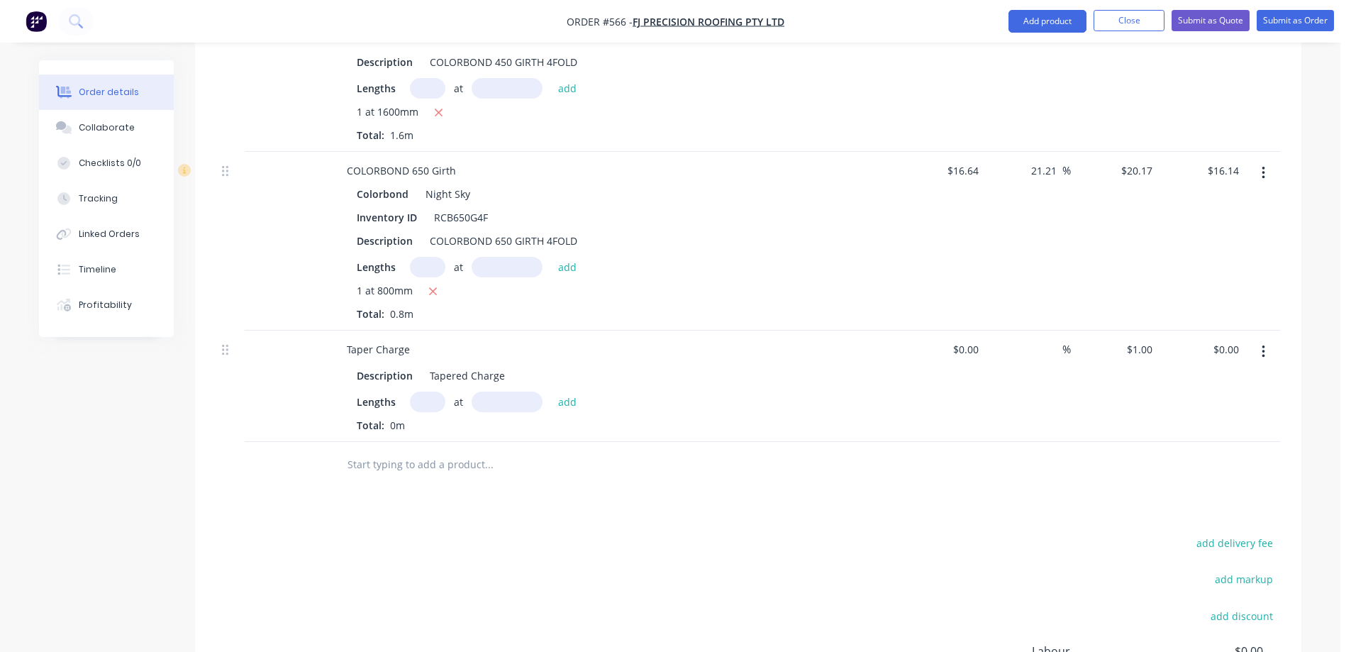
click at [418, 404] on input "text" at bounding box center [427, 401] width 35 height 21
type input "1"
type input "0"
type input "800mm"
click at [567, 397] on button "add" at bounding box center [567, 400] width 33 height 19
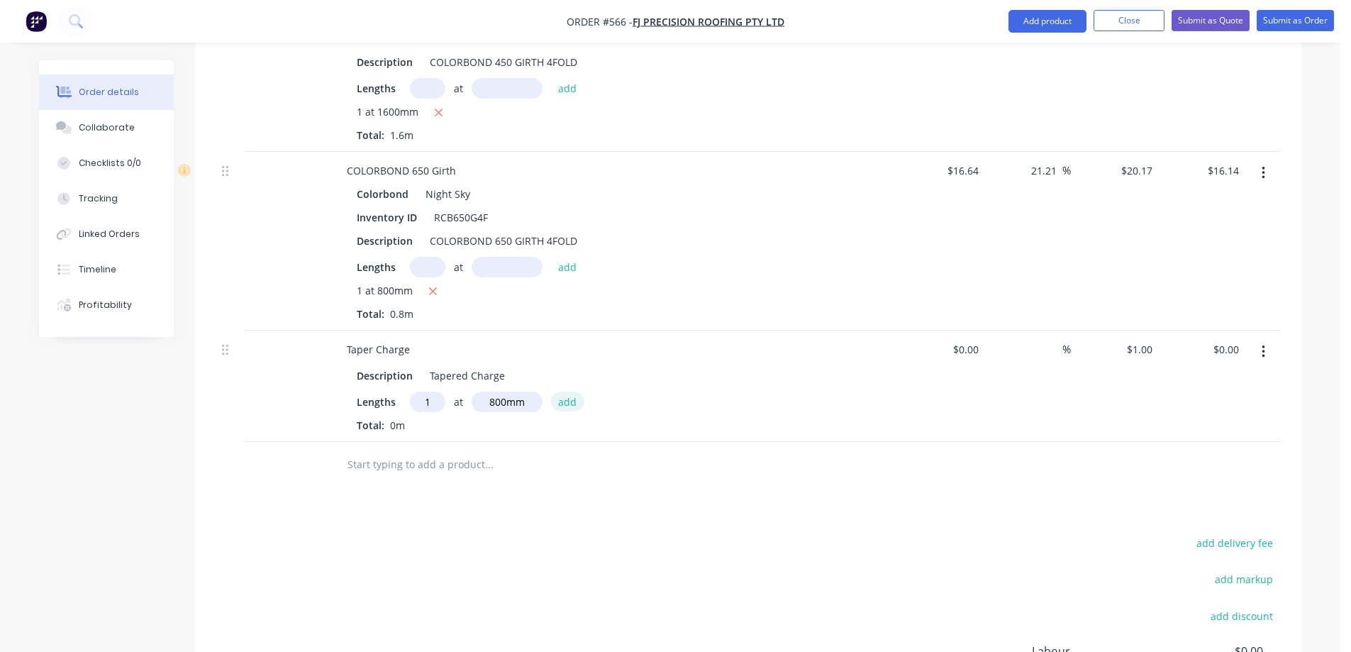
type input "$0.80"
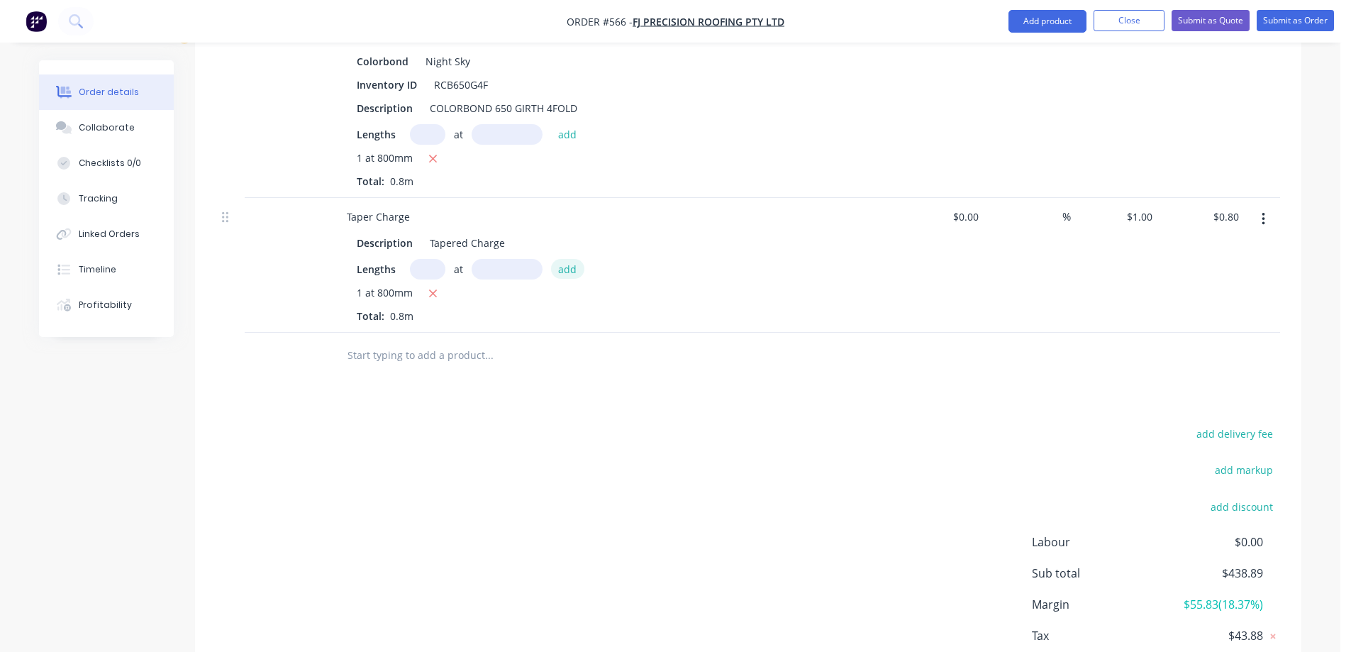
scroll to position [2291, 0]
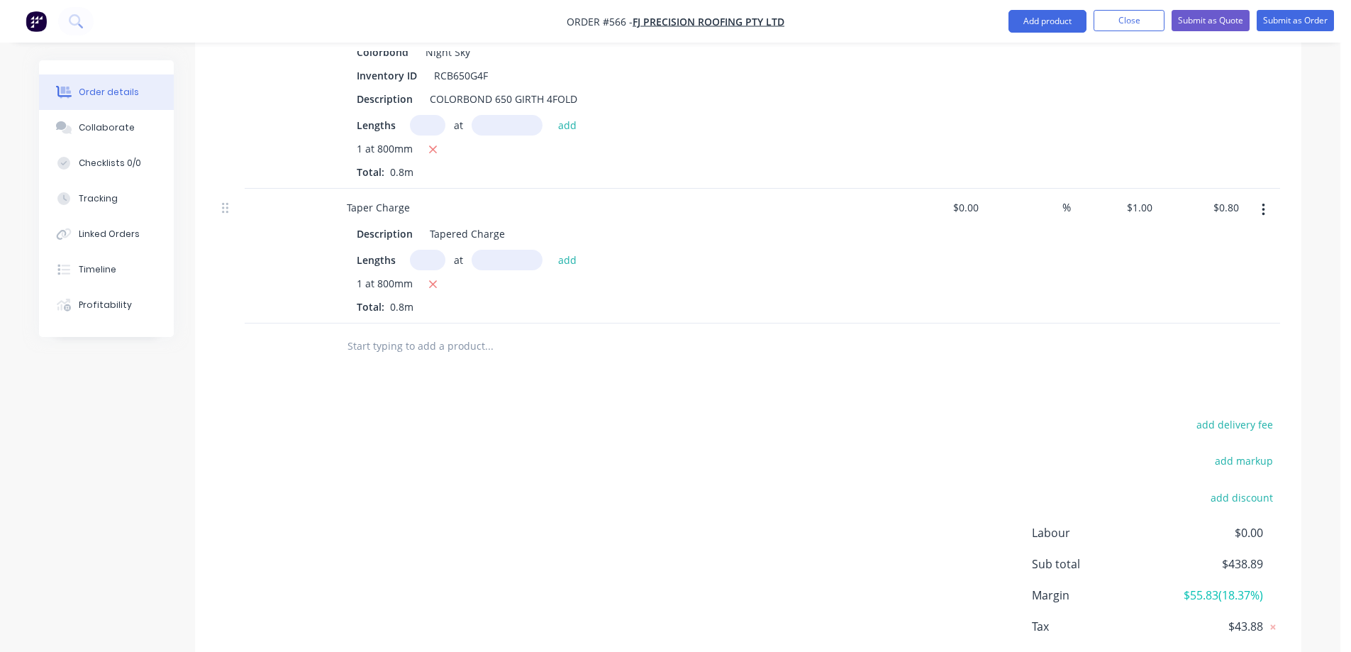
click at [383, 332] on input "text" at bounding box center [489, 346] width 284 height 28
click at [374, 341] on input "text" at bounding box center [489, 346] width 284 height 28
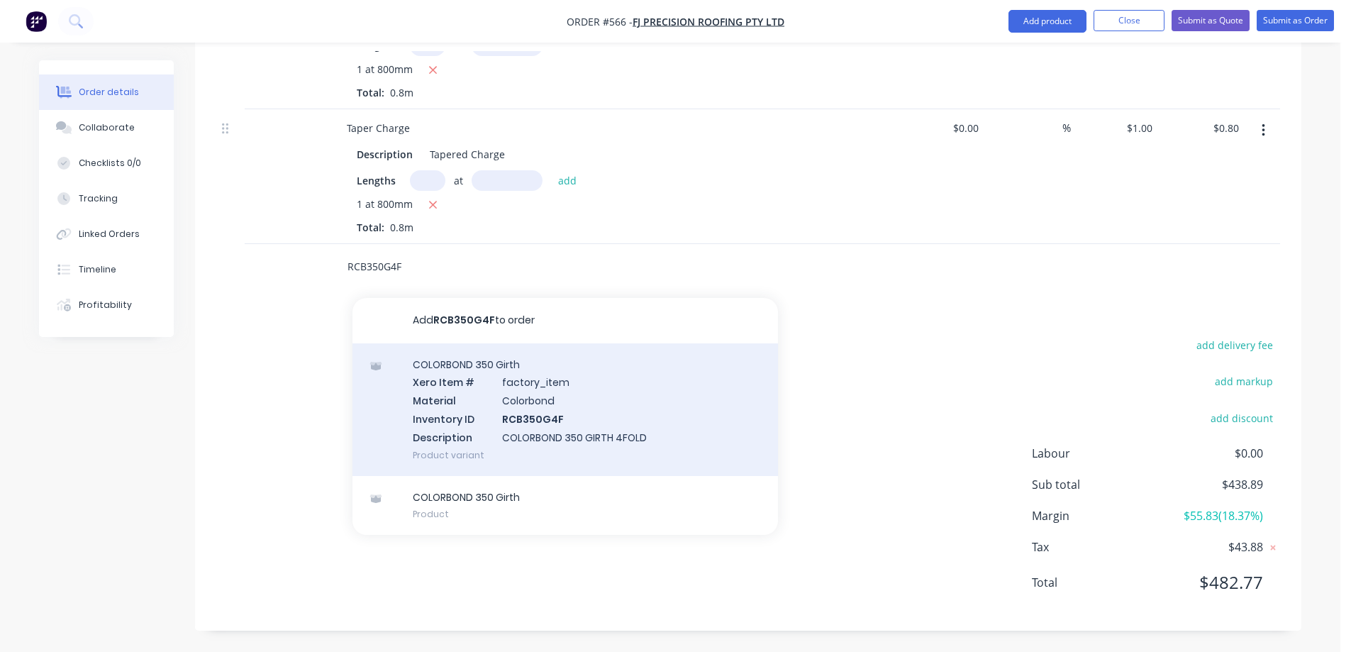
type input "RCB350G4F"
click at [465, 377] on div "COLORBOND 350 Girth Xero Item # factory_item Material Colorbond Inventory ID RC…" at bounding box center [564, 409] width 425 height 133
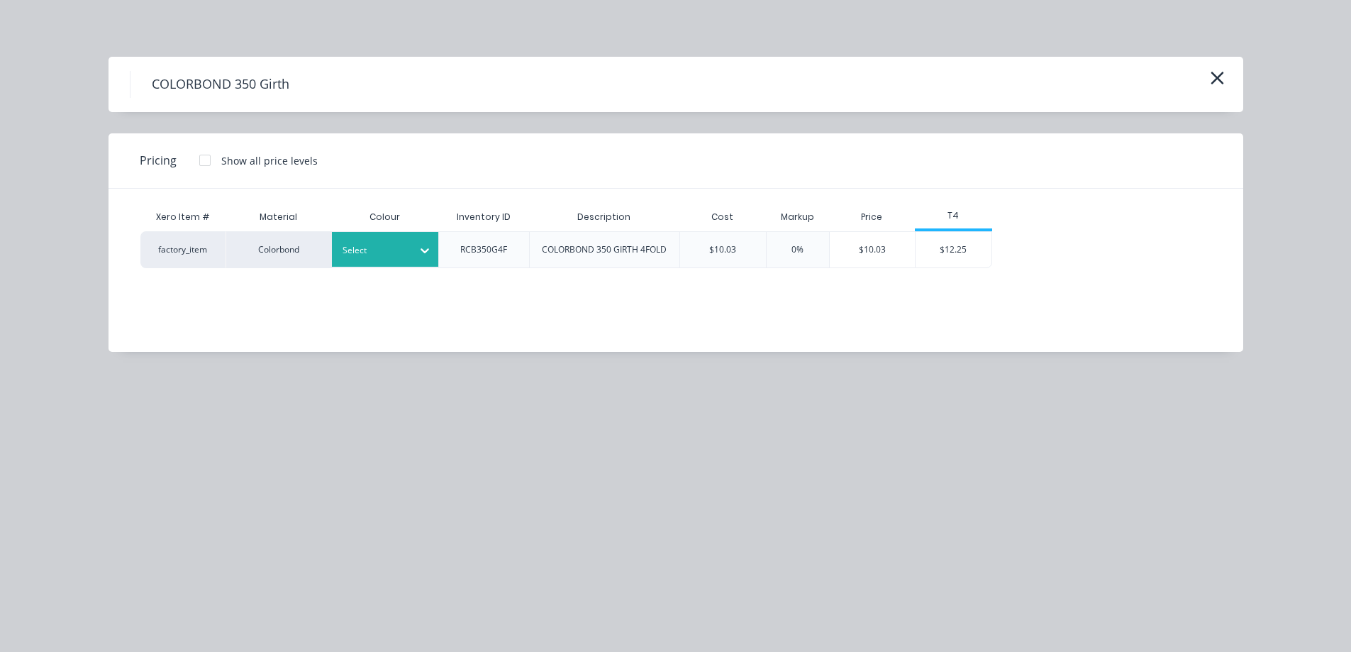
click at [392, 254] on div at bounding box center [375, 251] width 64 height 16
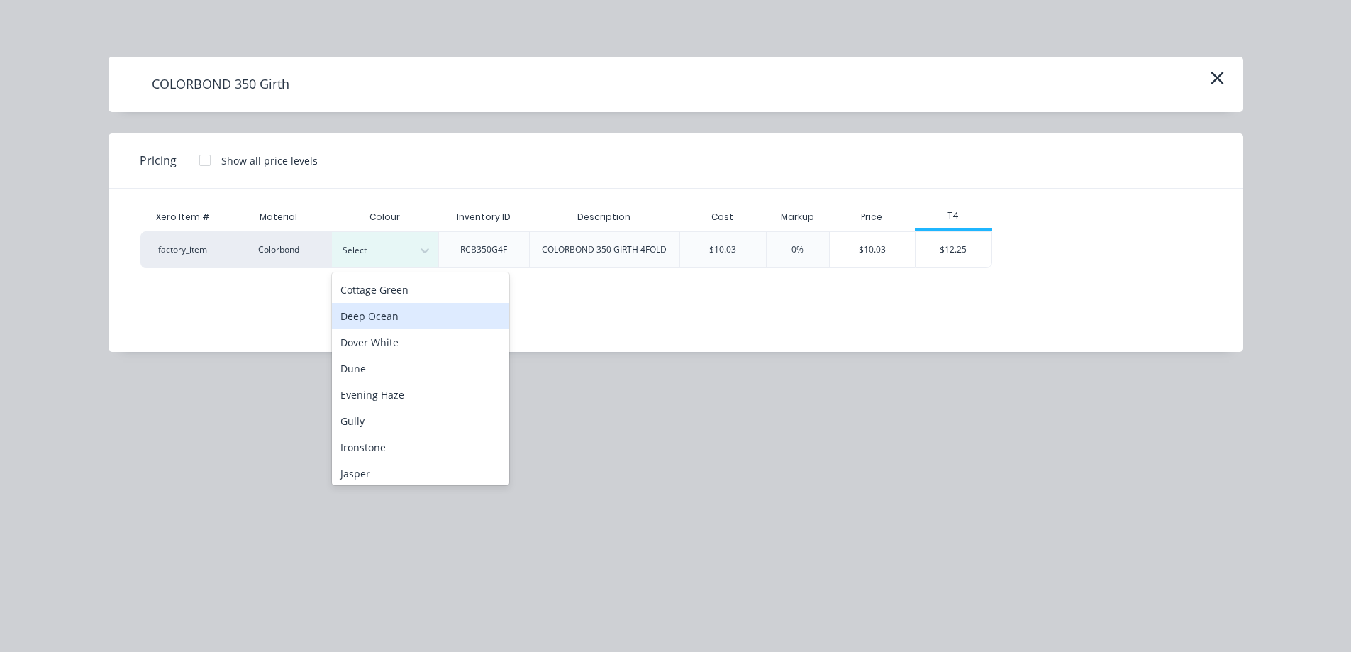
scroll to position [213, 0]
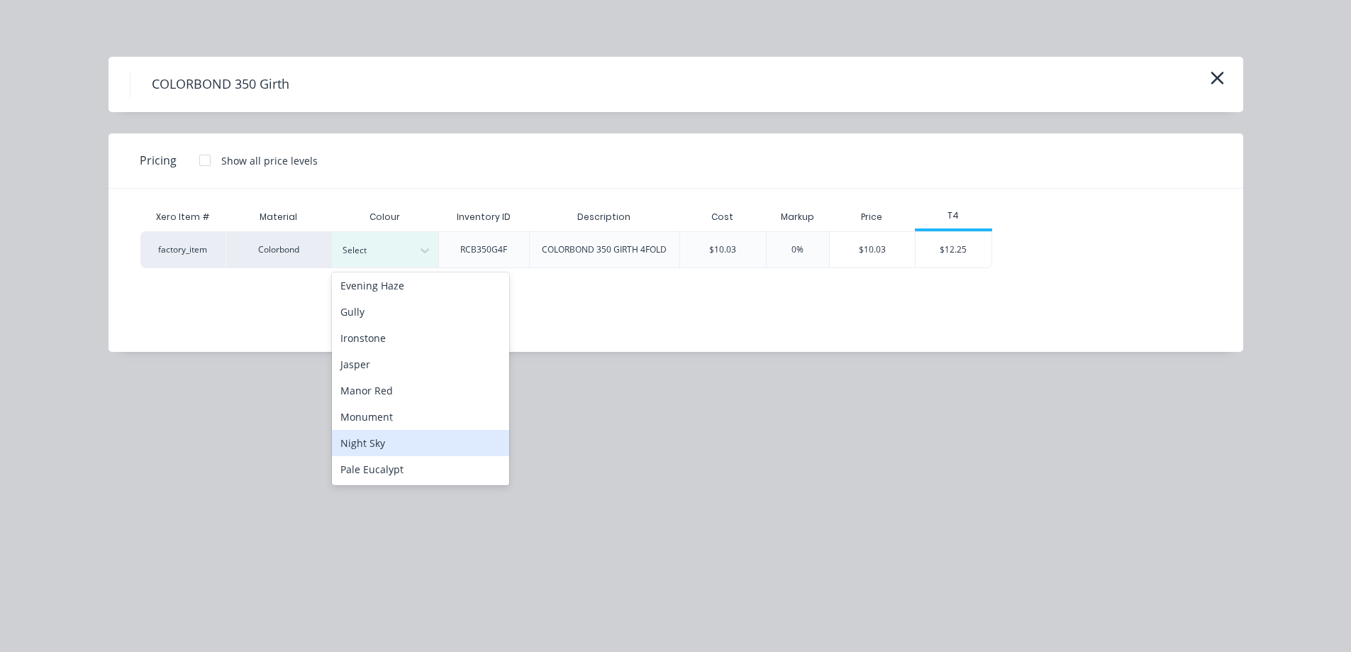
click at [384, 445] on div "Night Sky" at bounding box center [420, 443] width 177 height 26
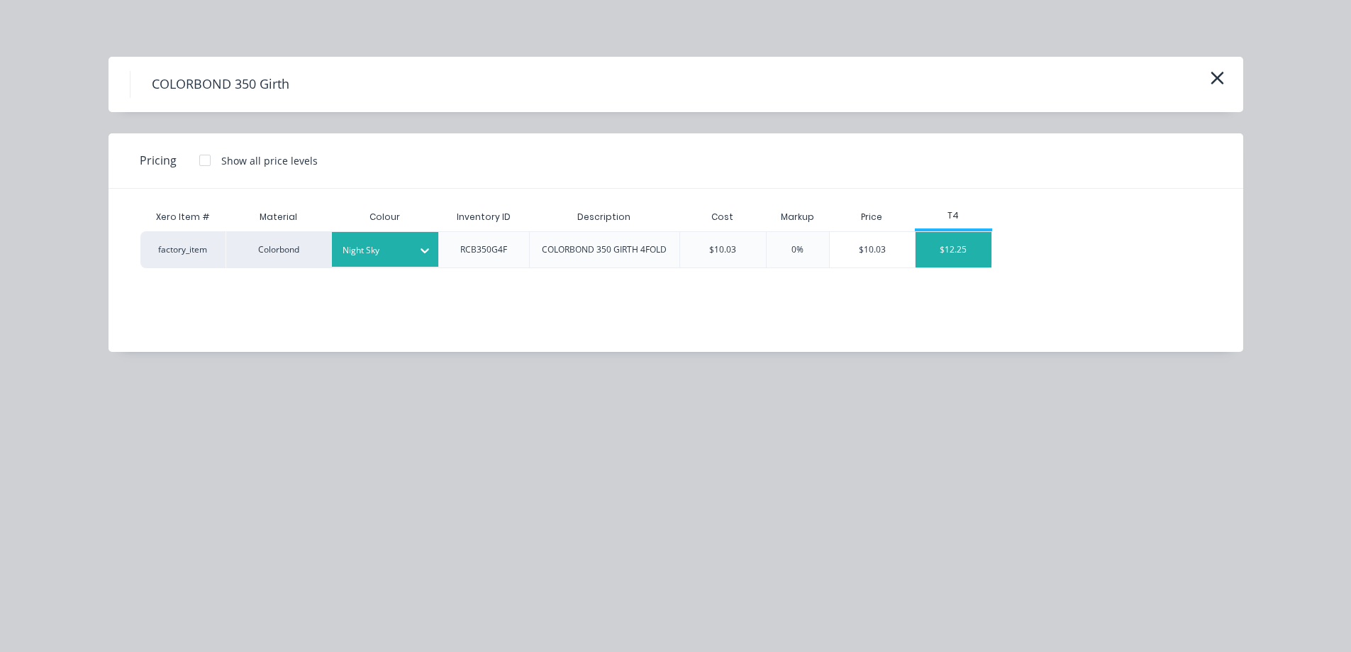
click at [952, 254] on div "$12.25" at bounding box center [954, 249] width 76 height 35
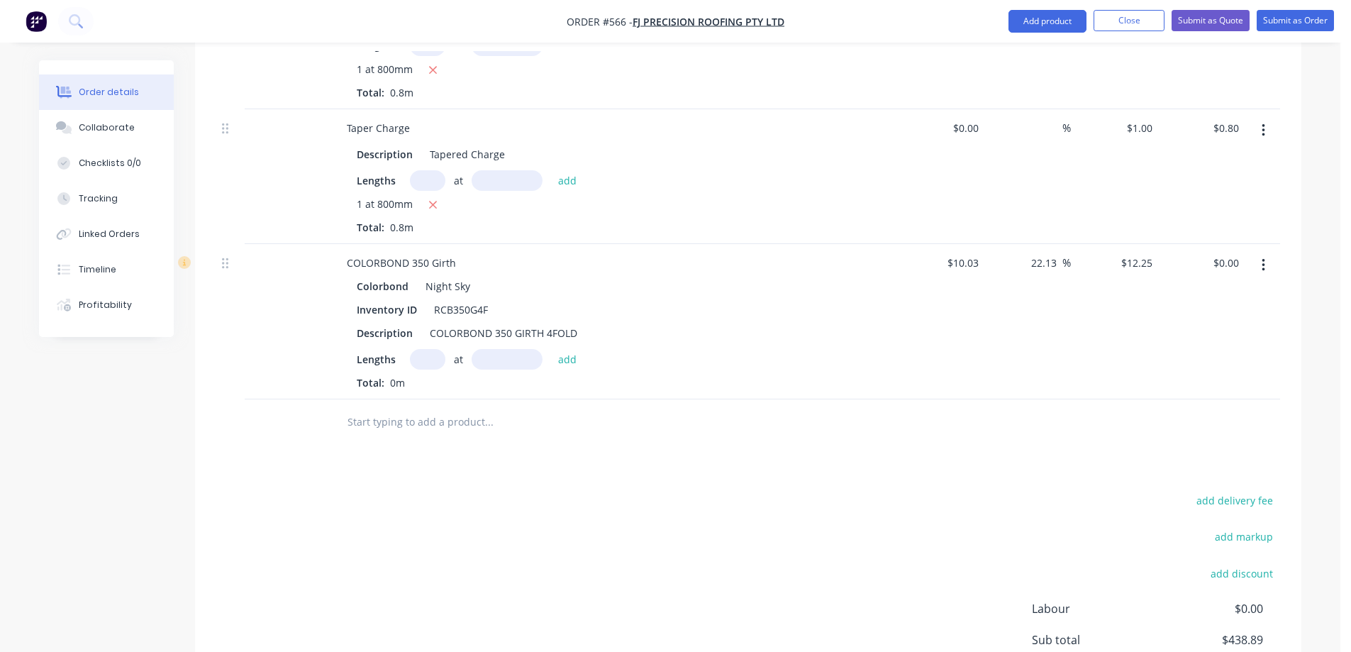
click at [413, 359] on input "text" at bounding box center [427, 359] width 35 height 21
type input "1"
type input "4000mm"
click at [574, 365] on button "add" at bounding box center [567, 358] width 33 height 19
type input "$49.00"
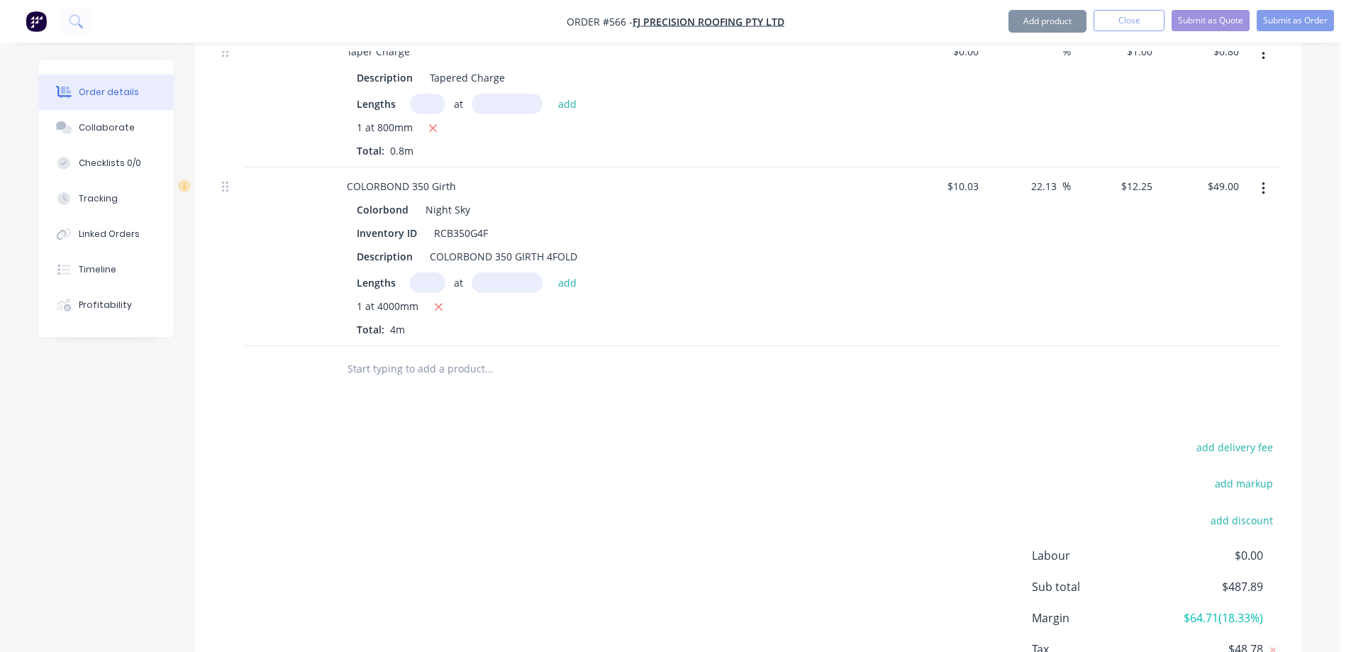
scroll to position [2549, 0]
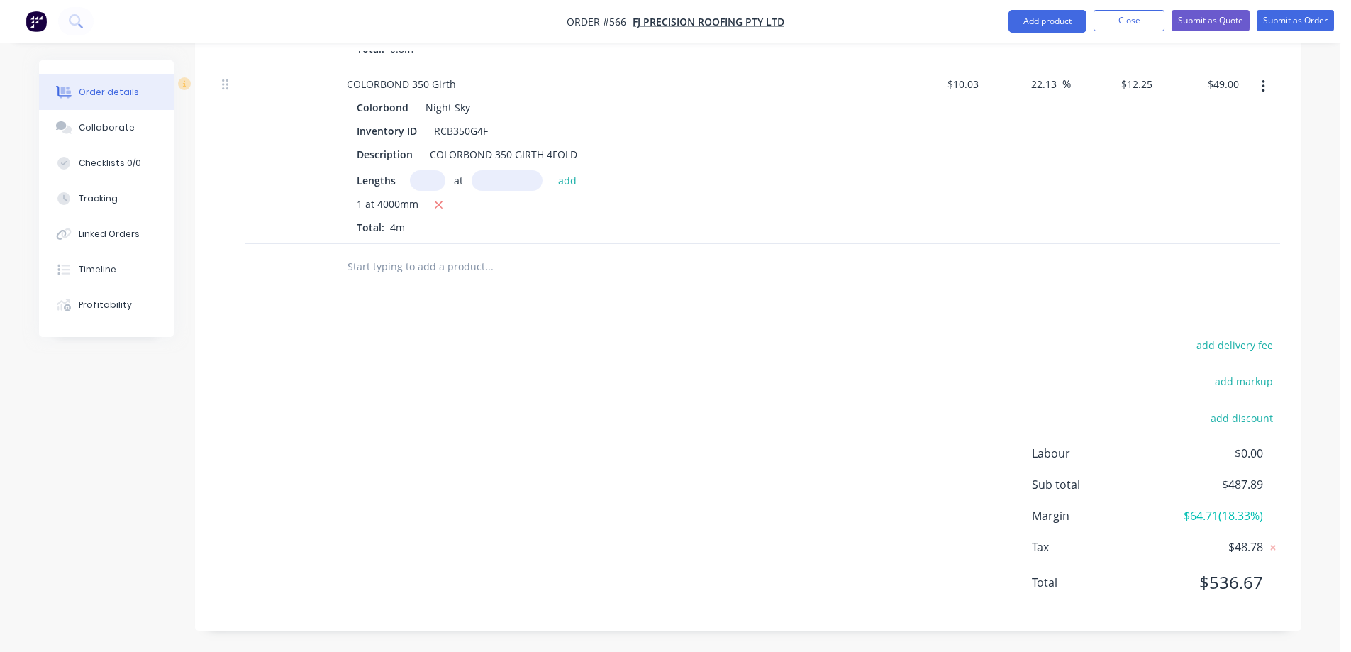
click at [438, 257] on input "text" at bounding box center [489, 266] width 284 height 28
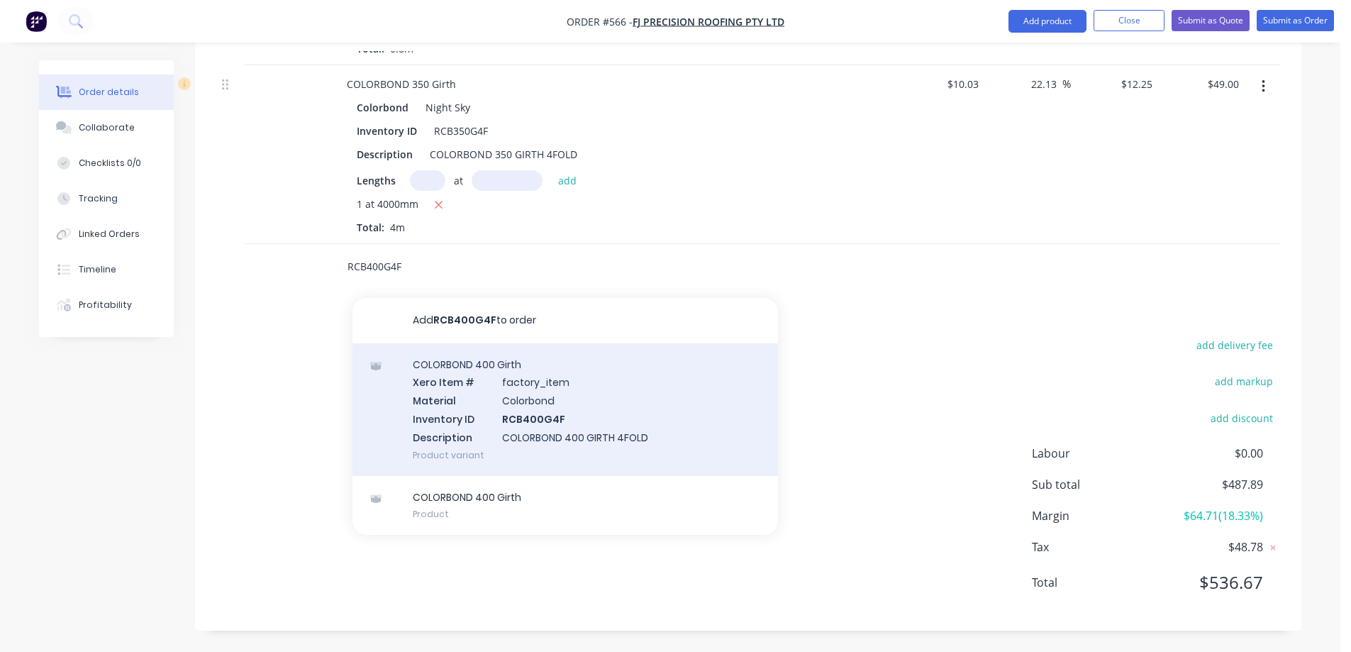
type input "RCB400G4F"
click at [449, 406] on div "COLORBOND 400 Girth Xero Item # factory_item Material Colorbond Inventory ID RC…" at bounding box center [564, 409] width 425 height 133
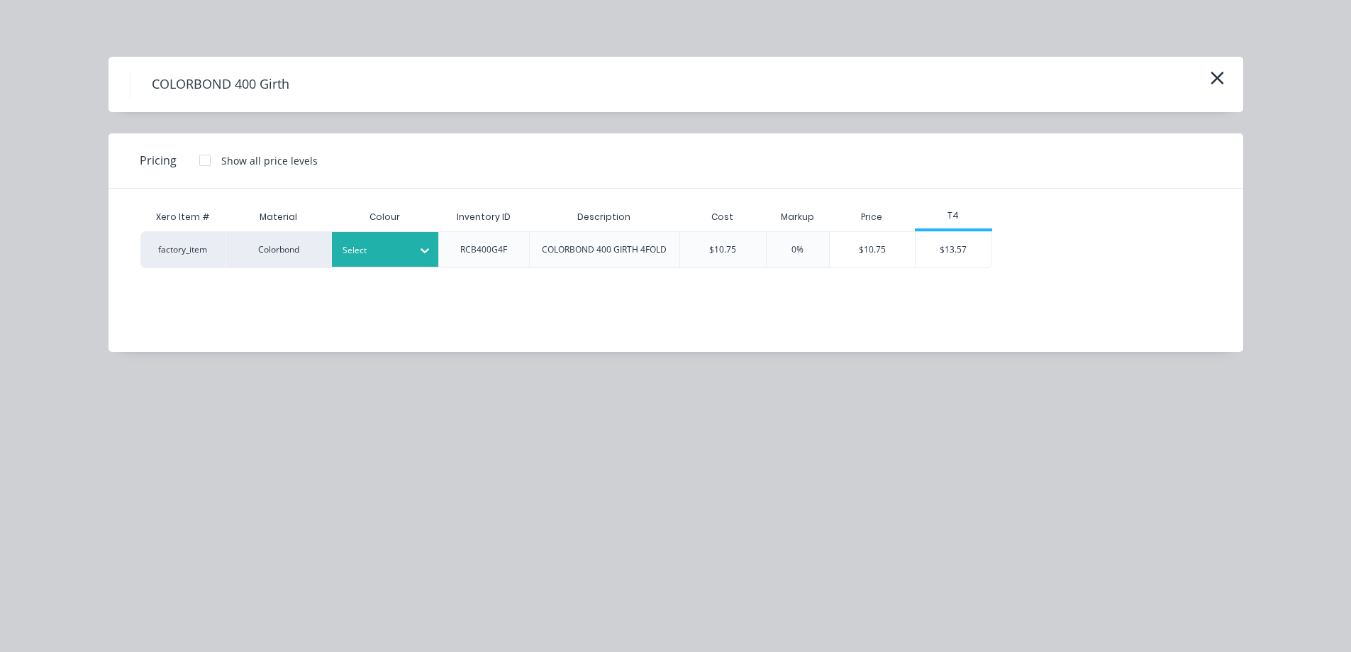
click at [408, 250] on div "Select" at bounding box center [372, 250] width 79 height 18
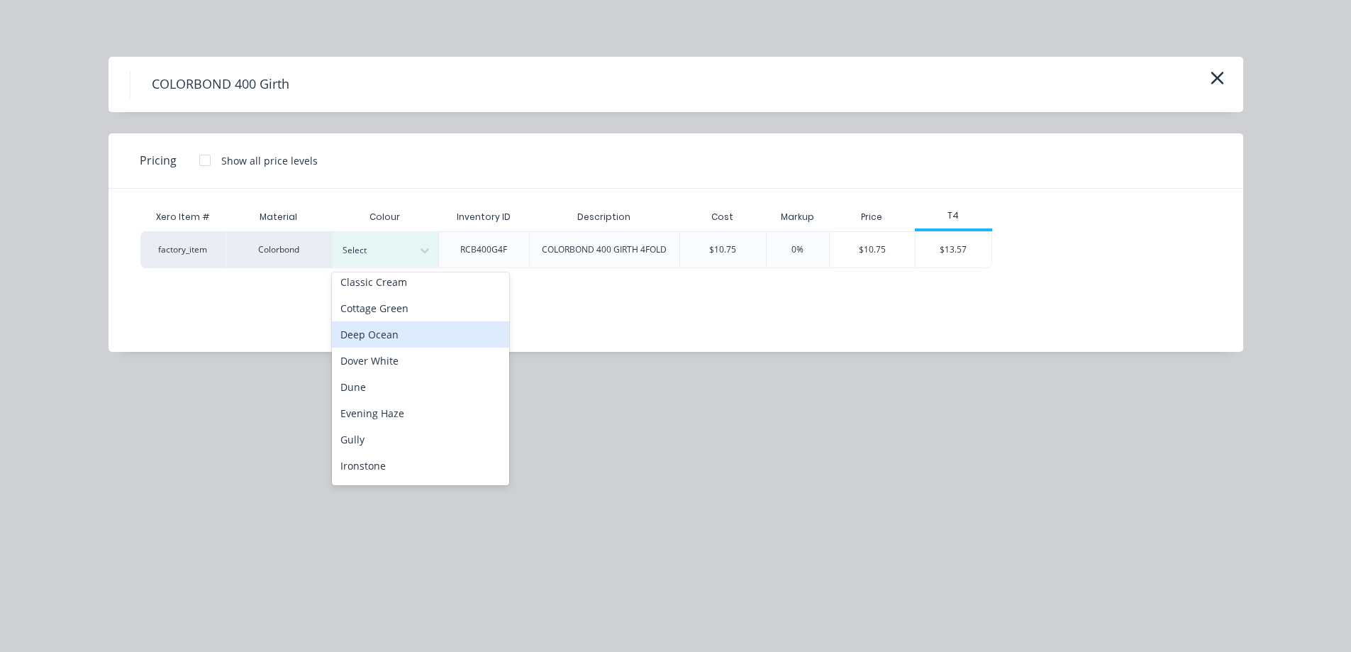
scroll to position [213, 0]
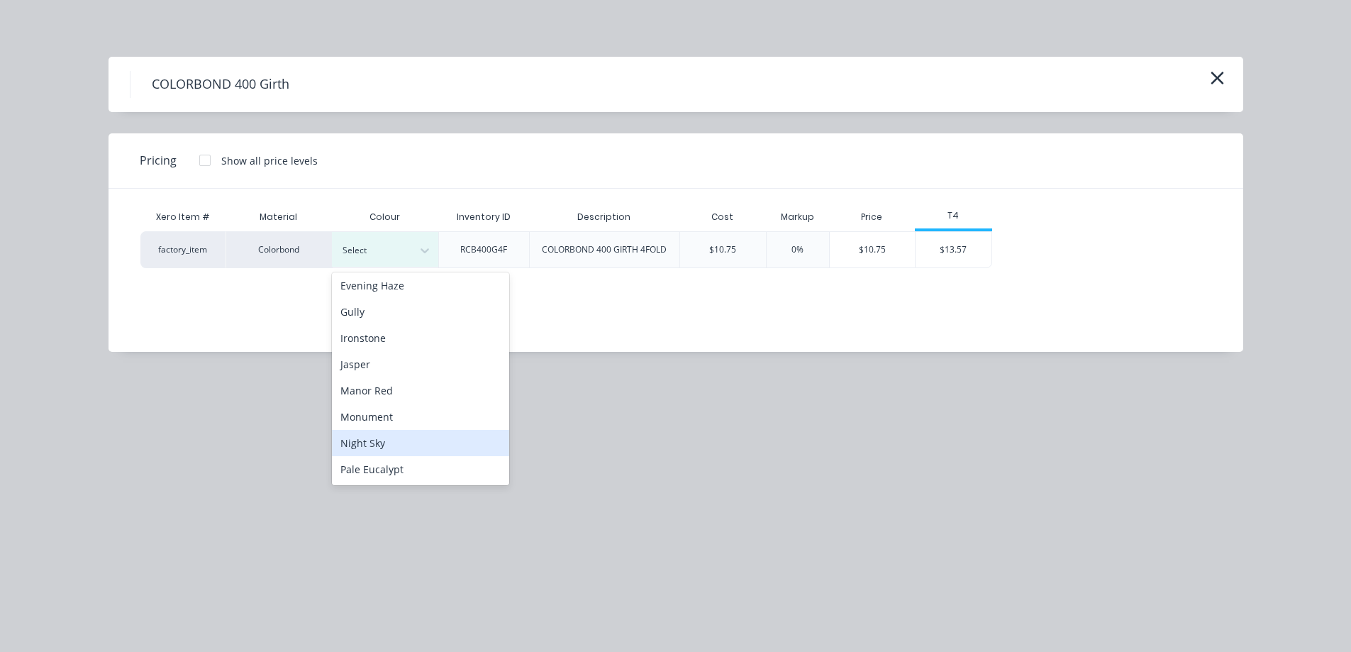
click at [382, 438] on div "Night Sky" at bounding box center [420, 443] width 177 height 26
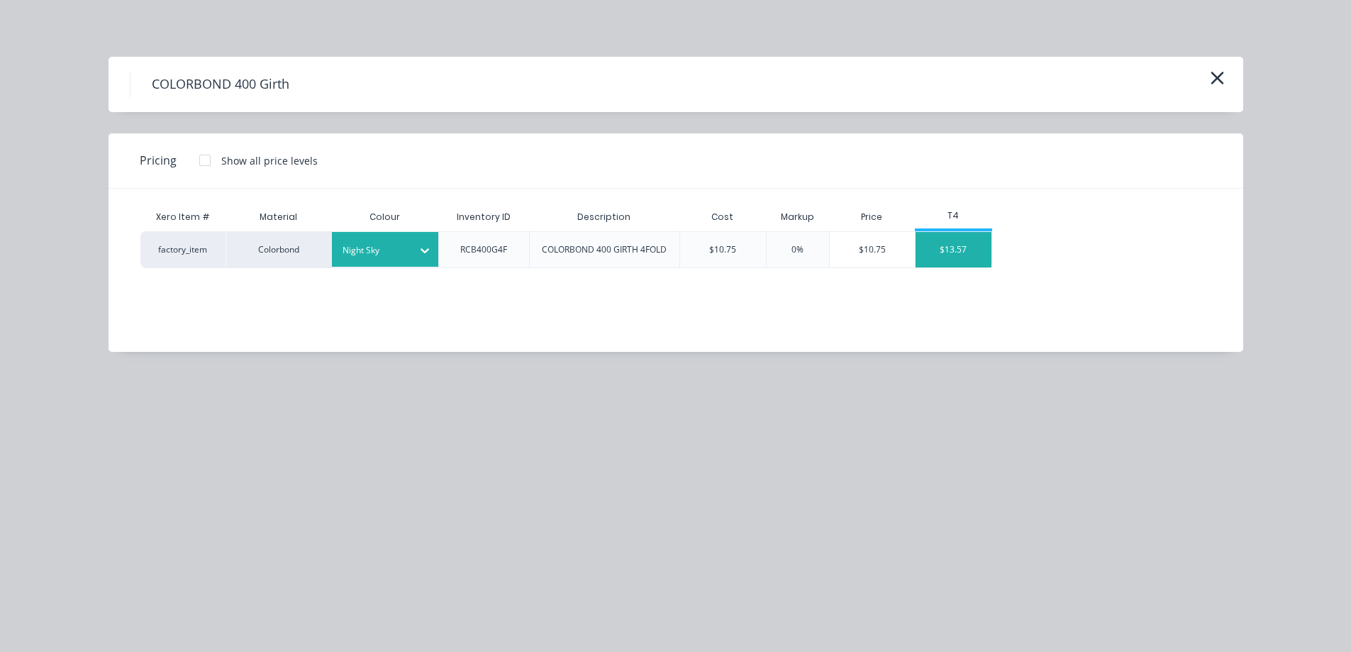
click at [948, 261] on div "$13.57" at bounding box center [954, 249] width 76 height 35
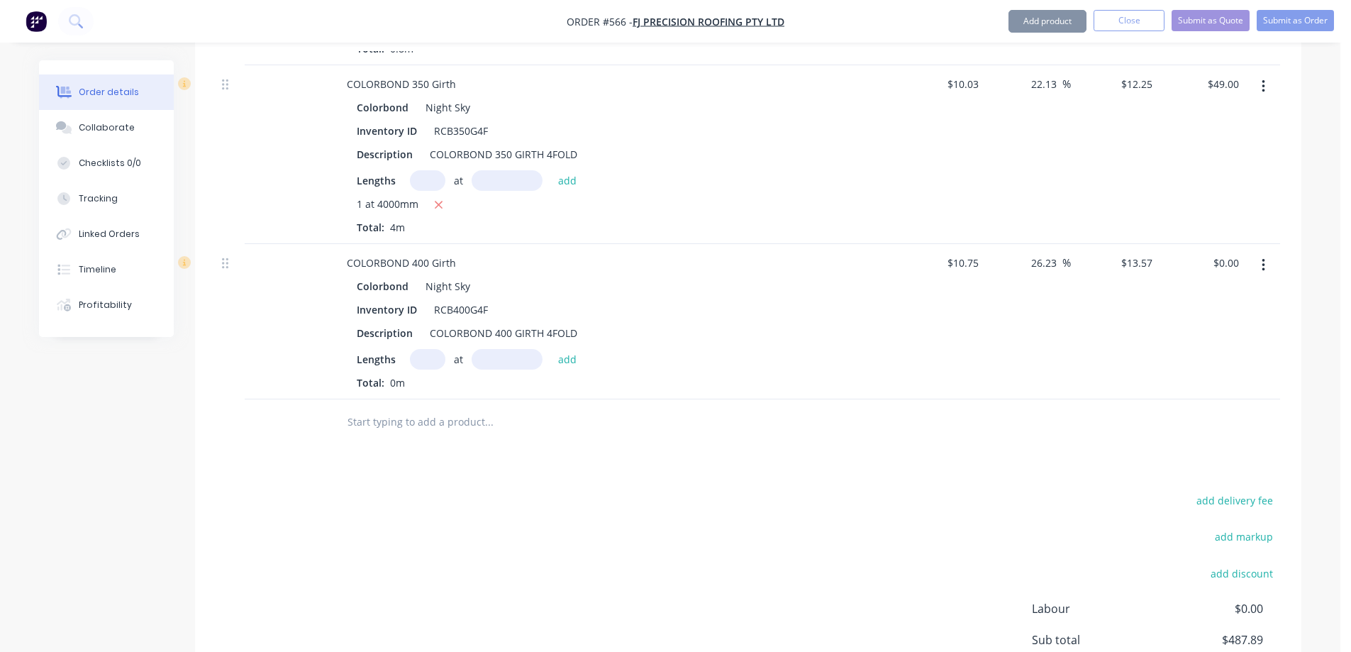
click at [427, 362] on input "text" at bounding box center [427, 359] width 35 height 21
type input "1"
type input "1400mm"
click at [563, 358] on button "add" at bounding box center [567, 358] width 33 height 19
type input "$19.00"
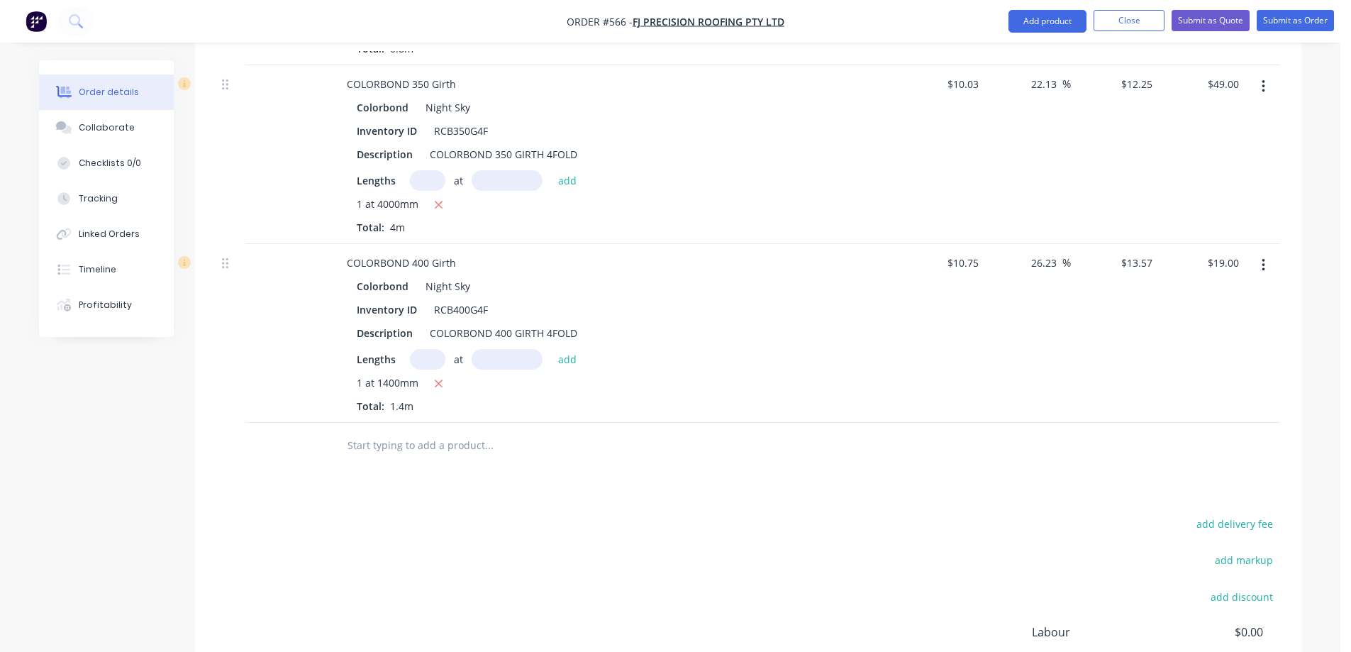
click at [444, 445] on input "text" at bounding box center [489, 445] width 284 height 28
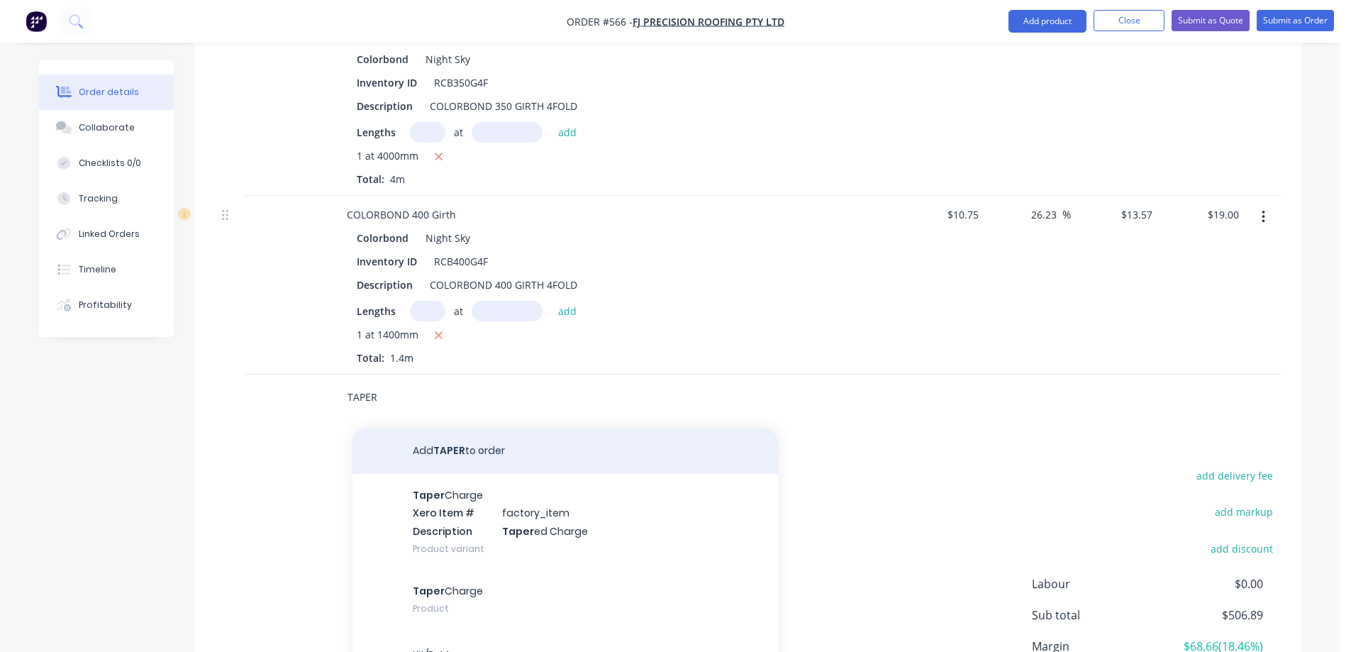
scroll to position [2620, 0]
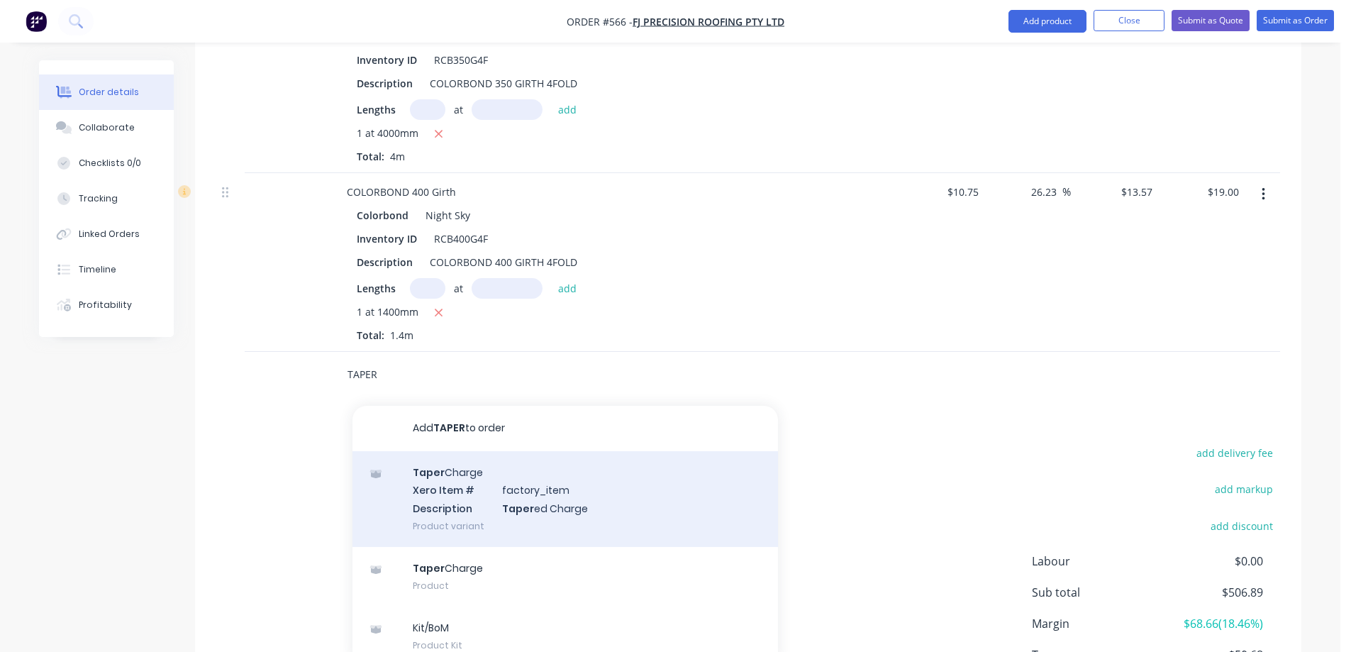
type input "TAPER"
click at [447, 476] on div "Taper Charge Xero Item # factory_item Description Taper ed Charge Product varia…" at bounding box center [564, 499] width 425 height 96
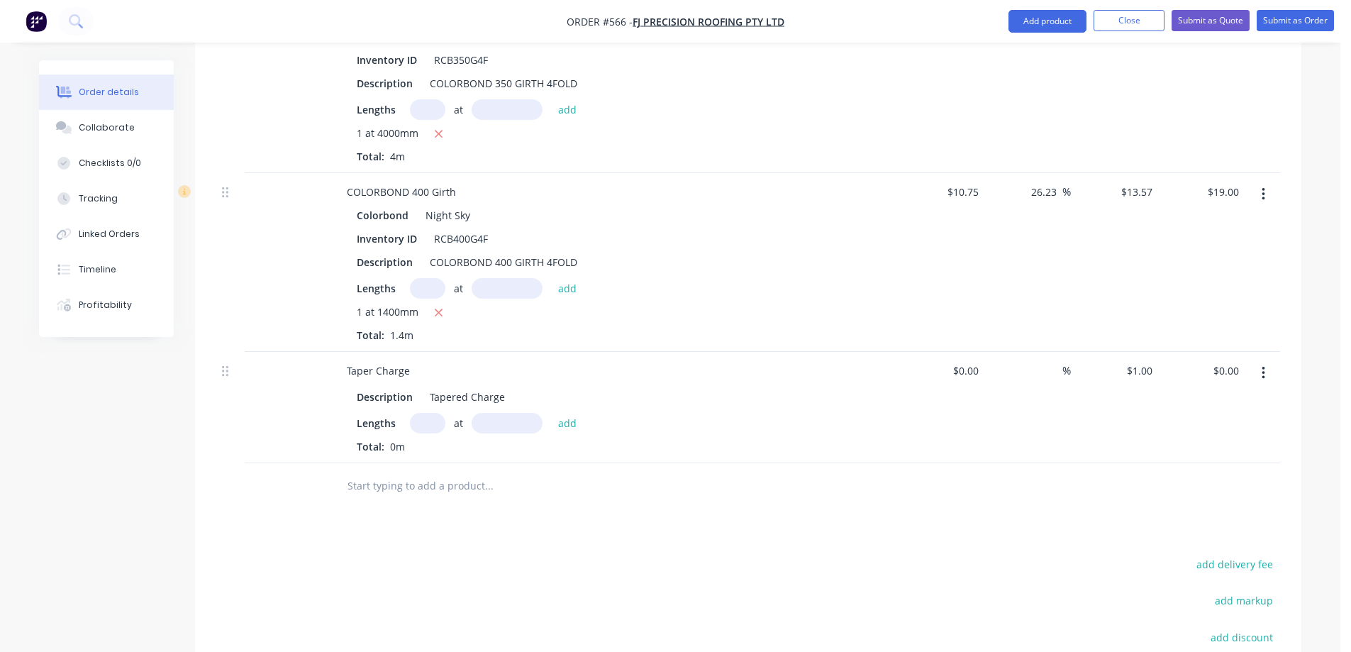
click at [426, 423] on input "text" at bounding box center [427, 423] width 35 height 21
type input "1"
type input "1400mm"
click at [562, 427] on button "add" at bounding box center [567, 422] width 33 height 19
type input "$1.40"
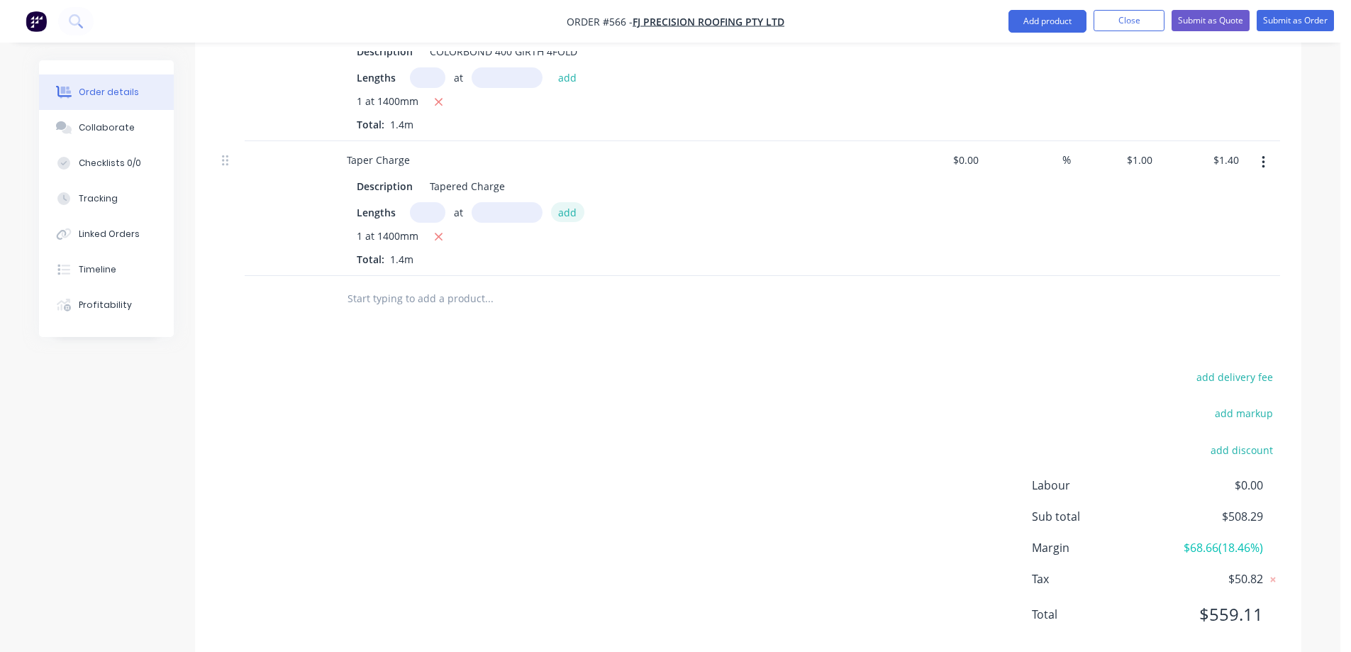
scroll to position [2832, 0]
click at [376, 301] on input "text" at bounding box center [489, 296] width 284 height 28
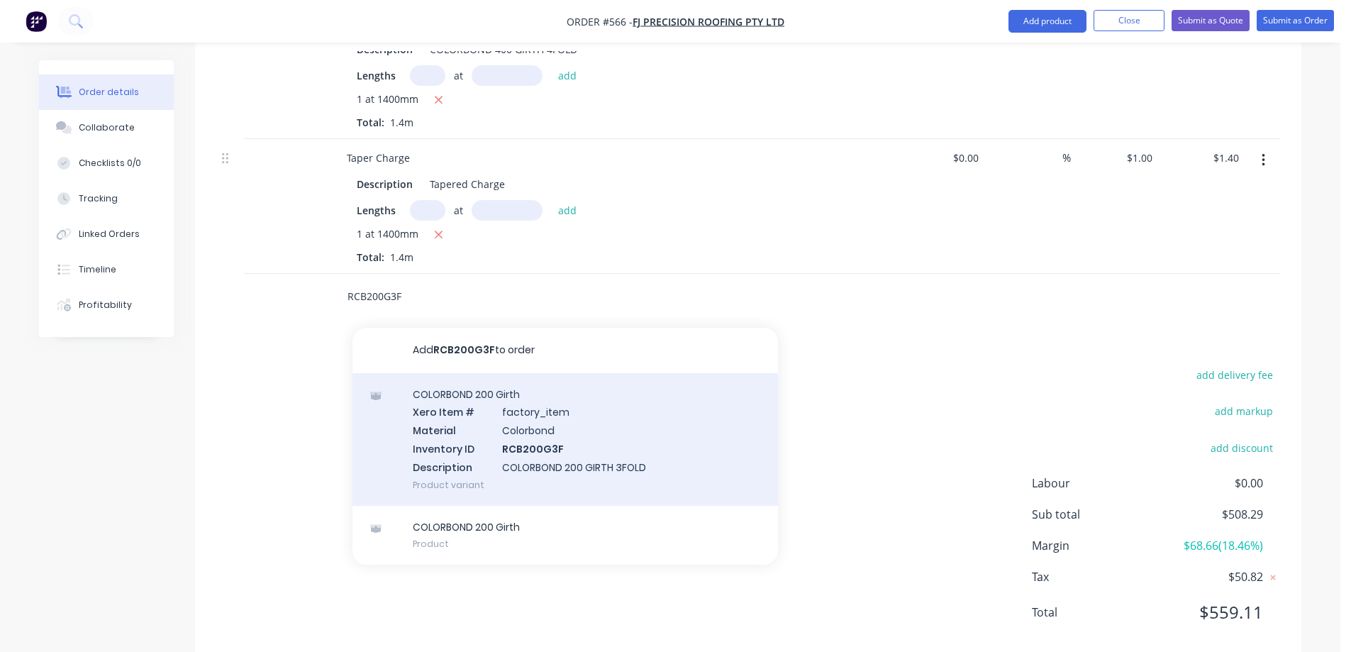
type input "RCB200G3F"
click at [464, 416] on div "COLORBOND 200 Girth Xero Item # factory_item Material Colorbond Inventory ID RC…" at bounding box center [564, 439] width 425 height 133
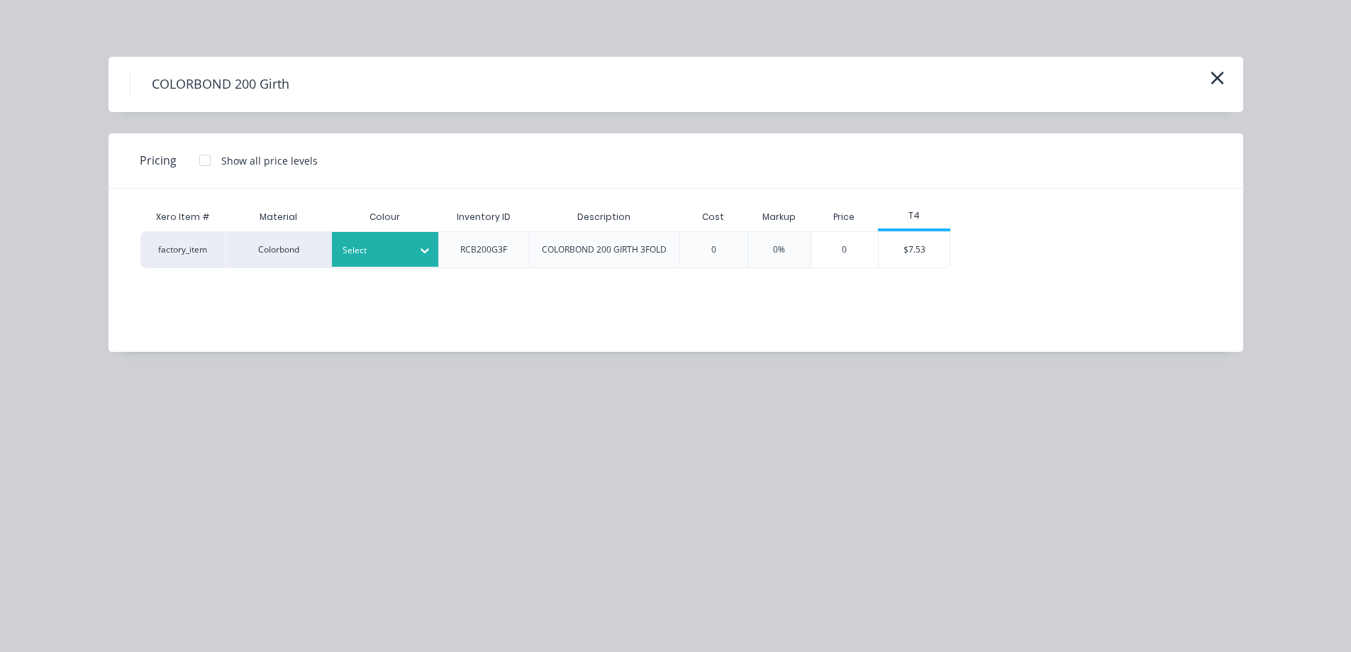
click at [437, 257] on div at bounding box center [425, 250] width 26 height 23
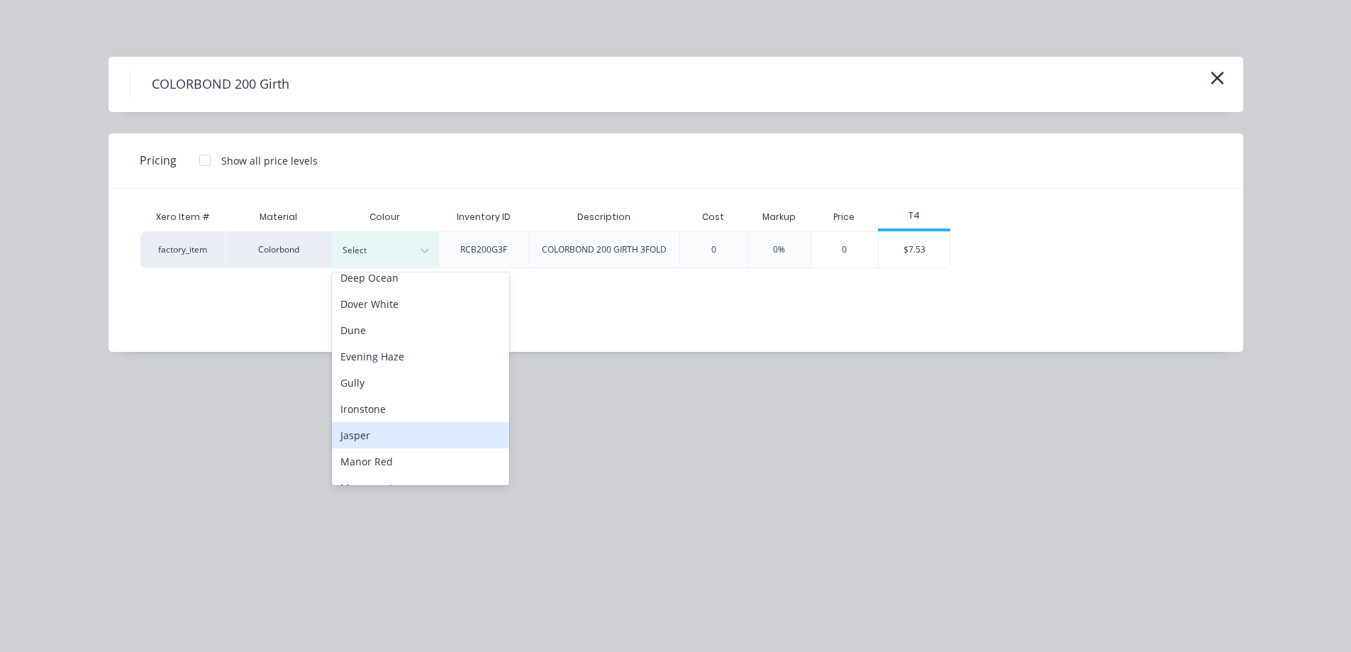
scroll to position [213, 0]
click at [384, 445] on div "Night Sky" at bounding box center [420, 443] width 177 height 26
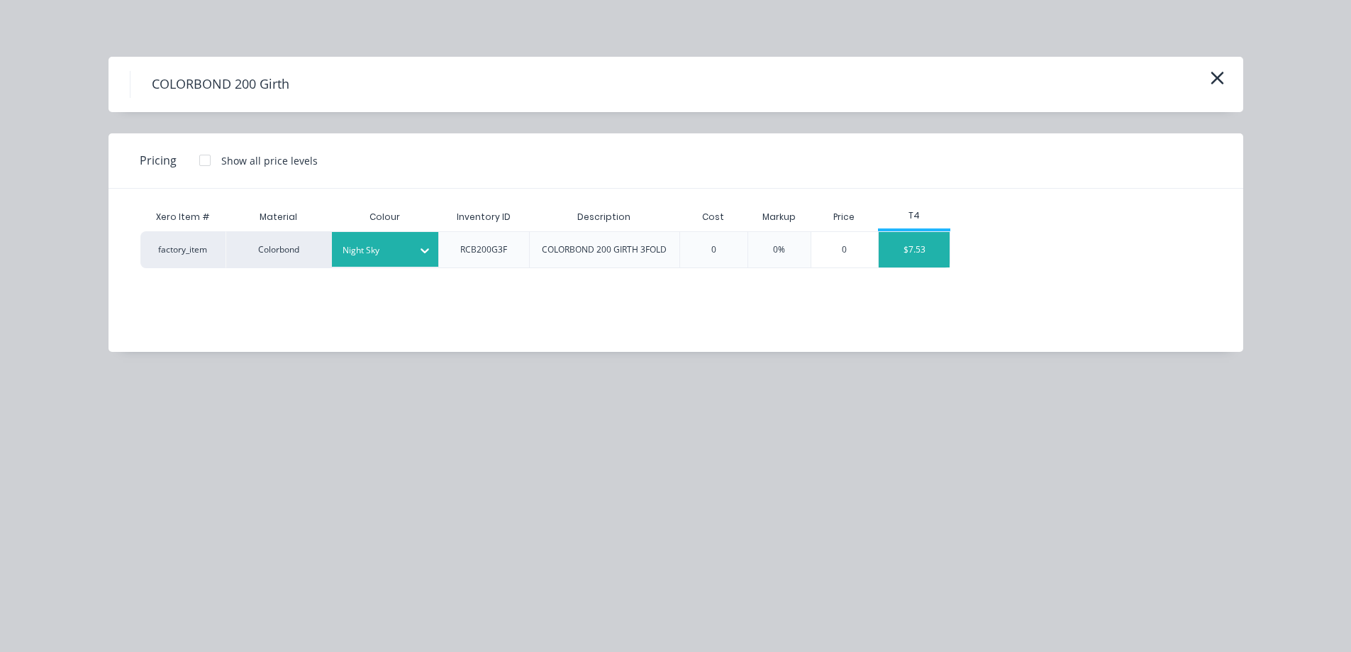
click at [912, 262] on div "$7.53" at bounding box center [914, 249] width 71 height 35
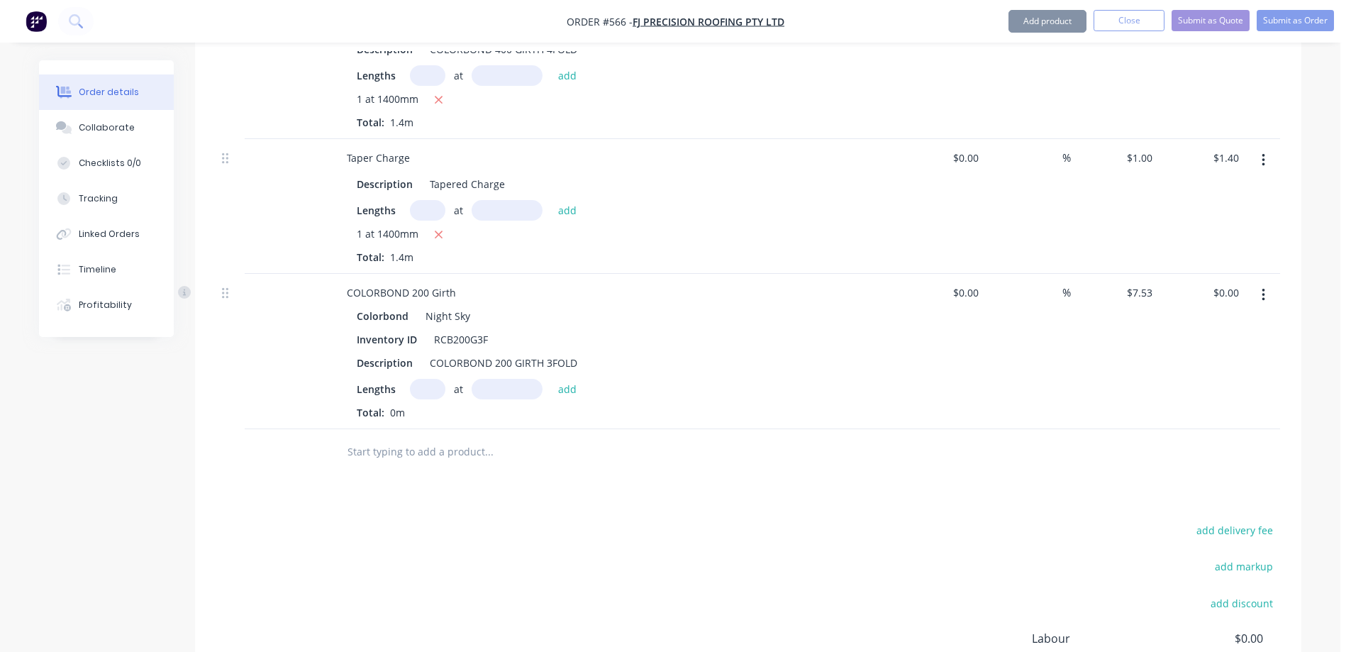
click at [417, 385] on input "text" at bounding box center [427, 389] width 35 height 21
type input "5"
type input "1500mm"
click at [560, 387] on button "add" at bounding box center [567, 388] width 33 height 19
type input "$56.48"
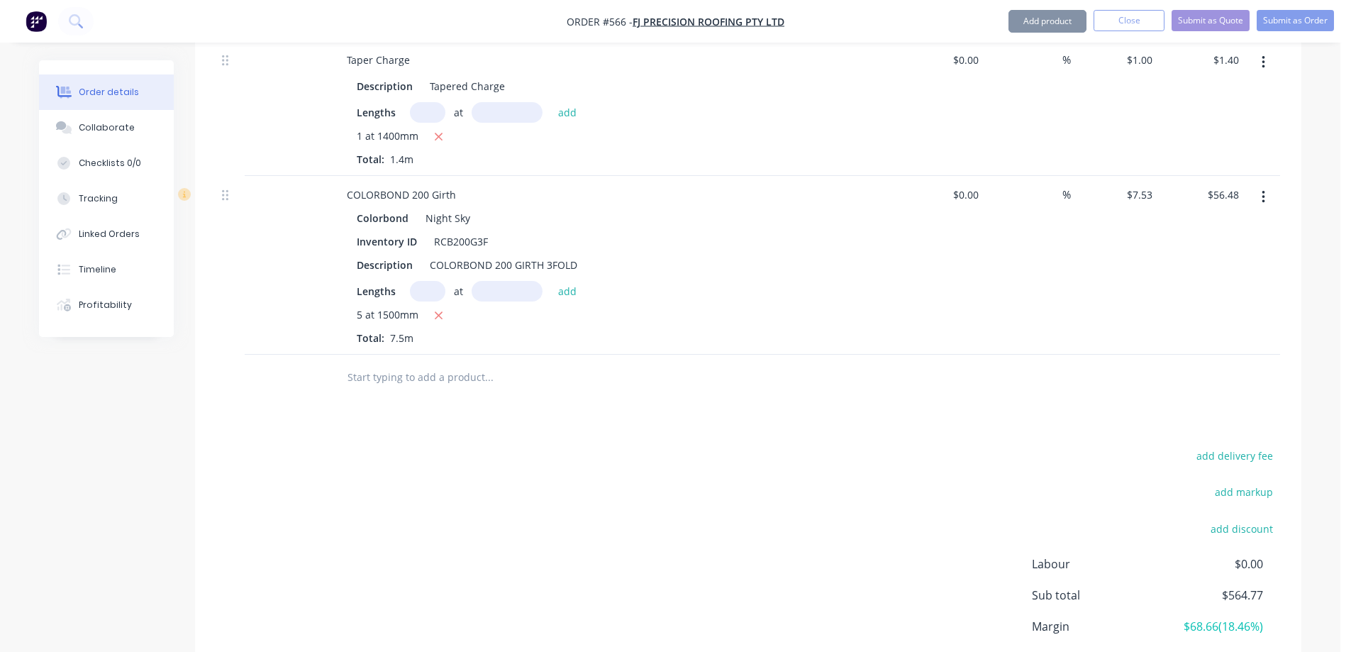
scroll to position [3041, 0]
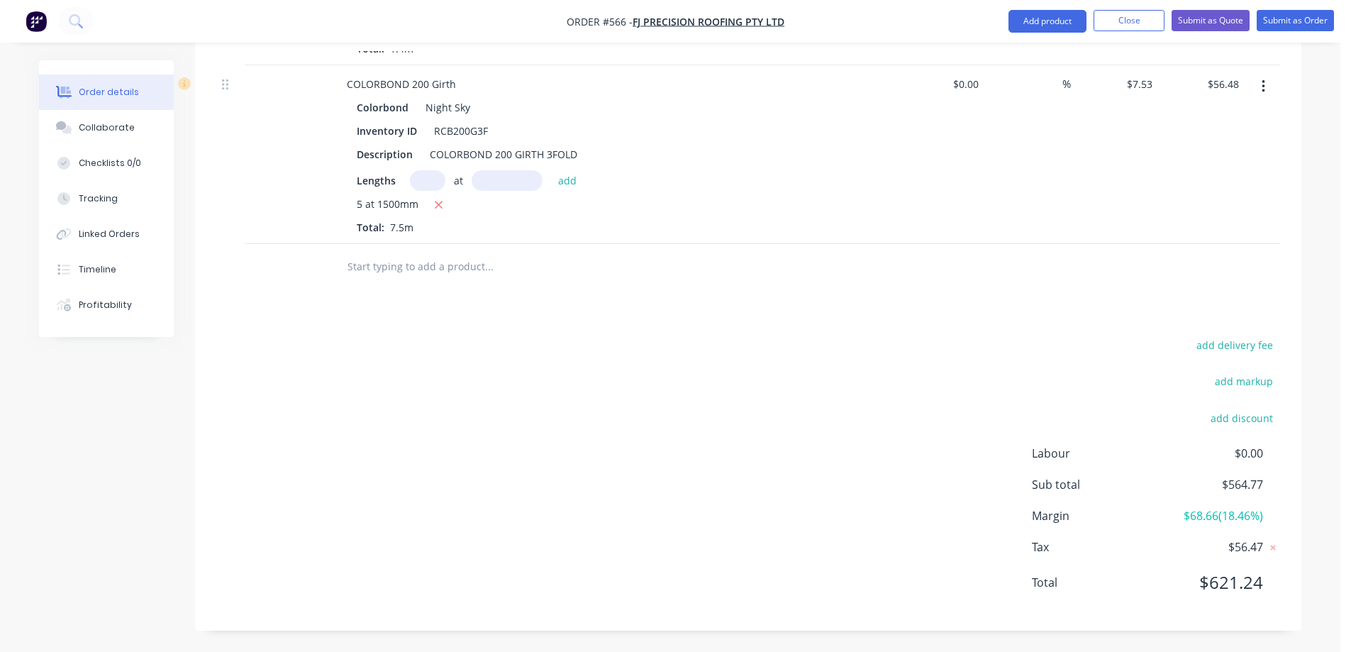
click at [383, 273] on input "text" at bounding box center [489, 266] width 284 height 28
click at [423, 266] on input "text" at bounding box center [489, 266] width 284 height 28
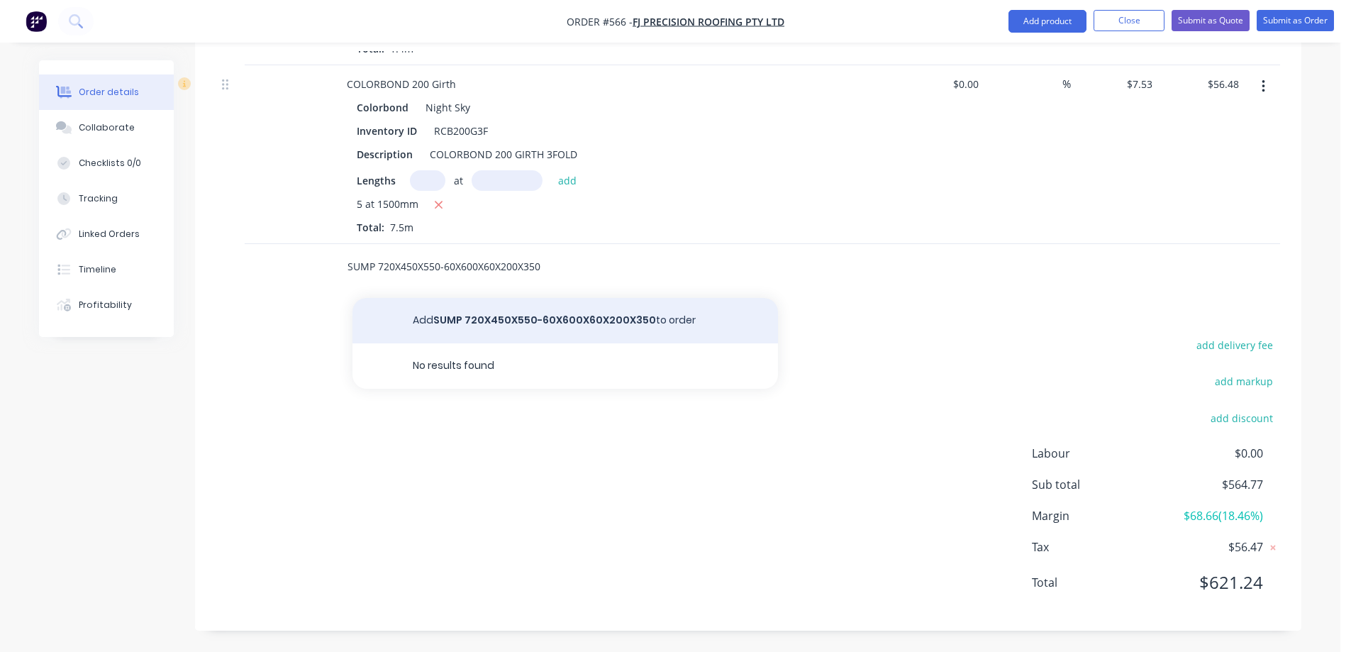
type input "SUMP 720X450X550-60X600X60X200X350"
click at [475, 311] on button "Add SUMP 720X450X550-60X600X60X200X350 to order" at bounding box center [564, 320] width 425 height 45
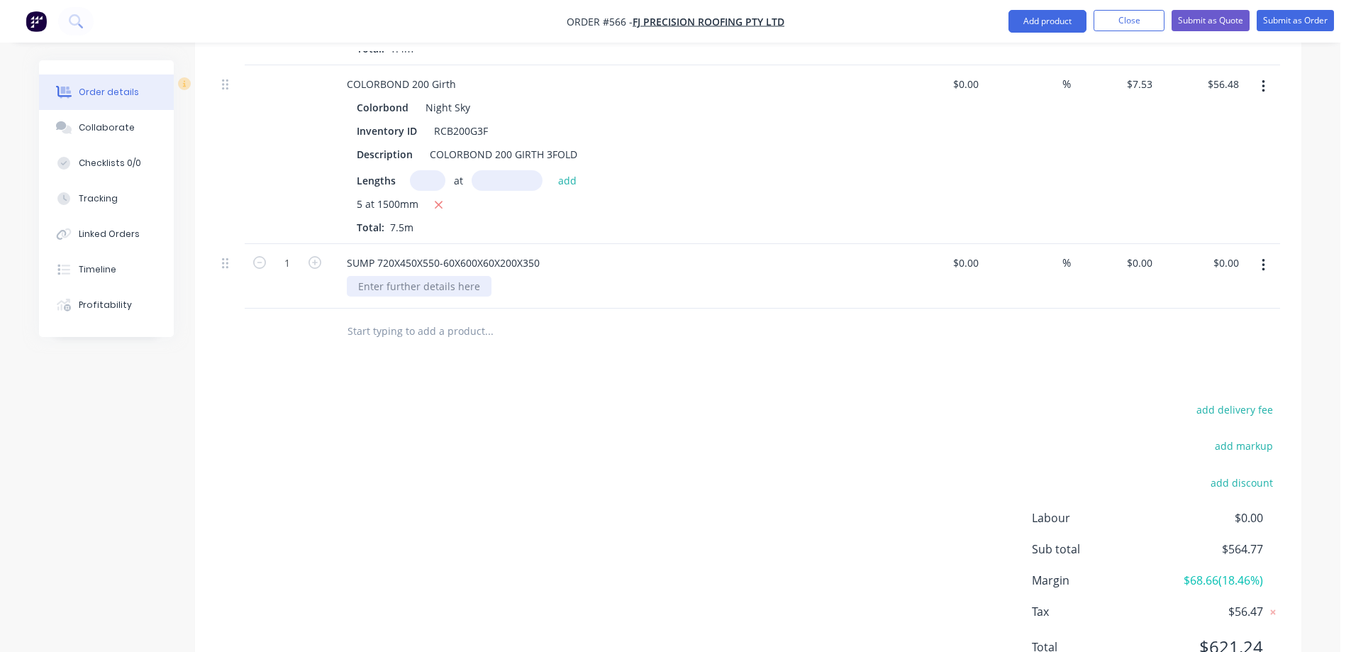
click at [442, 290] on div at bounding box center [419, 286] width 145 height 21
click at [1153, 267] on input "$0.00" at bounding box center [1141, 262] width 33 height 21
click at [859, 334] on div at bounding box center [748, 331] width 1064 height 46
type input "$80.00"
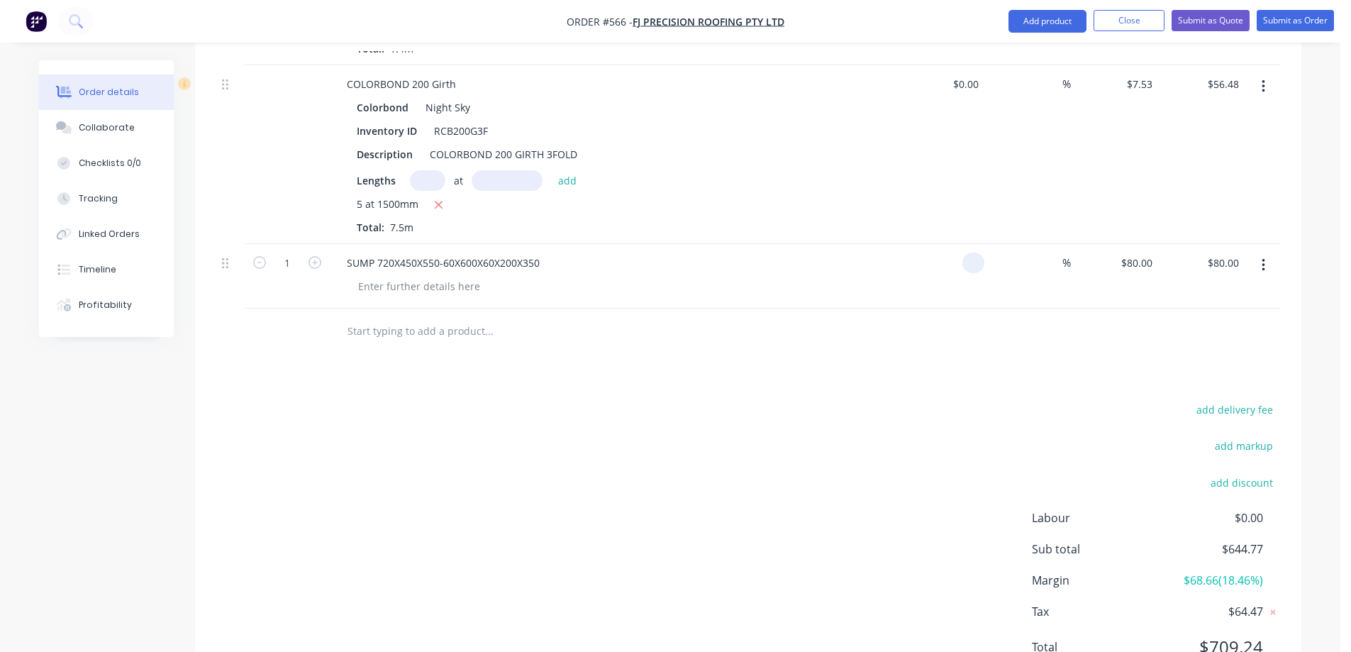
click at [963, 269] on div at bounding box center [940, 276] width 87 height 65
type input "8"
type input "$0.00"
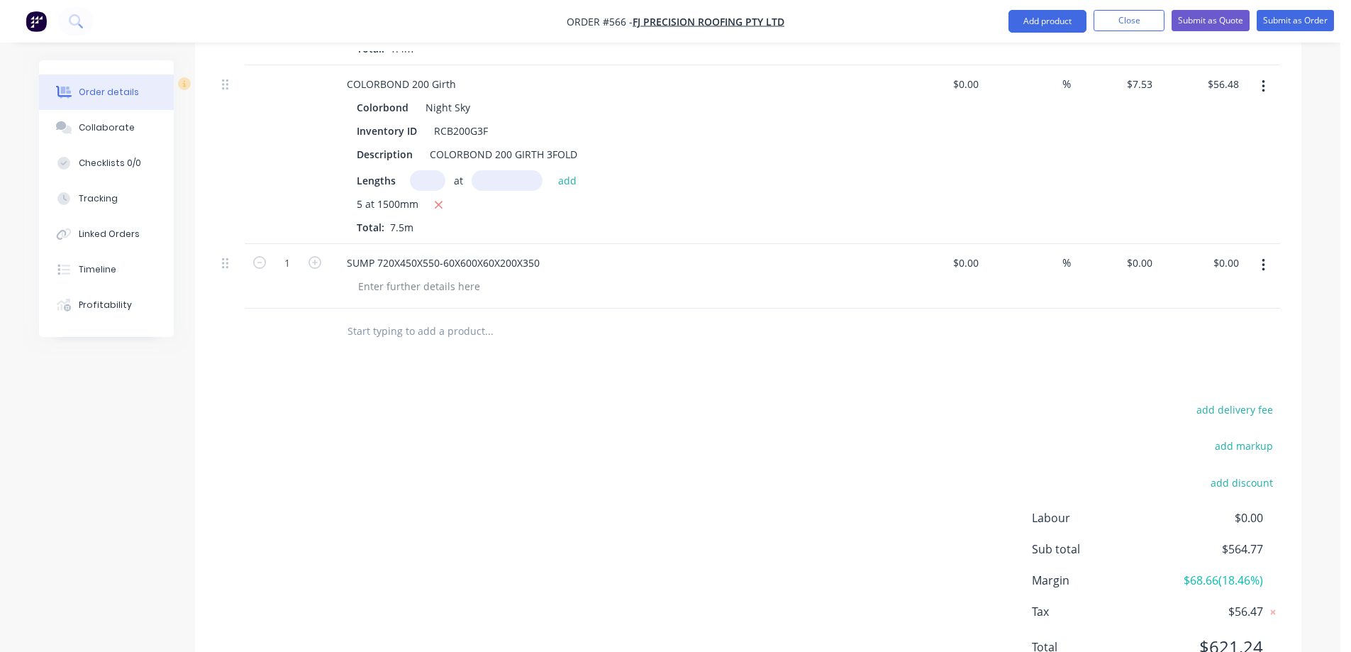
click at [1137, 259] on div "$0.00 $0.00" at bounding box center [1139, 262] width 38 height 21
type input "$80.00"
click at [1040, 336] on div at bounding box center [748, 331] width 1064 height 46
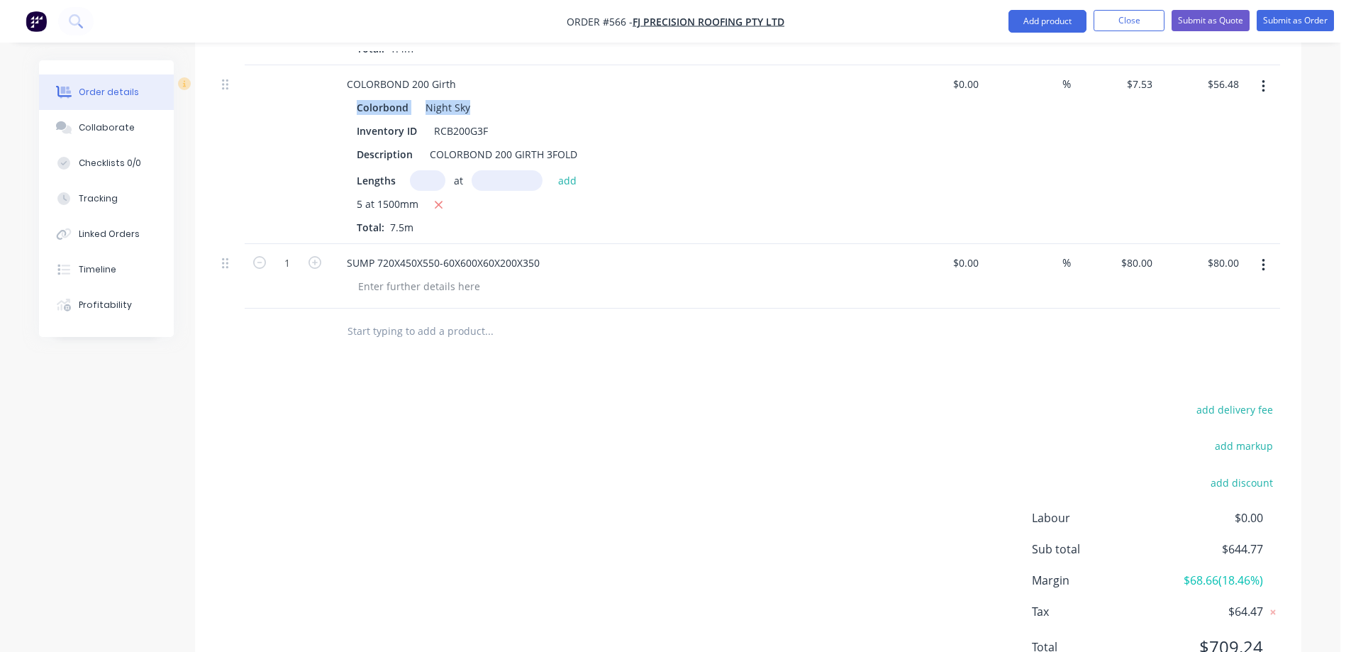
drag, startPoint x: 357, startPoint y: 108, endPoint x: 467, endPoint y: 104, distance: 110.7
click at [467, 104] on div "Colorbond Night Sky" at bounding box center [613, 107] width 513 height 21
copy div "Colorbond Night Sky"
click at [381, 290] on div at bounding box center [419, 286] width 145 height 21
paste div
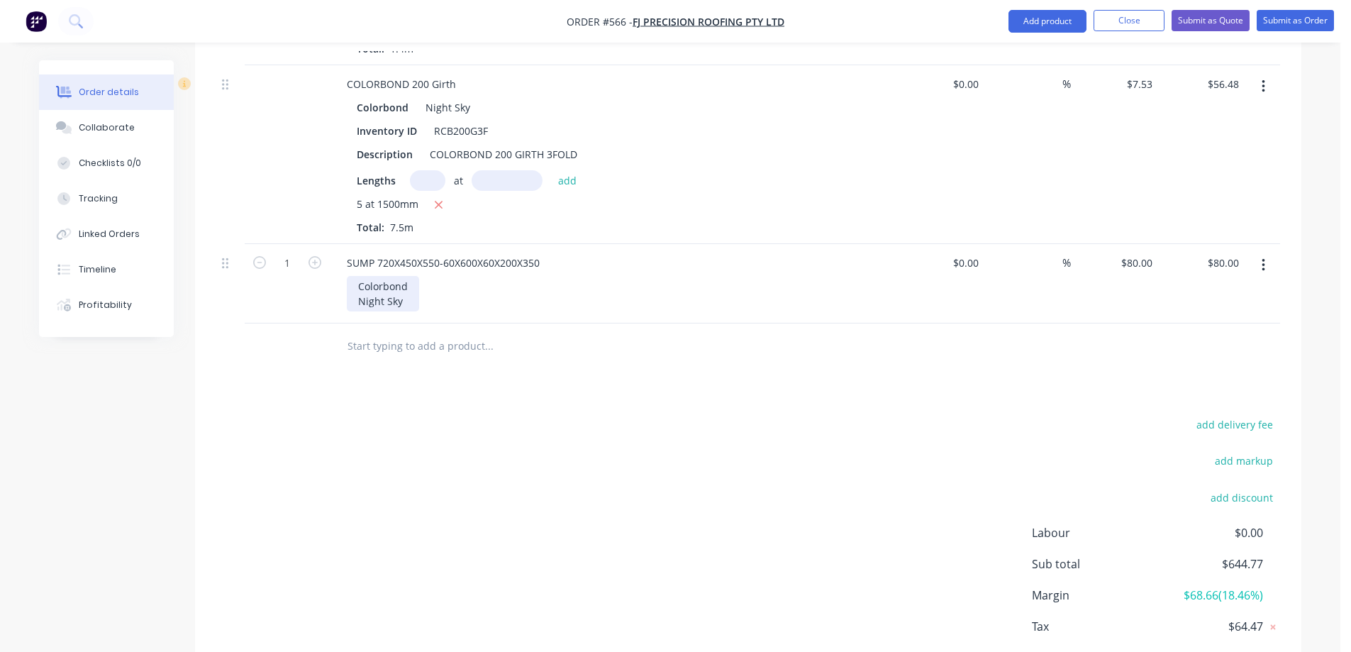
click at [358, 295] on div "Colorbond Night Sky" at bounding box center [383, 293] width 72 height 35
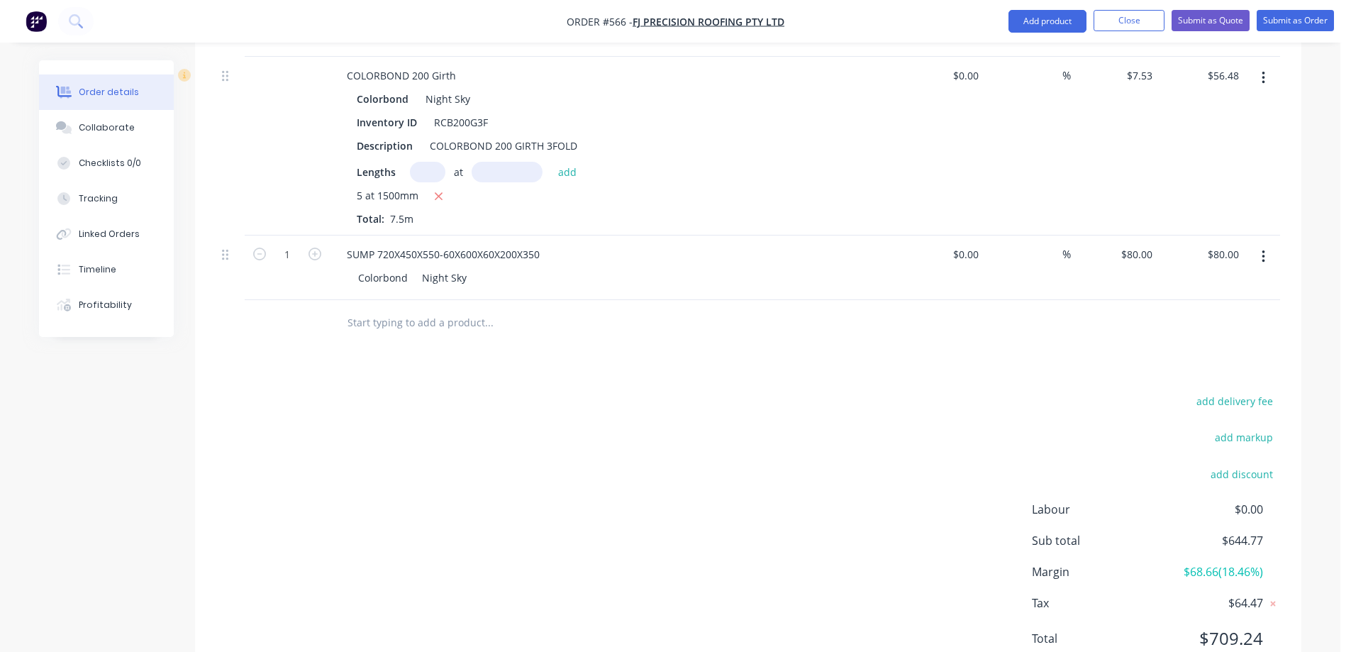
scroll to position [3105, 0]
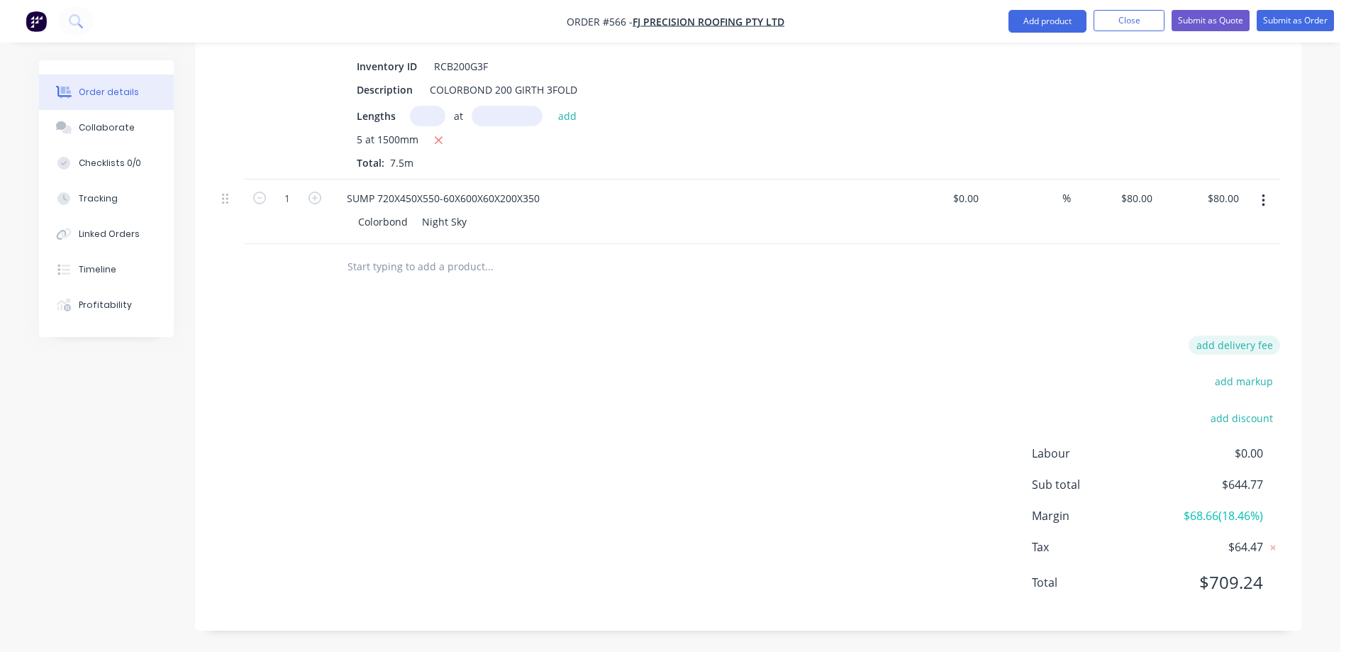
click at [1261, 350] on button "add delivery fee" at bounding box center [1234, 344] width 91 height 19
type input "50"
click at [933, 343] on div "Delivery fee Delivery fee Delivery fee name (Optional) 50 50 $0 add markup add …" at bounding box center [748, 475] width 1064 height 270
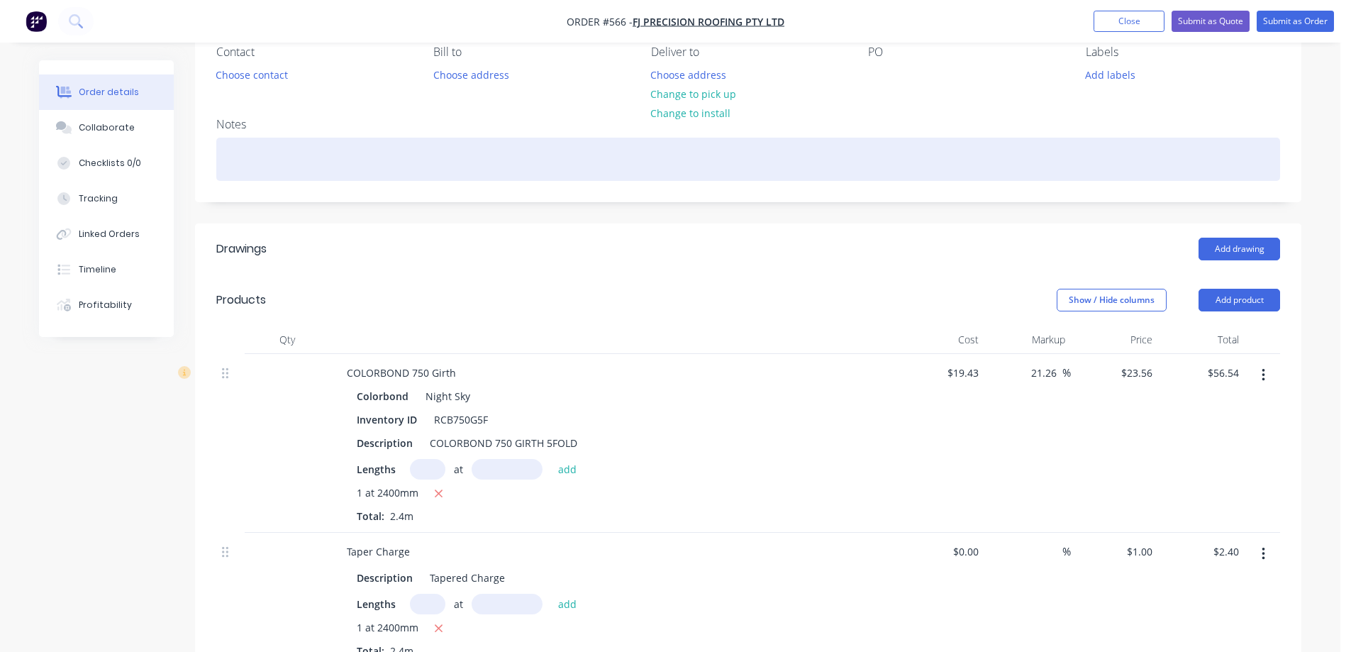
scroll to position [0, 0]
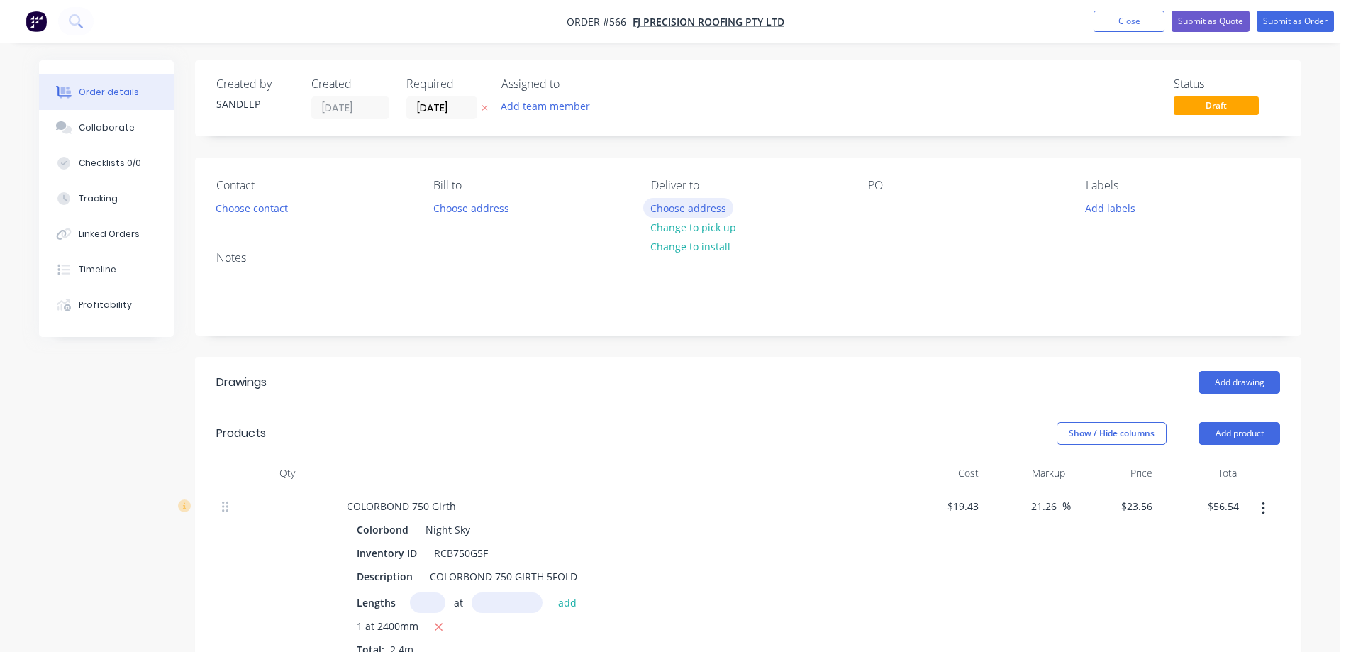
click at [706, 206] on button "Choose address" at bounding box center [688, 207] width 91 height 19
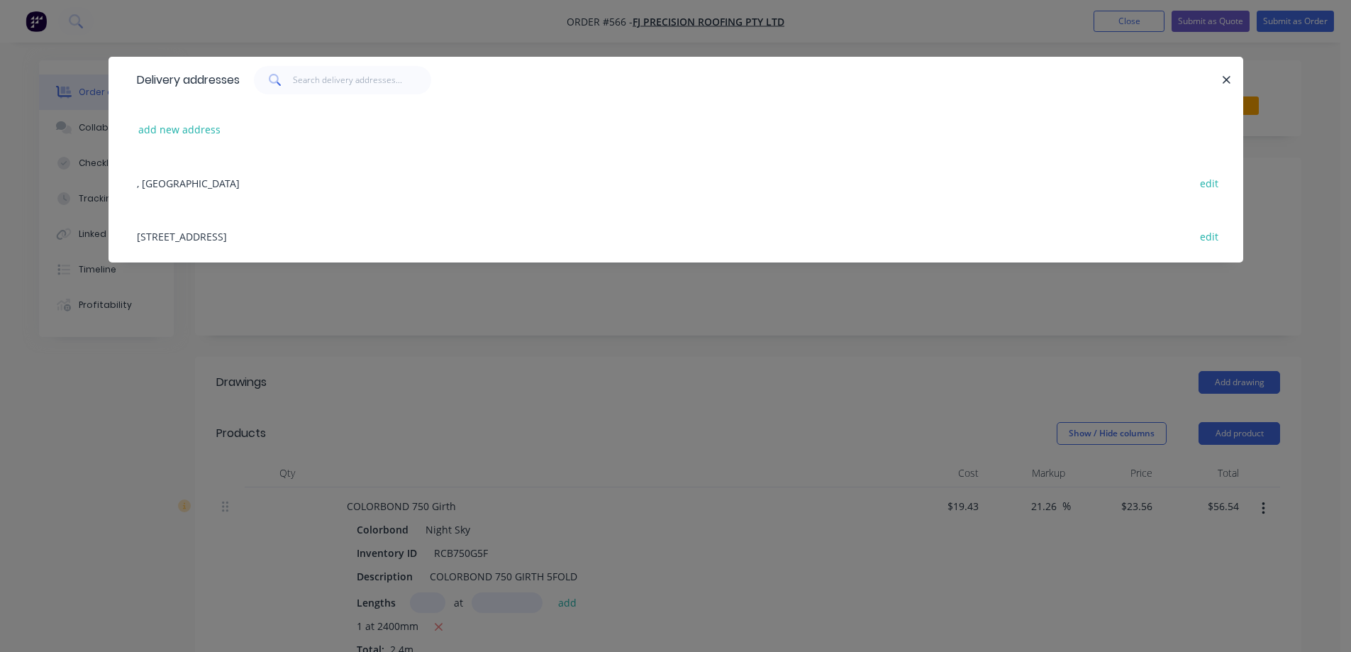
click at [501, 336] on div "Delivery addresses add new address , [STREET_ADDRESS] edit" at bounding box center [675, 326] width 1351 height 652
